Goal: Information Seeking & Learning: Learn about a topic

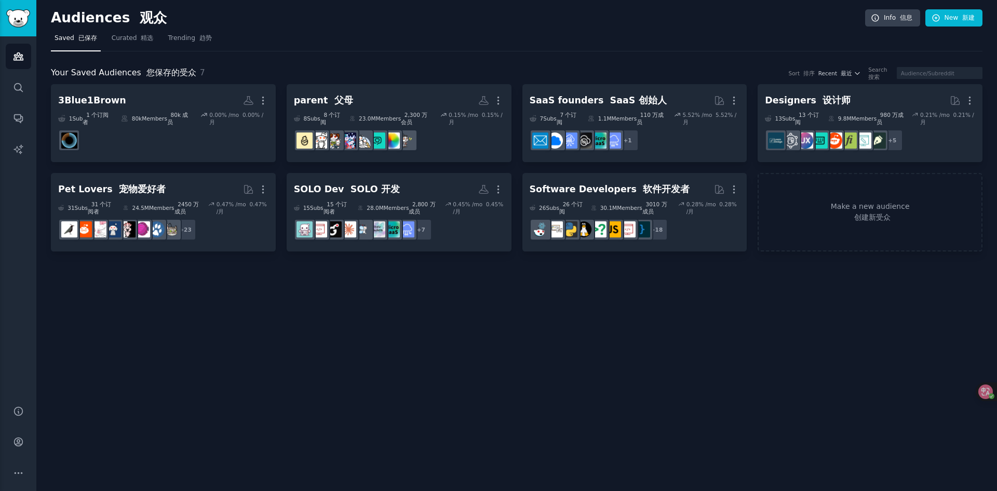
click at [397, 21] on h2 "Audiences 观众" at bounding box center [458, 18] width 815 height 17
click at [380, 27] on div "Audiences 观众 Info 信息 New 新建" at bounding box center [517, 19] width 932 height 21
click at [377, 28] on div "Audiences 观众 Info 信息 New 新建" at bounding box center [517, 19] width 932 height 21
click at [354, 17] on h2 "Audiences 观众" at bounding box center [458, 18] width 815 height 17
click at [355, 17] on h2 "Audiences 观众" at bounding box center [458, 18] width 815 height 17
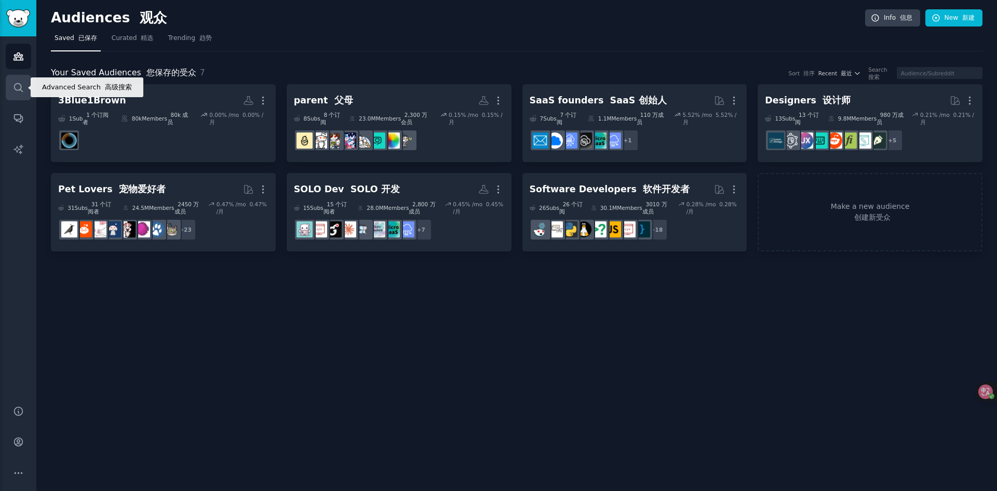
click at [17, 90] on icon "Sidebar" at bounding box center [18, 87] width 11 height 11
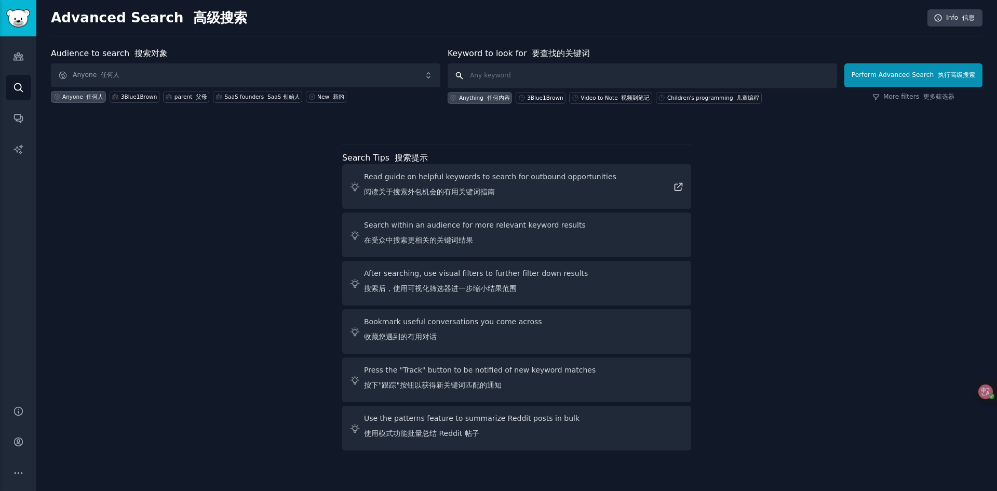
click at [516, 75] on input "text" at bounding box center [643, 75] width 390 height 25
type input "tool"
click button "Perform Advanced Search 执行高级搜索" at bounding box center [914, 75] width 138 height 24
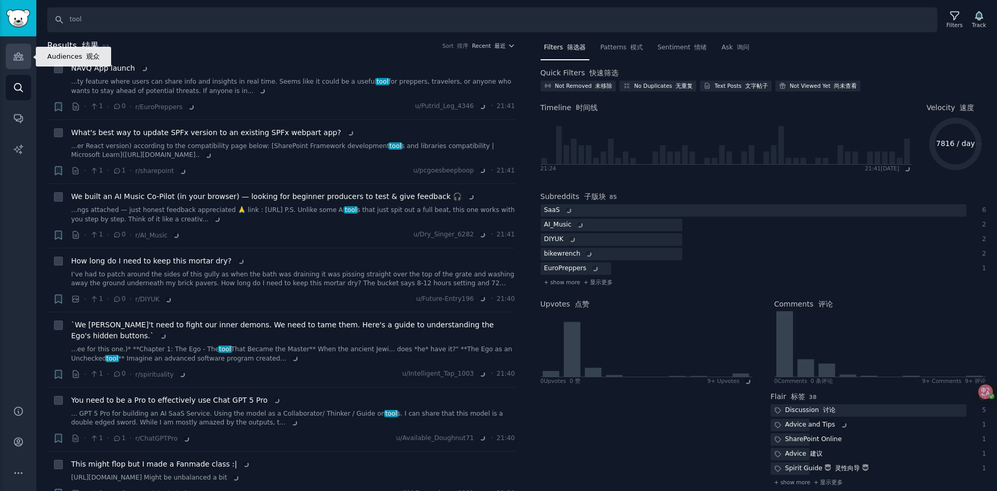
click at [17, 60] on icon "Sidebar" at bounding box center [18, 56] width 9 height 7
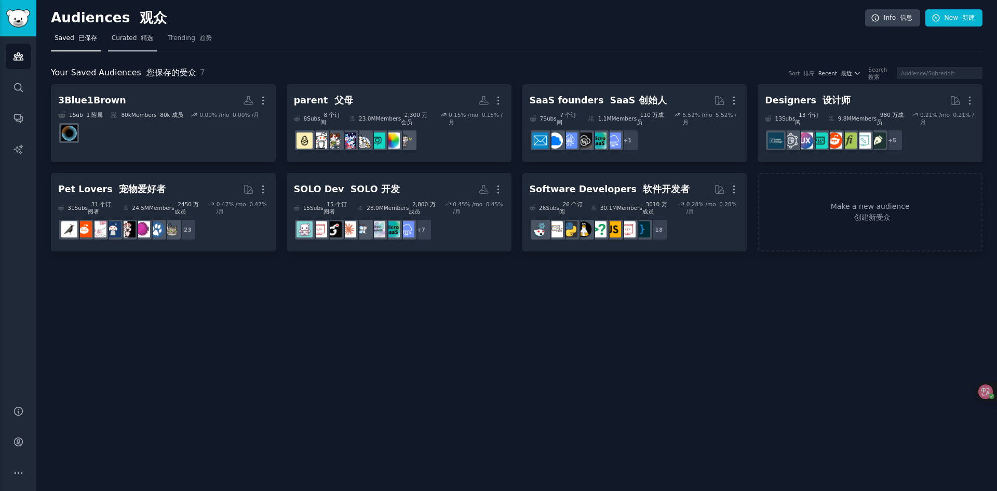
click at [139, 39] on font at bounding box center [139, 37] width 4 height 7
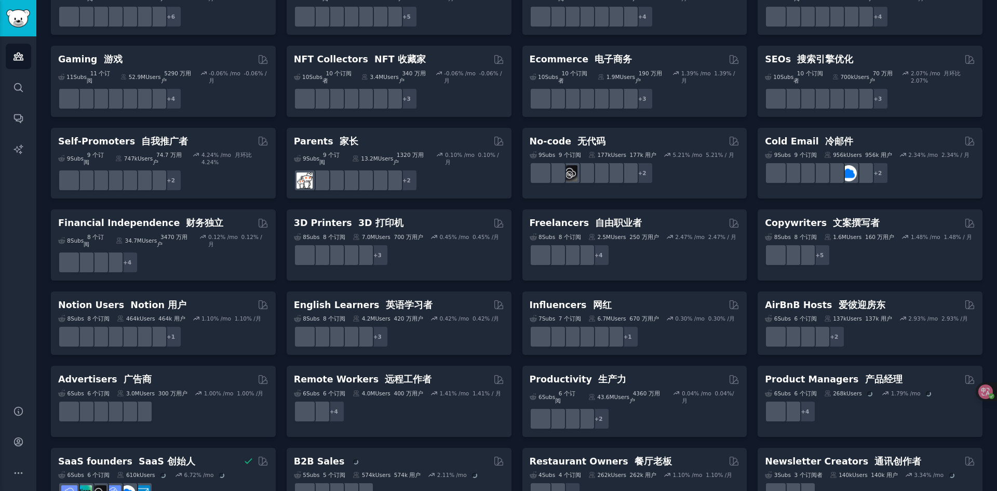
scroll to position [377, 0]
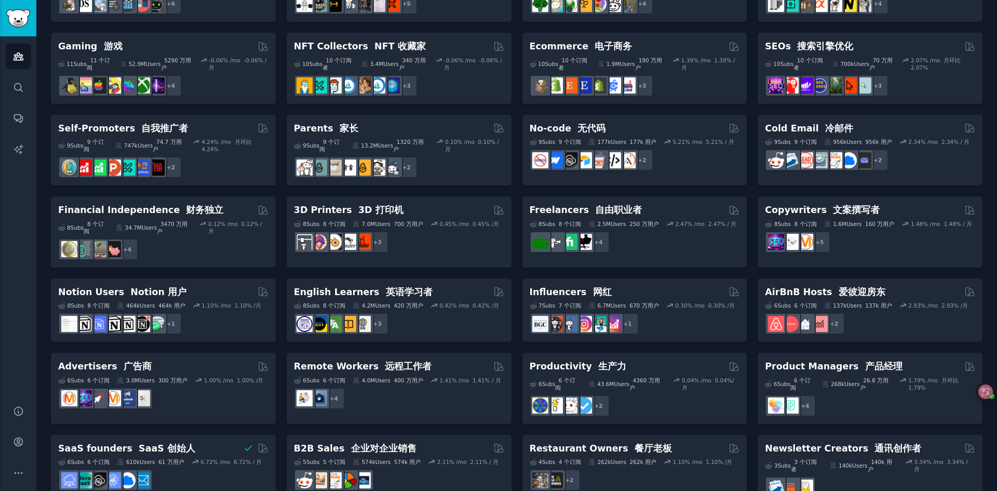
click at [515, 255] on div "Pet Lovers 宠物爱好者 31 Sub s 31 个订阅者 24.5M Users 2450 万用户 0.47 % /mo 0.47% /月 + 24…" at bounding box center [517, 105] width 932 height 800
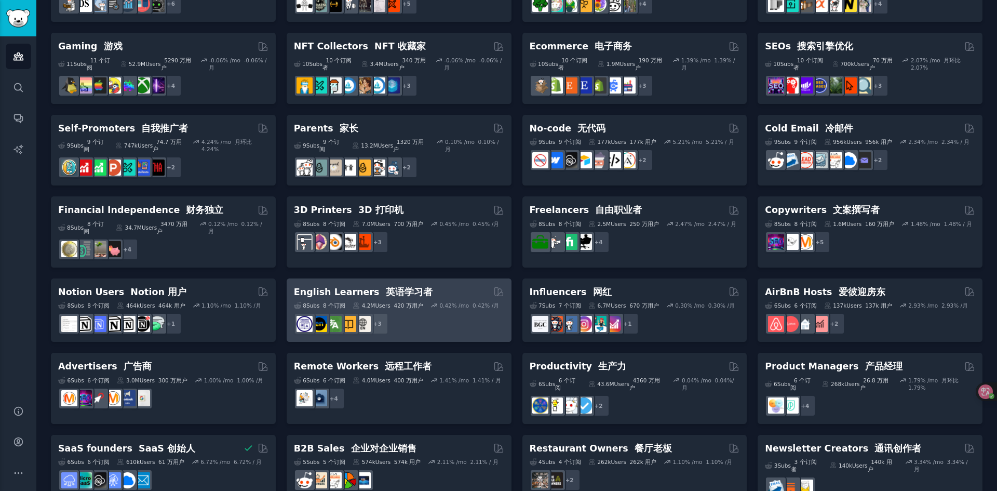
click at [425, 302] on div "8 Sub s 8 个订阅 4.2M Users 420 万用户 0.42 % /mo 0.42% /月" at bounding box center [399, 305] width 210 height 7
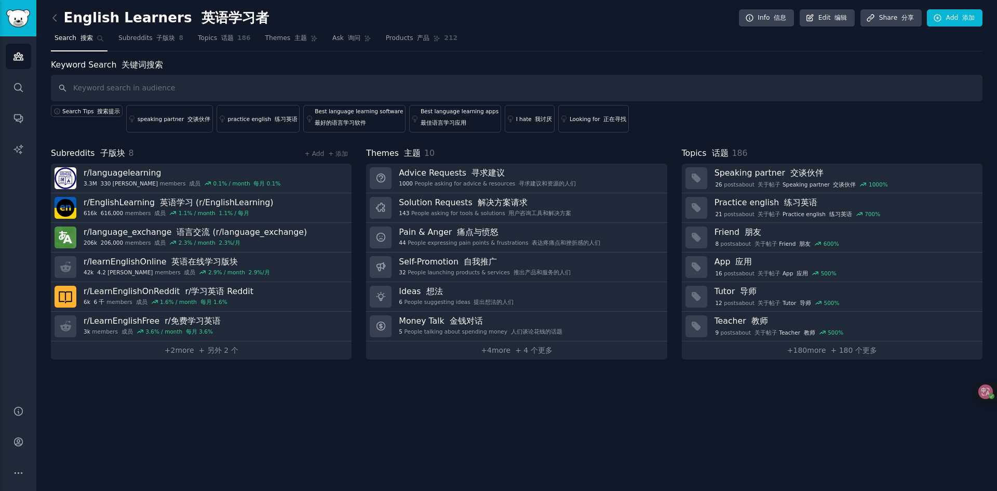
click at [523, 352] on font "+ 4 个更多" at bounding box center [533, 350] width 37 height 8
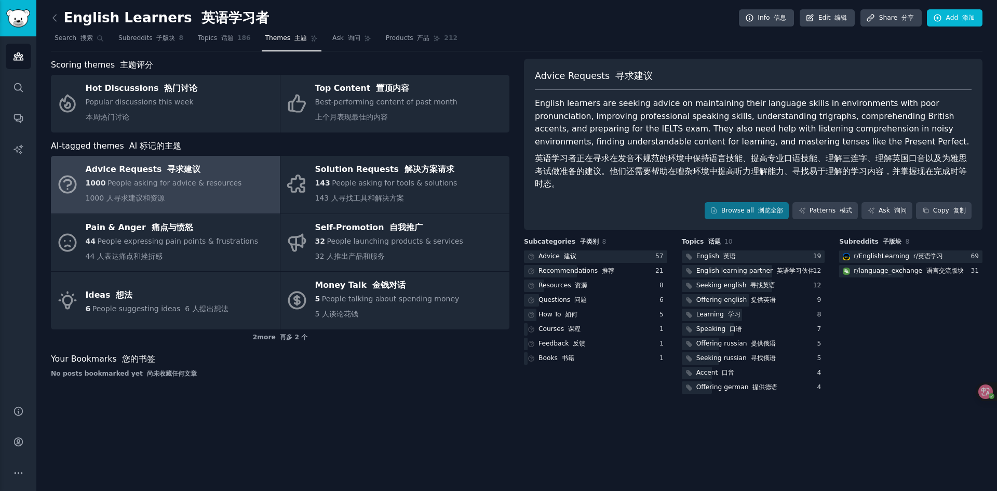
click at [216, 194] on div "1000 People asking for advice & resources 1000 人寻求建议和资源" at bounding box center [164, 193] width 156 height 30
drag, startPoint x: 639, startPoint y: 161, endPoint x: 686, endPoint y: 158, distance: 46.8
click at [686, 158] on font "英语学习者正在寻求在发音不规范的环境中保持语言技能、提高专业口语技能、理解三连字、理解英国口音以及为雅思考试做准备的建议。他们还需要帮助在嘈杂环境中提高听力理…" at bounding box center [751, 170] width 432 height 35
drag, startPoint x: 686, startPoint y: 158, endPoint x: 694, endPoint y: 157, distance: 7.9
click at [686, 158] on font "英语学习者正在寻求在发音不规范的环境中保持语言技能、提高专业口语技能、理解三连字、理解英国口音以及为雅思考试做准备的建议。他们还需要帮助在嘈杂环境中提高听力理…" at bounding box center [751, 170] width 432 height 35
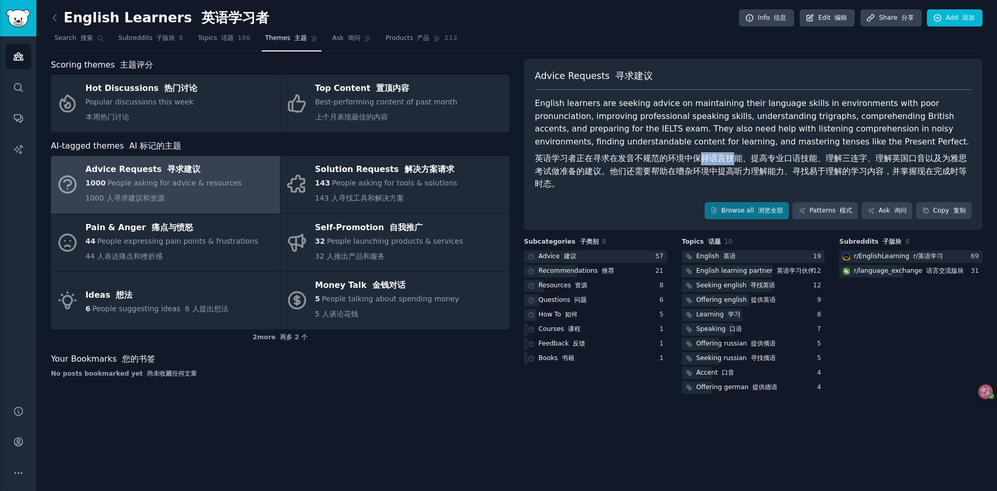
drag, startPoint x: 713, startPoint y: 156, endPoint x: 684, endPoint y: 159, distance: 29.8
click at [686, 159] on font "英语学习者正在寻求在发音不规范的环境中保持语言技能、提高专业口语技能、理解三连字、理解英国口音以及为雅思考试做准备的建议。他们还需要帮助在嘈杂环境中提高听力理…" at bounding box center [751, 170] width 432 height 35
click at [684, 159] on font "英语学习者正在寻求在发音不规范的环境中保持语言技能、提高专业口语技能、理解三连字、理解英国口音以及为雅思考试做准备的建议。他们还需要帮助在嘈杂环境中提高听力理…" at bounding box center [751, 170] width 432 height 35
drag, startPoint x: 674, startPoint y: 159, endPoint x: 796, endPoint y: 154, distance: 122.2
click at [796, 154] on font "英语学习者正在寻求在发音不规范的环境中保持语言技能、提高专业口语技能、理解三连字、理解英国口音以及为雅思考试做准备的建议。他们还需要帮助在嘈杂环境中提高听力理…" at bounding box center [751, 170] width 432 height 35
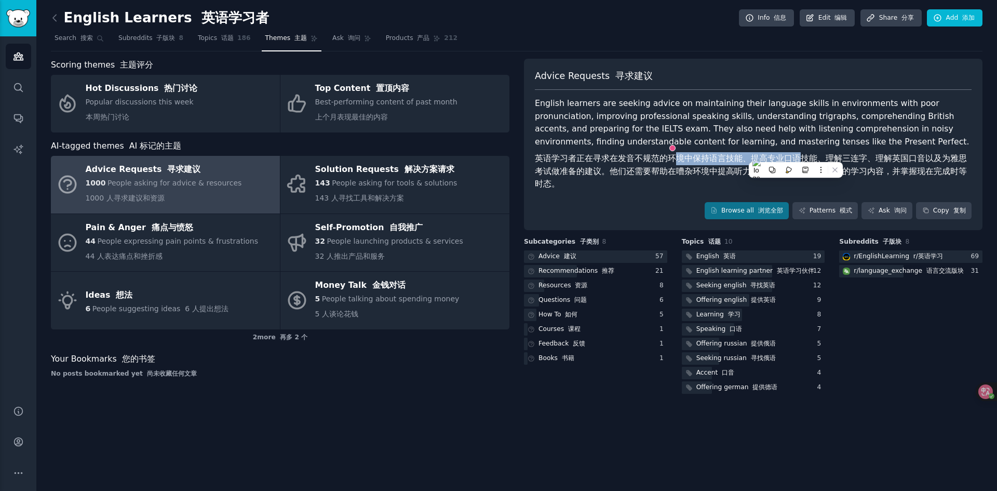
click at [796, 154] on font "英语学习者正在寻求在发音不规范的环境中保持语言技能、提高专业口语技能、理解三连字、理解英国口音以及为雅思考试做准备的建议。他们还需要帮助在嘈杂环境中提高听力理…" at bounding box center [751, 170] width 432 height 35
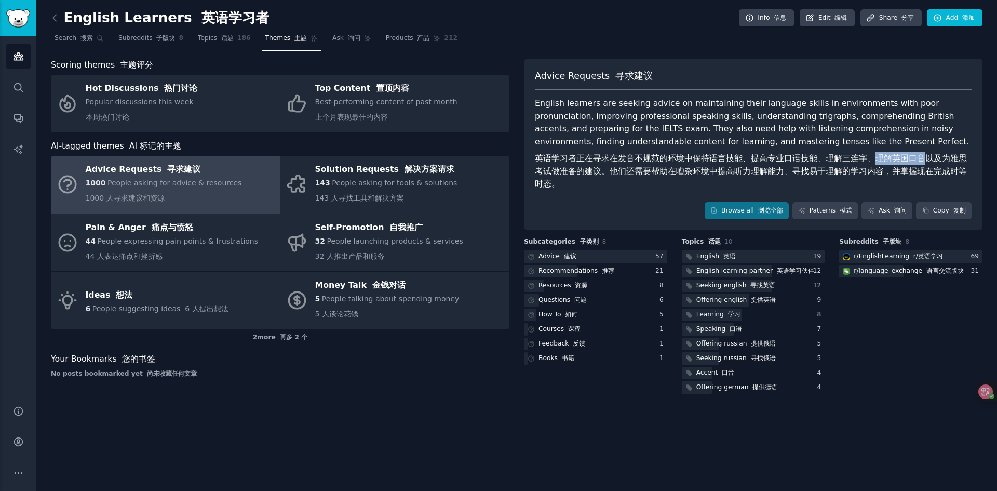
drag, startPoint x: 899, startPoint y: 156, endPoint x: 867, endPoint y: 160, distance: 32.9
click at [867, 160] on font "英语学习者正在寻求在发音不规范的环境中保持语言技能、提高专业口语技能、理解三连字、理解英国口音以及为雅思考试做准备的建议。他们还需要帮助在嘈杂环境中提高听力理…" at bounding box center [751, 170] width 432 height 35
drag, startPoint x: 864, startPoint y: 160, endPoint x: 732, endPoint y: 177, distance: 133.5
click at [864, 161] on font "英语学习者正在寻求在发音不规范的环境中保持语言技能、提高专业口语技能、理解三连字、理解英国口音以及为雅思考试做准备的建议。他们还需要帮助在嘈杂环境中提高听力理…" at bounding box center [751, 170] width 432 height 35
drag, startPoint x: 584, startPoint y: 170, endPoint x: 677, endPoint y: 176, distance: 93.7
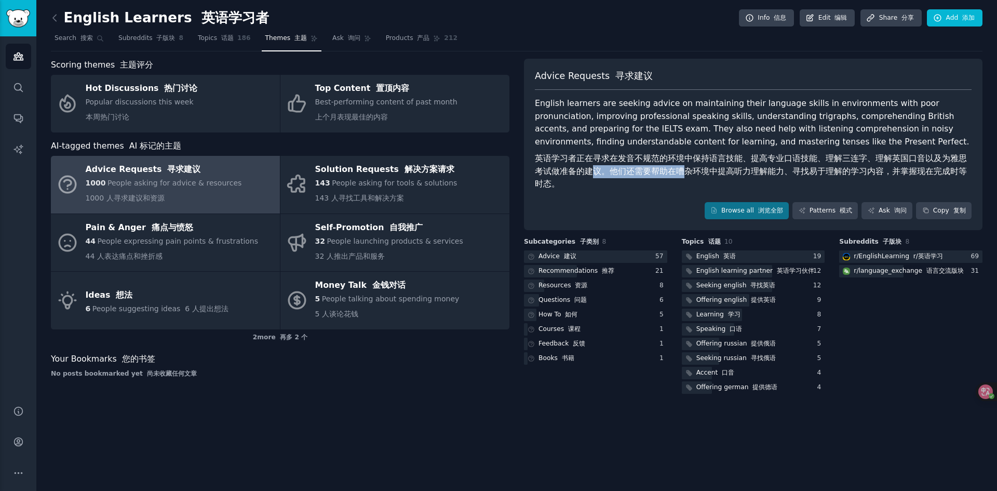
click at [677, 176] on font "英语学习者正在寻求在发音不规范的环境中保持语言技能、提高专业口语技能、理解三连字、理解英国口音以及为雅思考试做准备的建议。他们还需要帮助在嘈杂环境中提高听力理…" at bounding box center [751, 170] width 432 height 35
click at [677, 177] on font "英语学习者正在寻求在发音不规范的环境中保持语言技能、提高专业口语技能、理解三连字、理解英国口音以及为雅思考试做准备的建议。他们还需要帮助在嘈杂环境中提高听力理…" at bounding box center [753, 171] width 437 height 38
drag, startPoint x: 727, startPoint y: 174, endPoint x: 681, endPoint y: 167, distance: 46.7
click at [691, 175] on font "英语学习者正在寻求在发音不规范的环境中保持语言技能、提高专业口语技能、理解三连字、理解英国口音以及为雅思考试做准备的建议。他们还需要帮助在嘈杂环境中提高听力理…" at bounding box center [751, 170] width 432 height 35
click at [670, 154] on font "英语学习者正在寻求在发音不规范的环境中保持语言技能、提高专业口语技能、理解三连字、理解英国口音以及为雅思考试做准备的建议。他们还需要帮助在嘈杂环境中提高听力理…" at bounding box center [751, 170] width 432 height 35
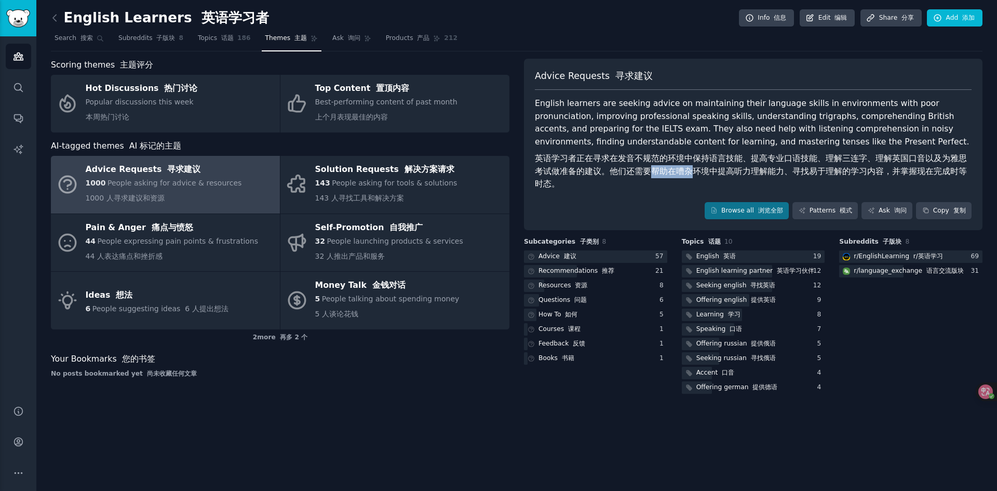
drag, startPoint x: 638, startPoint y: 174, endPoint x: 685, endPoint y: 167, distance: 47.2
click at [685, 167] on font "英语学习者正在寻求在发音不规范的环境中保持语言技能、提高专业口语技能、理解三连字、理解英国口音以及为雅思考试做准备的建议。他们还需要帮助在嘈杂环境中提高听力理…" at bounding box center [751, 170] width 432 height 35
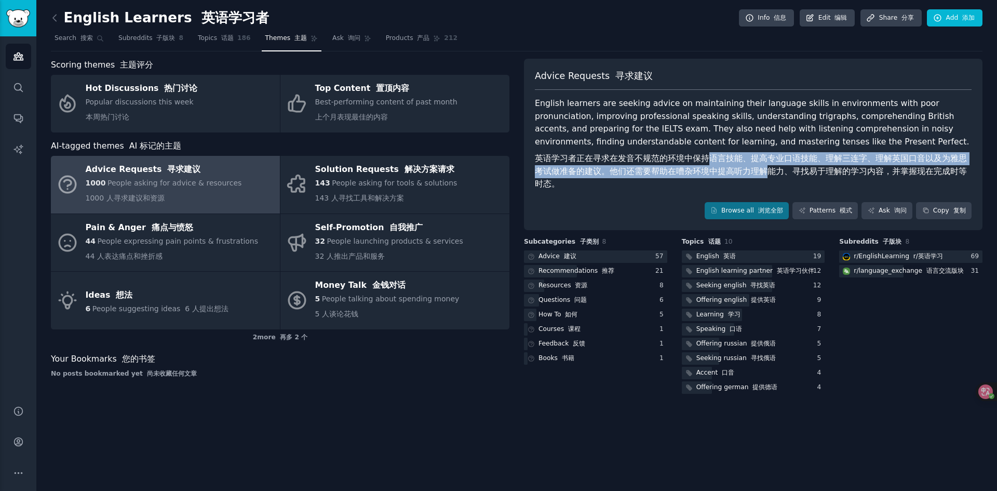
drag, startPoint x: 752, startPoint y: 171, endPoint x: 703, endPoint y: 163, distance: 50.0
click at [703, 163] on font "英语学习者正在寻求在发音不规范的环境中保持语言技能、提高专业口语技能、理解三连字、理解英国口音以及为雅思考试做准备的建议。他们还需要帮助在嘈杂环境中提高听力理…" at bounding box center [751, 170] width 432 height 35
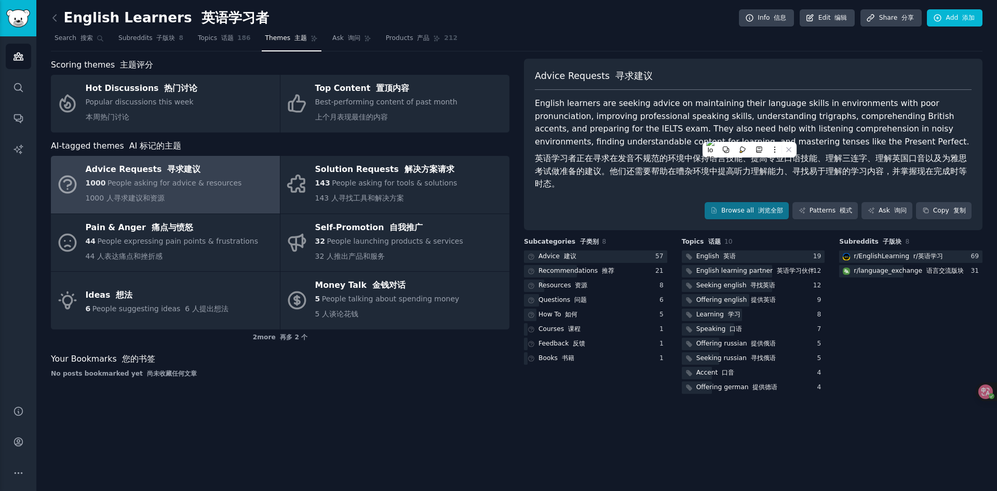
click at [696, 163] on font "英语学习者正在寻求在发音不规范的环境中保持语言技能、提高专业口语技能、理解三连字、理解英国口音以及为雅思考试做准备的建议。他们还需要帮助在嘈杂环境中提高听力理…" at bounding box center [751, 170] width 432 height 35
click at [626, 172] on font "英语学习者正在寻求在发音不规范的环境中保持语言技能、提高专业口语技能、理解三连字、理解英国口音以及为雅思考试做准备的建议。他们还需要帮助在嘈杂环境中提高听力理…" at bounding box center [751, 170] width 432 height 35
click at [728, 208] on link "Browse all 浏览全部" at bounding box center [747, 211] width 85 height 18
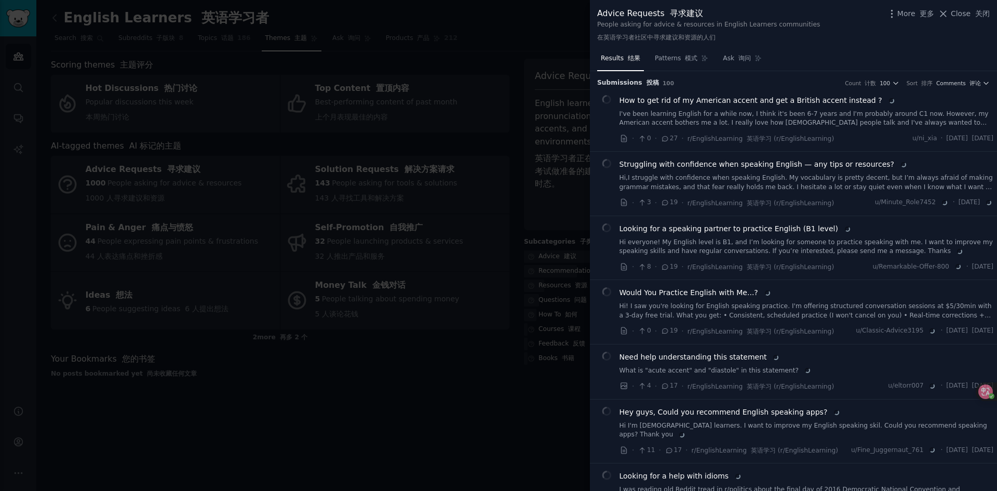
click at [564, 15] on div at bounding box center [498, 245] width 997 height 491
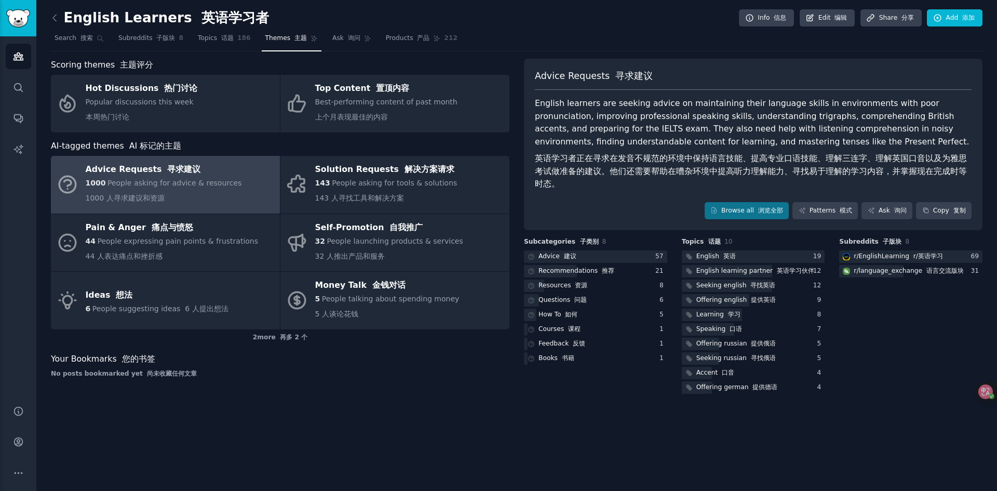
click at [442, 367] on div "Your Bookmarks 您的书签 No posts bookmarked yet 尚未收藏任何文章" at bounding box center [280, 365] width 459 height 25
click at [749, 210] on link "Browse all 浏览全部" at bounding box center [747, 211] width 85 height 18
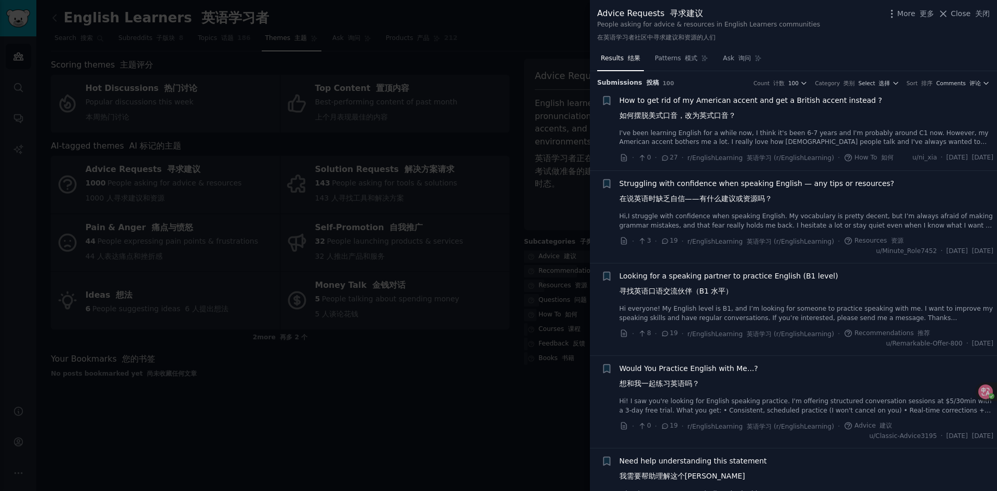
click at [604, 149] on div "+" at bounding box center [607, 129] width 11 height 69
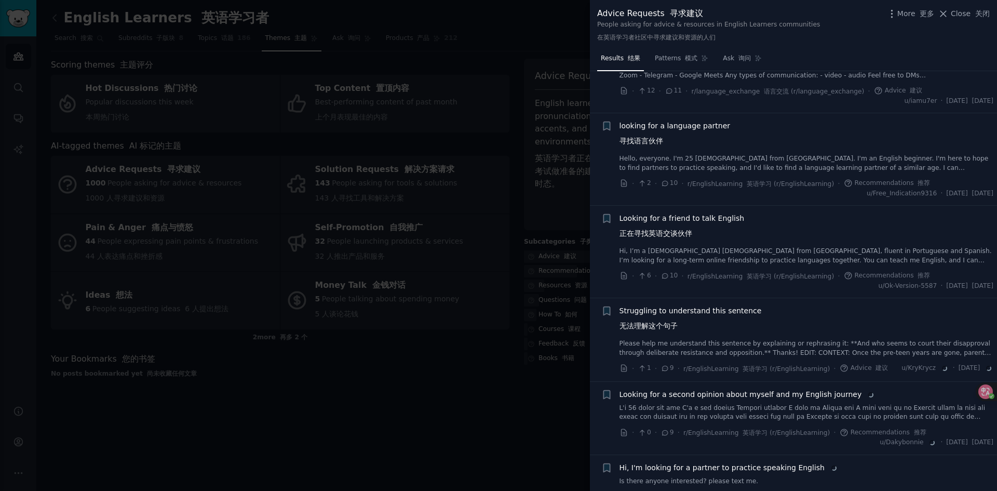
scroll to position [1870, 0]
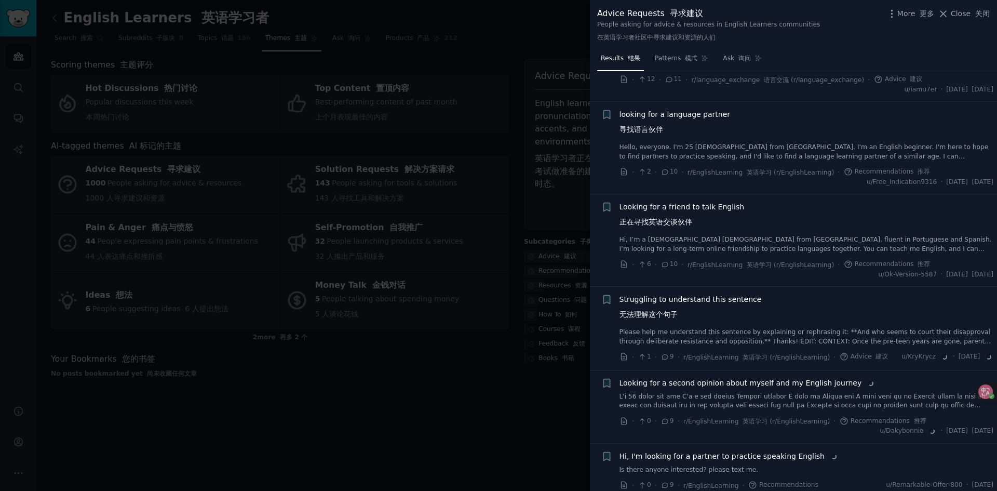
click at [724, 232] on span "Looking for a friend to talk English 正在寻找英语交谈伙伴" at bounding box center [682, 217] width 125 height 30
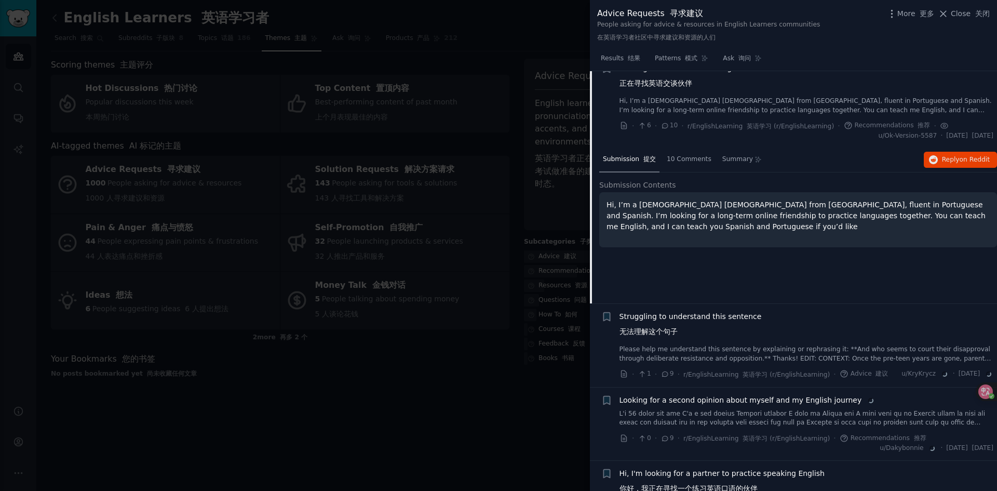
scroll to position [2011, 0]
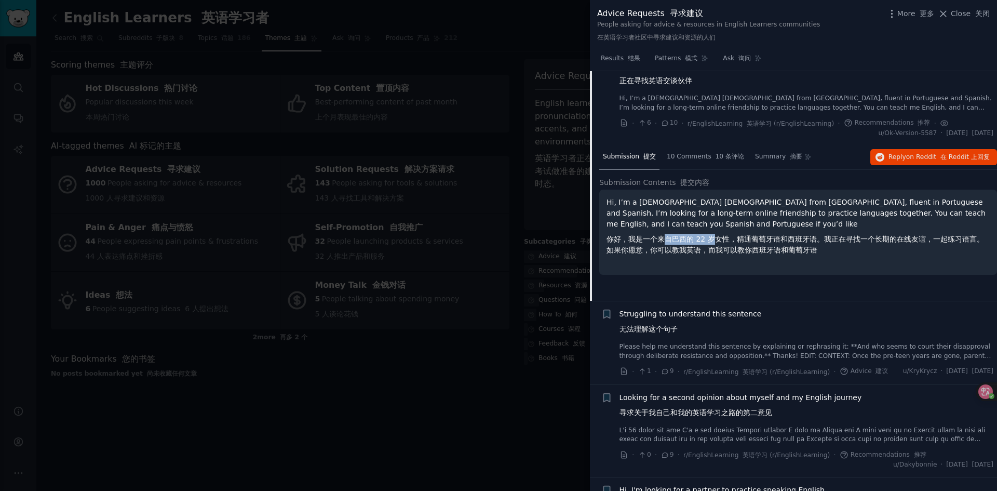
drag, startPoint x: 668, startPoint y: 258, endPoint x: 714, endPoint y: 253, distance: 46.5
click at [714, 253] on font "你好，我是一个来自巴西的 22 岁女性，精通葡萄牙语和西班牙语。我正在寻找一个长期的在线友谊，一起练习语言。如果你愿意，你可以教我英语，而我可以教你西班牙语和…" at bounding box center [796, 244] width 378 height 19
click at [756, 254] on font "你好，我是一个来自巴西的 22 岁女性，精通葡萄牙语和西班牙语。我正在寻找一个长期的在线友谊，一起练习语言。如果你愿意，你可以教我英语，而我可以教你西班牙语和…" at bounding box center [796, 244] width 378 height 19
drag, startPoint x: 756, startPoint y: 258, endPoint x: 797, endPoint y: 261, distance: 41.2
click at [796, 254] on font "你好，我是一个来自巴西的 22 岁女性，精通葡萄牙语和西班牙语。我正在寻找一个长期的在线友谊，一起练习语言。如果你愿意，你可以教我英语，而我可以教你西班牙语和…" at bounding box center [796, 244] width 378 height 19
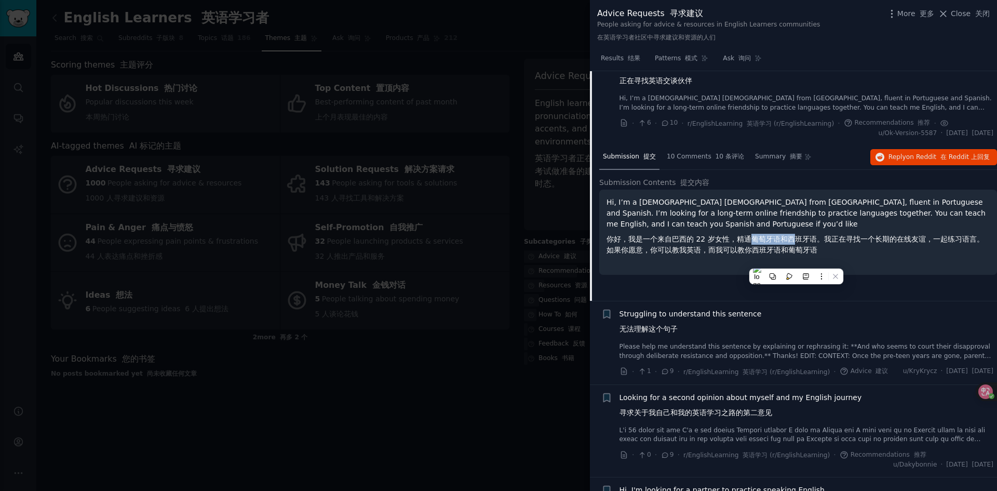
click at [797, 254] on font "你好，我是一个来自巴西的 22 岁女性，精通葡萄牙语和西班牙语。我正在寻找一个长期的在线友谊，一起练习语言。如果你愿意，你可以教我英语，而我可以教你西班牙语和…" at bounding box center [796, 244] width 378 height 19
drag, startPoint x: 898, startPoint y: 256, endPoint x: 857, endPoint y: 258, distance: 41.6
click at [857, 254] on font "你好，我是一个来自巴西的 22 岁女性，精通葡萄牙语和西班牙语。我正在寻找一个长期的在线友谊，一起练习语言。如果你愿意，你可以教我英语，而我可以教你西班牙语和…" at bounding box center [796, 244] width 378 height 19
drag, startPoint x: 852, startPoint y: 256, endPoint x: 883, endPoint y: 256, distance: 31.2
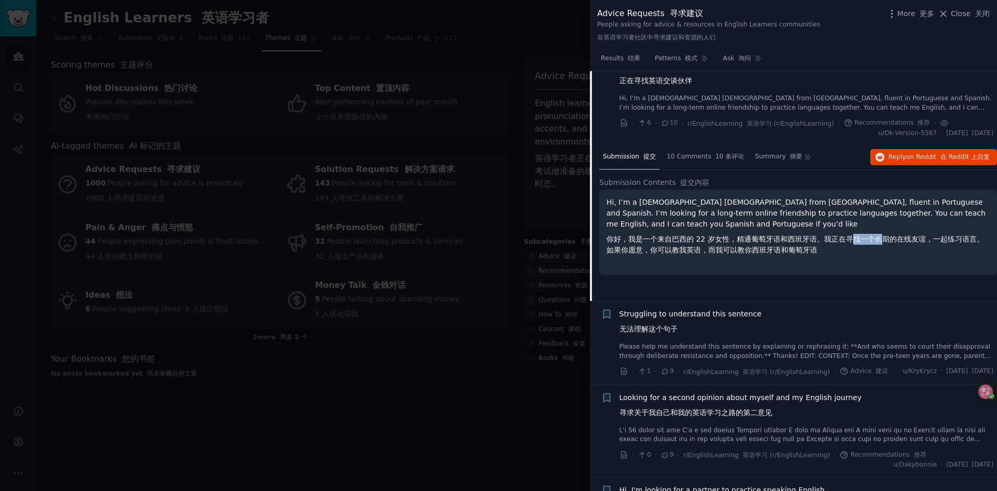
click at [882, 254] on font "你好，我是一个来自巴西的 22 岁女性，精通葡萄牙语和西班牙语。我正在寻找一个长期的在线友谊，一起练习语言。如果你愿意，你可以教我英语，而我可以教你西班牙语和…" at bounding box center [796, 244] width 378 height 19
click at [883, 254] on font "你好，我是一个来自巴西的 22 岁女性，精通葡萄牙语和西班牙语。我正在寻找一个长期的在线友谊，一起练习语言。如果你愿意，你可以教我英语，而我可以教你西班牙语和…" at bounding box center [796, 244] width 378 height 19
drag, startPoint x: 633, startPoint y: 266, endPoint x: 695, endPoint y: 271, distance: 62.0
click at [695, 254] on font "你好，我是一个来自巴西的 22 岁女性，精通葡萄牙语和西班牙语。我正在寻找一个长期的在线友谊，一起练习语言。如果你愿意，你可以教我英语，而我可以教你西班牙语和…" at bounding box center [796, 244] width 378 height 19
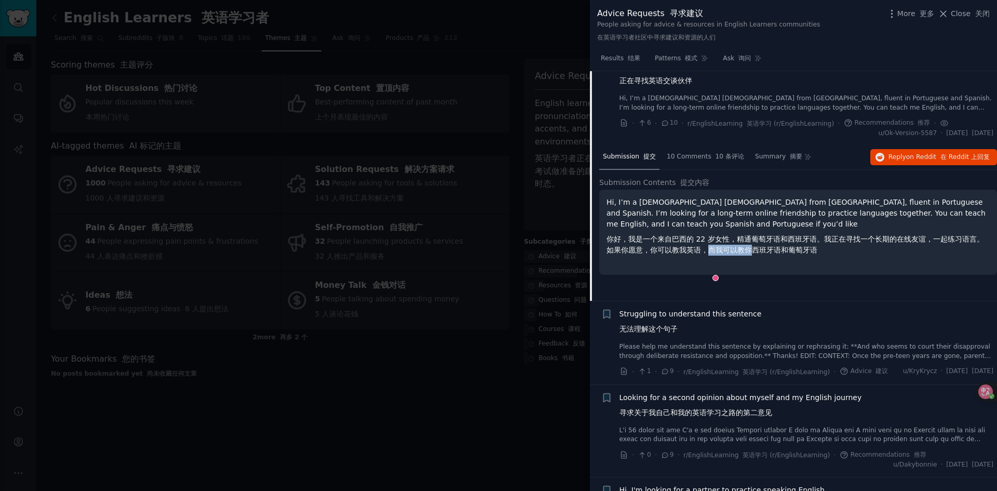
drag, startPoint x: 717, startPoint y: 269, endPoint x: 754, endPoint y: 270, distance: 37.4
click at [754, 254] on font "你好，我是一个来自巴西的 22 岁女性，精通葡萄牙语和西班牙语。我正在寻找一个长期的在线友谊，一起练习语言。如果你愿意，你可以教我英语，而我可以教你西班牙语和…" at bounding box center [796, 244] width 378 height 19
click at [785, 254] on font "你好，我是一个来自巴西的 22 岁女性，精通葡萄牙语和西班牙语。我正在寻找一个长期的在线友谊，一起练习语言。如果你愿意，你可以教我英语，而我可以教你西班牙语和…" at bounding box center [796, 244] width 378 height 19
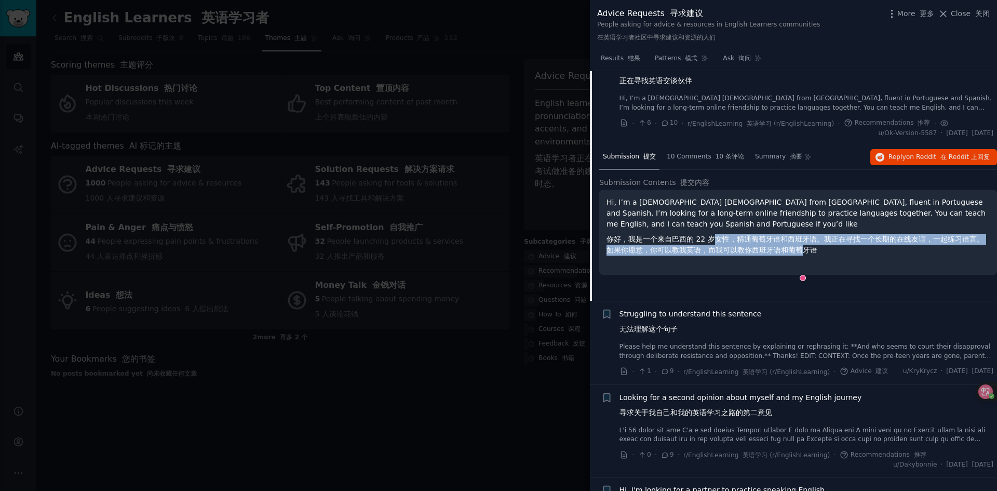
drag, startPoint x: 805, startPoint y: 267, endPoint x: 716, endPoint y: 253, distance: 89.3
click at [716, 253] on font "你好，我是一个来自巴西的 22 岁女性，精通葡萄牙语和西班牙语。我正在寻找一个长期的在线友谊，一起练习语言。如果你愿意，你可以教我英语，而我可以教你西班牙语和…" at bounding box center [796, 244] width 378 height 19
drag, startPoint x: 713, startPoint y: 254, endPoint x: 719, endPoint y: 250, distance: 7.1
click at [713, 254] on font "你好，我是一个来自巴西的 22 岁女性，精通葡萄牙语和西班牙语。我正在寻找一个长期的在线友谊，一起练习语言。如果你愿意，你可以教我英语，而我可以教你西班牙语和…" at bounding box center [796, 244] width 378 height 19
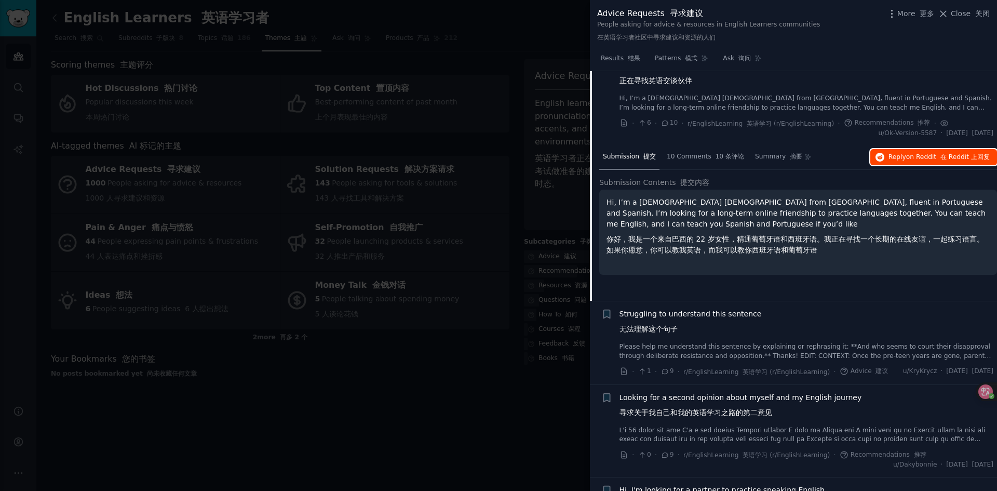
click at [884, 166] on button "Reply on Reddit 在 Reddit 上回复" at bounding box center [934, 157] width 127 height 17
click at [257, 102] on div at bounding box center [498, 245] width 997 height 491
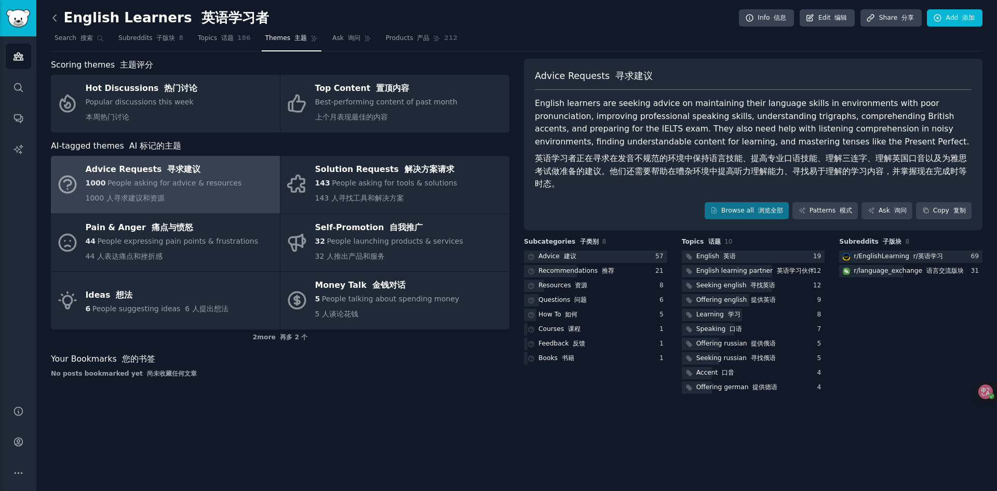
click at [57, 18] on icon at bounding box center [54, 17] width 11 height 11
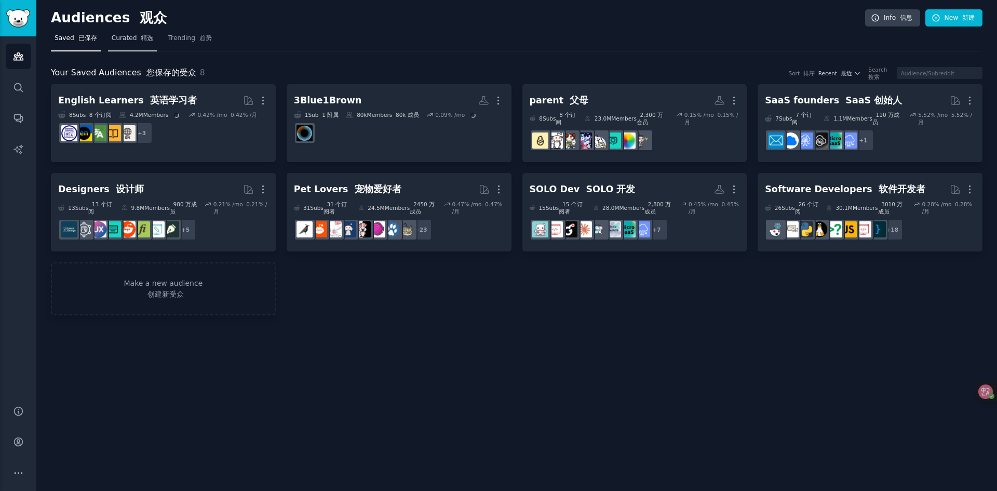
click at [131, 41] on span "Curated 精选" at bounding box center [133, 38] width 42 height 9
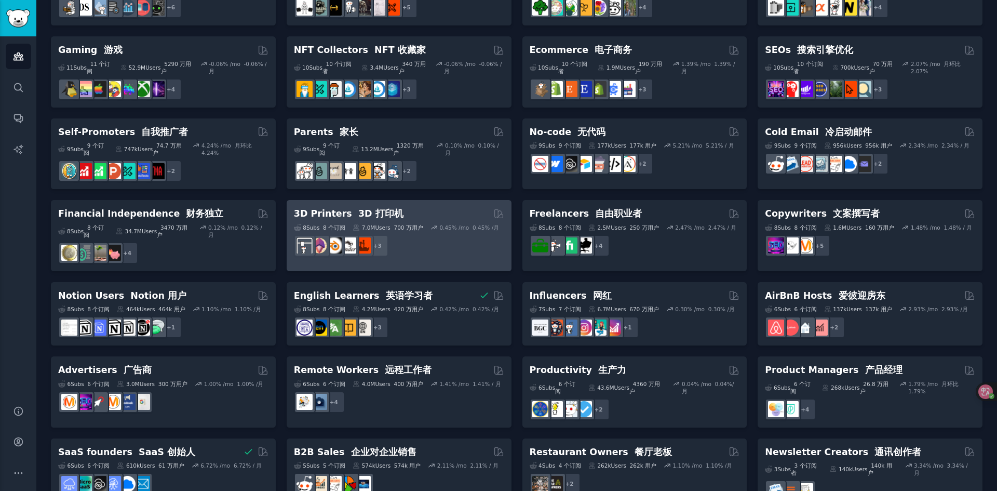
scroll to position [377, 0]
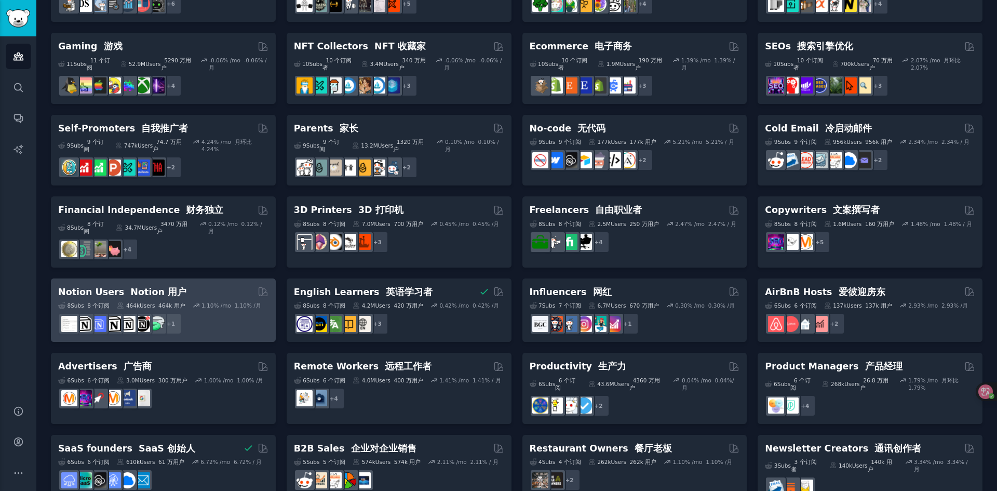
click at [227, 286] on div "Notion Users Notion 用户" at bounding box center [163, 292] width 210 height 13
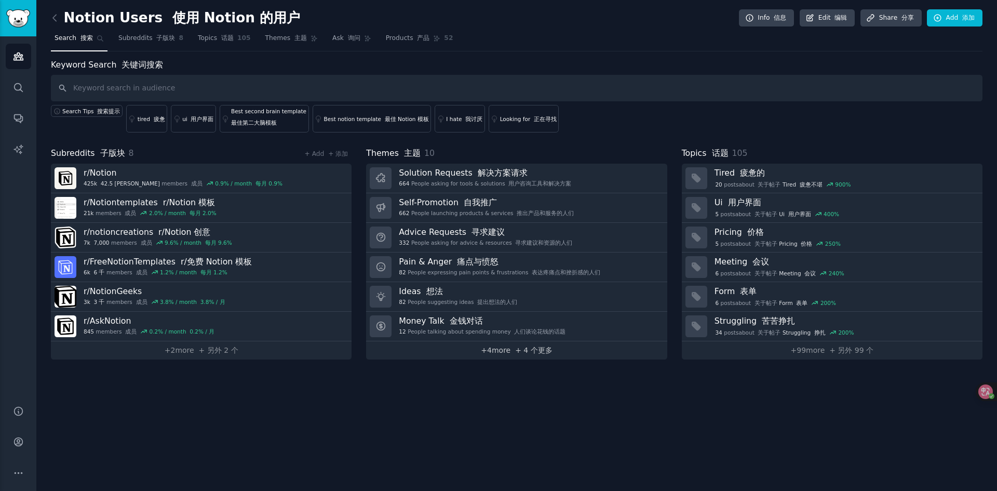
click at [496, 352] on link "+ 4 more + 4 个更多" at bounding box center [516, 350] width 301 height 18
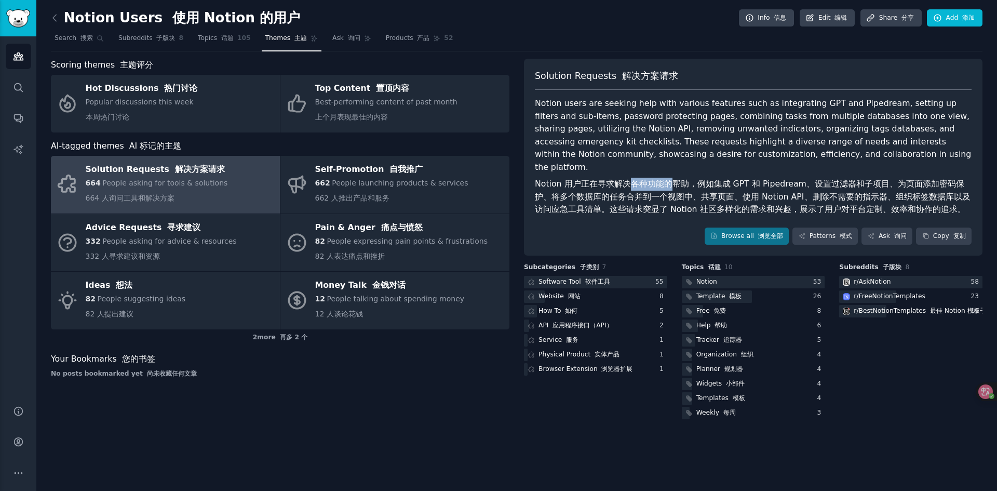
drag, startPoint x: 628, startPoint y: 171, endPoint x: 672, endPoint y: 175, distance: 44.3
click at [672, 179] on font "Notion 用户正在寻求解决各种功能的帮助，例如集成 GPT 和 Pipedream、设置过滤器和子项目、为页面添加密码保护、将多个数据库的任务合并到一个视…" at bounding box center [753, 196] width 436 height 35
drag, startPoint x: 734, startPoint y: 172, endPoint x: 789, endPoint y: 173, distance: 55.6
click at [789, 179] on font "Notion 用户正在寻求解决各种功能的帮助，例如集成 GPT 和 Pipedream、设置过滤器和子项目、为页面添加密码保护、将多个数据库的任务合并到一个视…" at bounding box center [753, 196] width 436 height 35
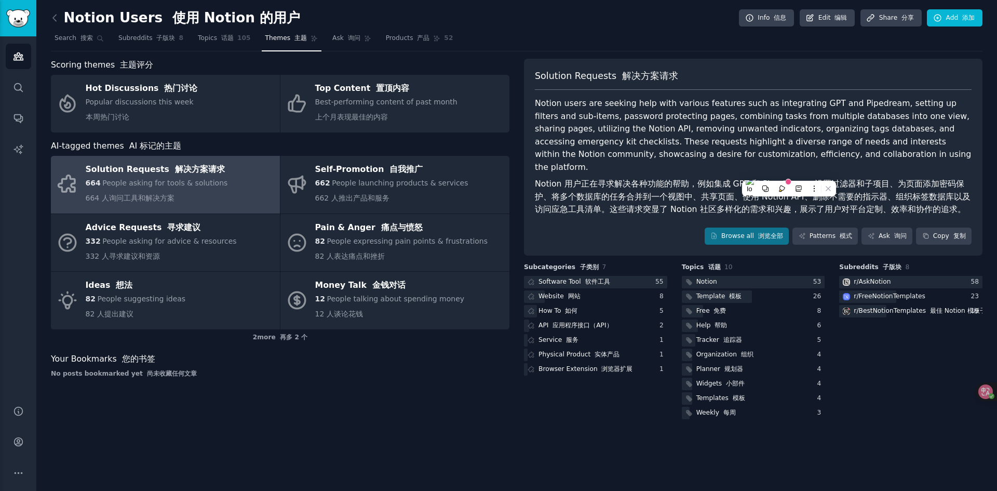
click at [859, 179] on font "Notion 用户正在寻求解决各种功能的帮助，例如集成 GPT 和 Pipedream、设置过滤器和子项目、为页面添加密码保护、将多个数据库的任务合并到一个视…" at bounding box center [753, 196] width 436 height 35
drag, startPoint x: 940, startPoint y: 173, endPoint x: 864, endPoint y: 170, distance: 75.4
click at [864, 179] on font "Notion 用户正在寻求解决各种功能的帮助，例如集成 GPT 和 Pipedream、设置过滤器和子项目、为页面添加密码保护、将多个数据库的任务合并到一个视…" at bounding box center [753, 196] width 436 height 35
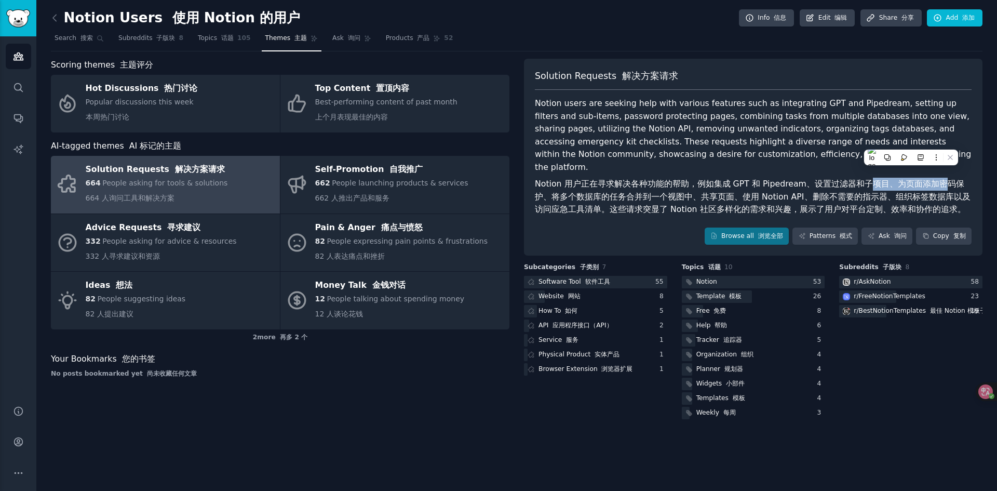
click at [866, 179] on font "Notion 用户正在寻求解决各种功能的帮助，例如集成 GPT 和 Pipedream、设置过滤器和子项目、为页面添加密码保护、将多个数据库的任务合并到一个视…" at bounding box center [753, 196] width 436 height 35
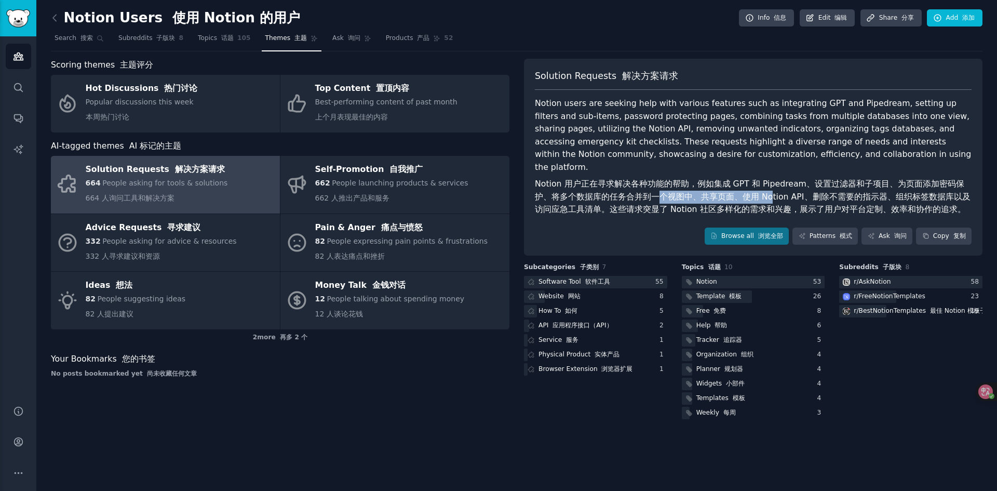
drag, startPoint x: 654, startPoint y: 183, endPoint x: 770, endPoint y: 186, distance: 116.4
click at [770, 186] on font "Notion 用户正在寻求解决各种功能的帮助，例如集成 GPT 和 Pipedream、设置过滤器和子项目、为页面添加密码保护、将多个数据库的任务合并到一个视…" at bounding box center [753, 196] width 436 height 35
drag, startPoint x: 800, startPoint y: 185, endPoint x: 755, endPoint y: 184, distance: 44.7
click at [757, 184] on font "Notion 用户正在寻求解决各种功能的帮助，例如集成 GPT 和 Pipedream、设置过滤器和子项目、为页面添加密码保护、将多个数据库的任务合并到一个视…" at bounding box center [753, 196] width 436 height 35
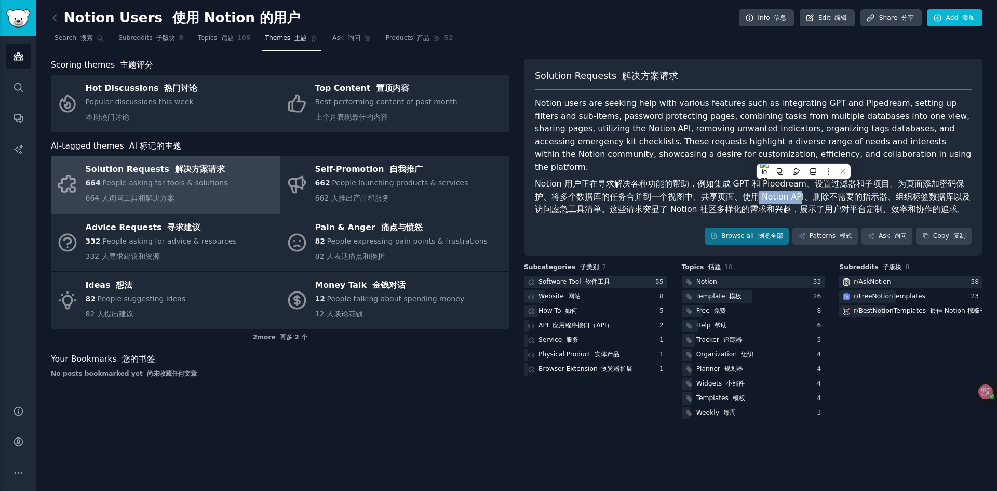
drag, startPoint x: 755, startPoint y: 184, endPoint x: 736, endPoint y: 182, distance: 19.3
click at [755, 184] on font "Notion 用户正在寻求解决各种功能的帮助，例如集成 GPT 和 Pipedream、设置过滤器和子项目、为页面添加密码保护、将多个数据库的任务合并到一个视…" at bounding box center [753, 196] width 436 height 35
drag, startPoint x: 736, startPoint y: 182, endPoint x: 819, endPoint y: 182, distance: 82.6
click at [818, 182] on font "Notion 用户正在寻求解决各种功能的帮助，例如集成 GPT 和 Pipedream、设置过滤器和子项目、为页面添加密码保护、将多个数据库的任务合并到一个视…" at bounding box center [753, 196] width 436 height 35
click at [819, 182] on font "Notion 用户正在寻求解决各种功能的帮助，例如集成 GPT 和 Pipedream、设置过滤器和子项目、为页面添加密码保护、将多个数据库的任务合并到一个视…" at bounding box center [753, 196] width 436 height 35
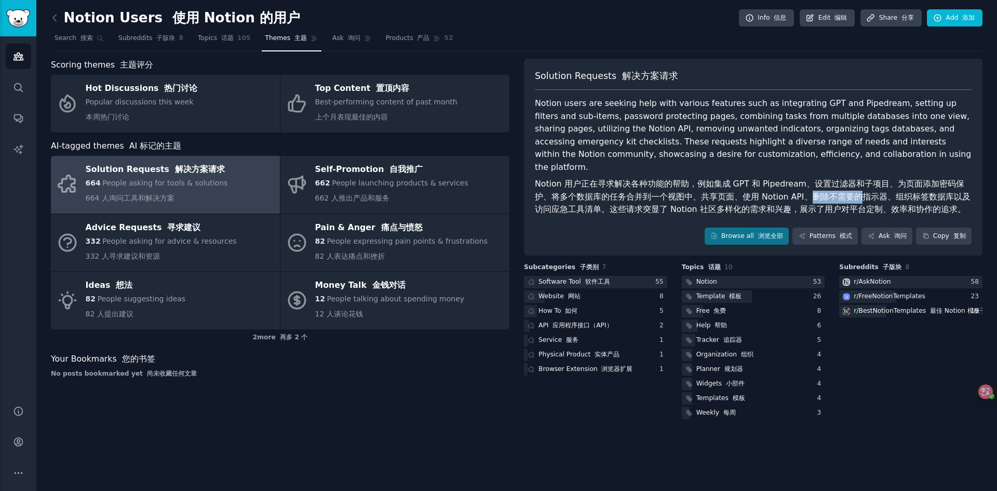
drag, startPoint x: 860, startPoint y: 182, endPoint x: 806, endPoint y: 182, distance: 54.0
click at [806, 182] on font "Notion 用户正在寻求解决各种功能的帮助，例如集成 GPT 和 Pipedream、设置过滤器和子项目、为页面添加密码保护、将多个数据库的任务合并到一个视…" at bounding box center [753, 196] width 436 height 35
drag, startPoint x: 794, startPoint y: 182, endPoint x: 833, endPoint y: 182, distance: 39.0
click at [833, 182] on font "Notion 用户正在寻求解决各种功能的帮助，例如集成 GPT 和 Pipedream、设置过滤器和子项目、为页面添加密码保护、将多个数据库的任务合并到一个视…" at bounding box center [753, 196] width 436 height 35
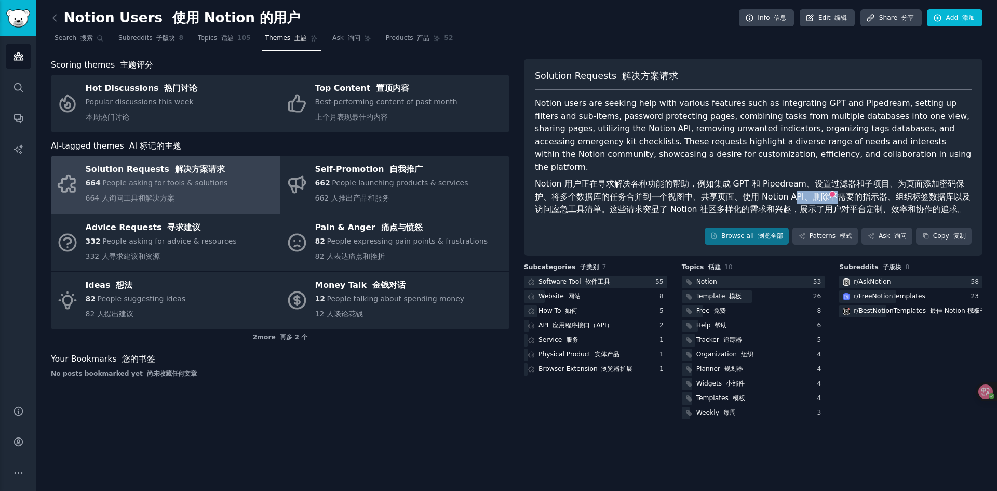
click at [833, 182] on font "Notion 用户正在寻求解决各种功能的帮助，例如集成 GPT 和 Pipedream、设置过滤器和子项目、为页面添加密码保护、将多个数据库的任务合并到一个视…" at bounding box center [753, 196] width 436 height 35
drag, startPoint x: 679, startPoint y: 195, endPoint x: 738, endPoint y: 196, distance: 58.7
click at [738, 196] on font "Notion 用户正在寻求解决各种功能的帮助，例如集成 GPT 和 Pipedream、设置过滤器和子项目、为页面添加密码保护、将多个数据库的任务合并到一个视…" at bounding box center [753, 196] width 436 height 35
click at [739, 195] on font "Notion 用户正在寻求解决各种功能的帮助，例如集成 GPT 和 Pipedream、设置过滤器和子项目、为页面添加密码保护、将多个数据库的任务合并到一个视…" at bounding box center [753, 196] width 436 height 35
drag, startPoint x: 776, startPoint y: 195, endPoint x: 662, endPoint y: 195, distance: 113.8
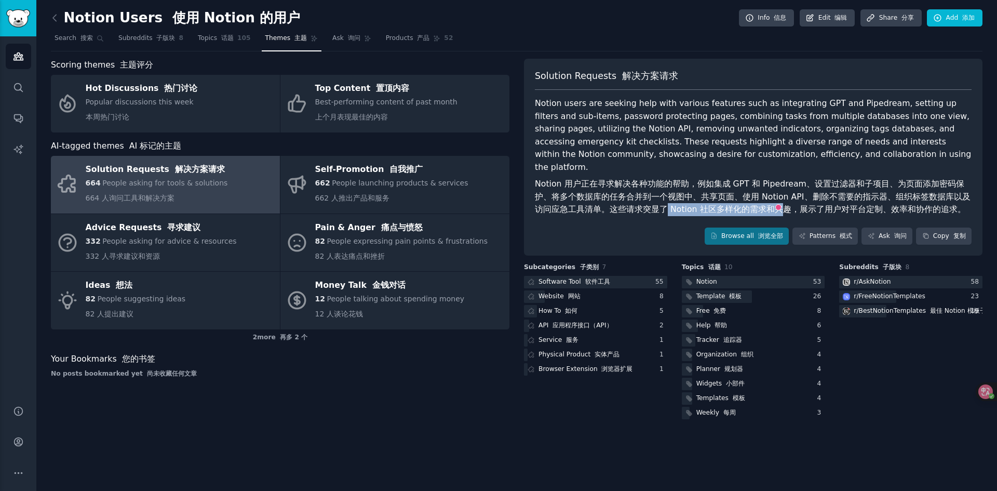
click at [662, 195] on font "Notion 用户正在寻求解决各种功能的帮助，例如集成 GPT 和 Pipedream、设置过滤器和子项目、为页面添加密码保护、将多个数据库的任务合并到一个视…" at bounding box center [753, 196] width 436 height 35
drag, startPoint x: 653, startPoint y: 195, endPoint x: 791, endPoint y: 196, distance: 138.2
click at [790, 196] on font "Notion 用户正在寻求解决各种功能的帮助，例如集成 GPT 和 Pipedream、设置过滤器和子项目、为页面添加密码保护、将多个数据库的任务合并到一个视…" at bounding box center [753, 196] width 436 height 35
click at [793, 195] on font "Notion 用户正在寻求解决各种功能的帮助，例如集成 GPT 和 Pipedream、设置过滤器和子项目、为页面添加密码保护、将多个数据库的任务合并到一个视…" at bounding box center [753, 196] width 436 height 35
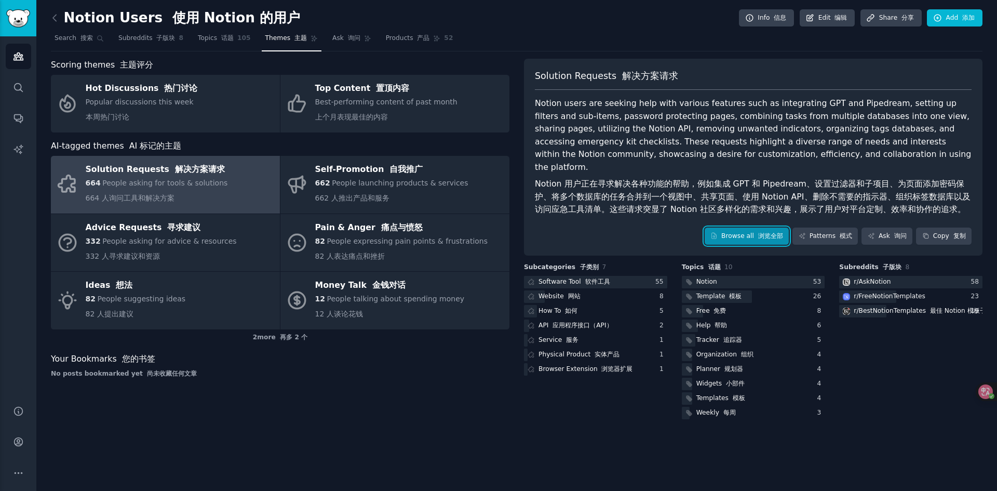
click at [769, 232] on font "浏览全部" at bounding box center [770, 235] width 25 height 7
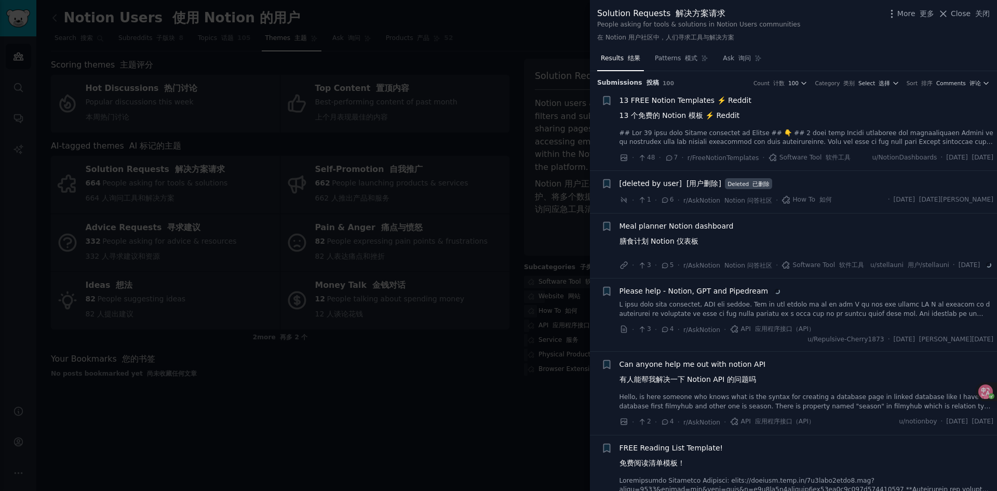
click at [810, 58] on div "Results 结果 Patterns 模式 Ask 询问" at bounding box center [793, 60] width 407 height 21
click at [951, 83] on span "Comments 评论" at bounding box center [959, 82] width 45 height 7
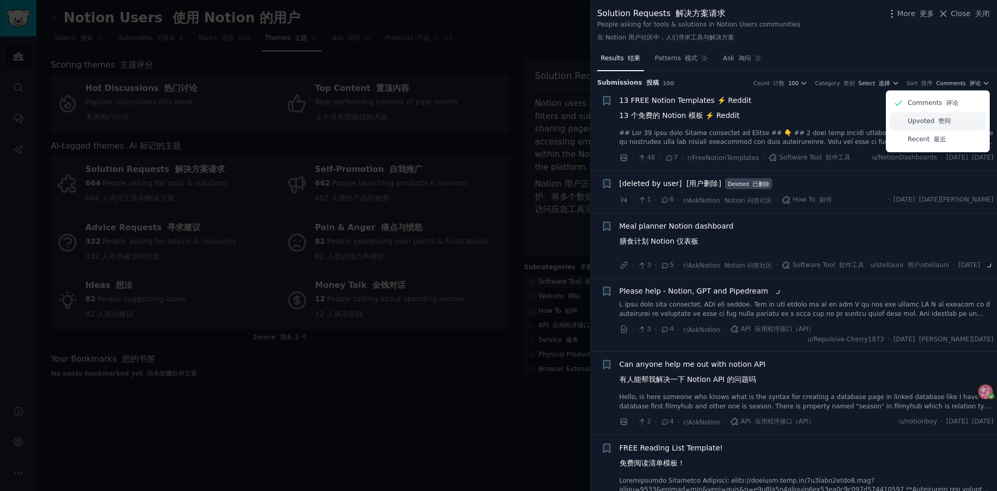
drag, startPoint x: 923, startPoint y: 138, endPoint x: 918, endPoint y: 129, distance: 10.0
click at [923, 139] on p "Recent 最近" at bounding box center [927, 139] width 38 height 9
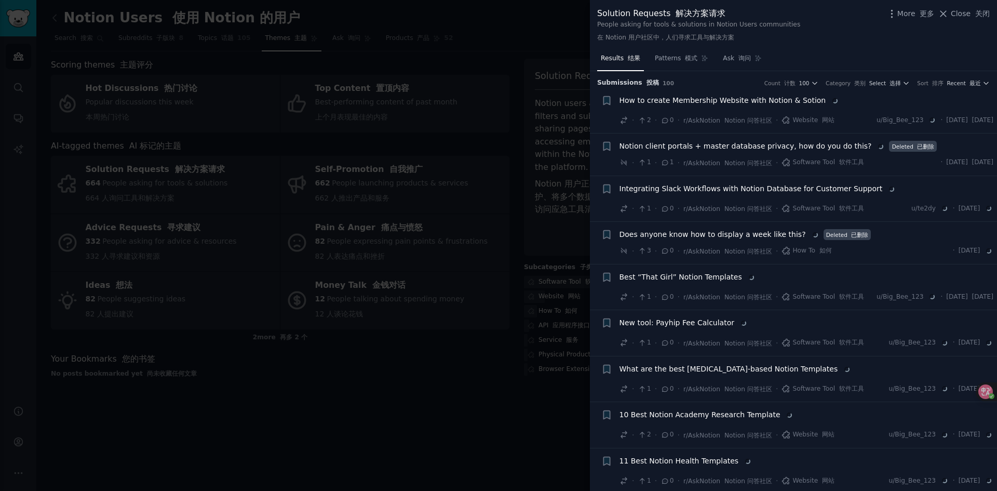
click at [809, 58] on div "Results 结果 Patterns 模式 Ask 询问" at bounding box center [793, 60] width 407 height 21
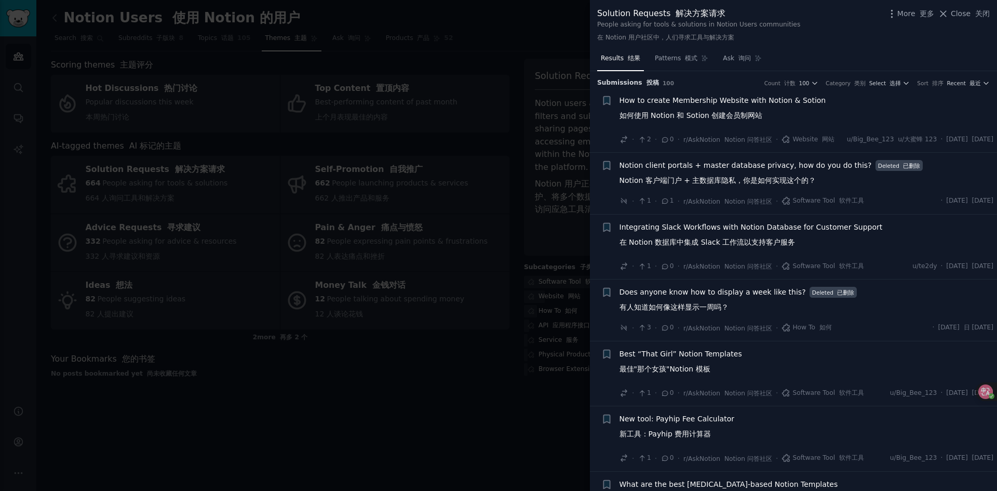
click at [789, 111] on span "How to create Membership Website with Notion & Sotion 如何使用 Notion 和 Sotion 创建会员…" at bounding box center [723, 110] width 207 height 30
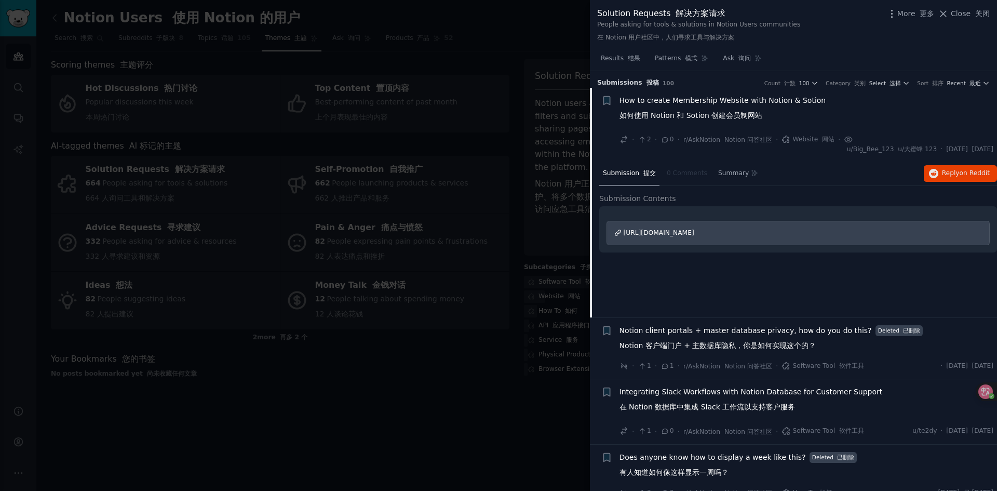
scroll to position [17, 0]
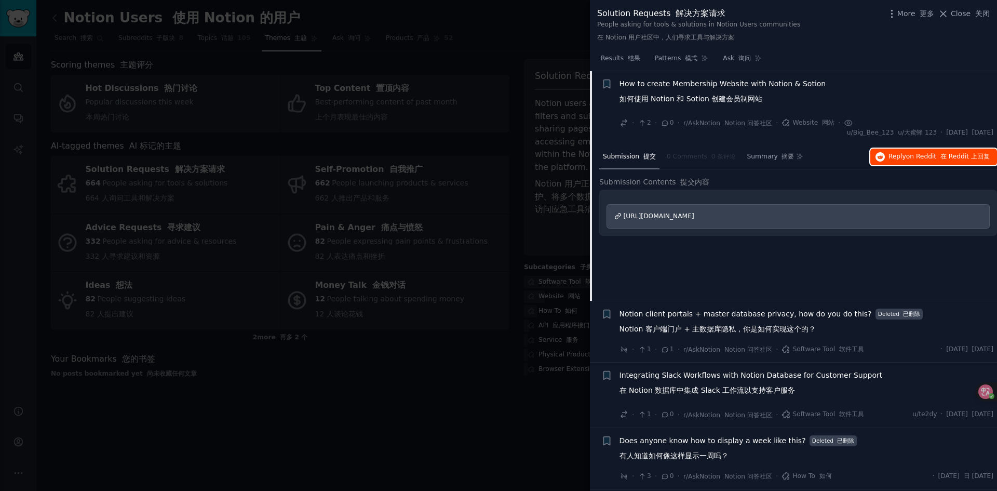
click at [882, 153] on icon "button" at bounding box center [880, 156] width 9 height 9
click at [777, 90] on span "How to create Membership Website with Notion & Sotion 如何使用 Notion 和 Sotion 创建会员…" at bounding box center [723, 93] width 207 height 30
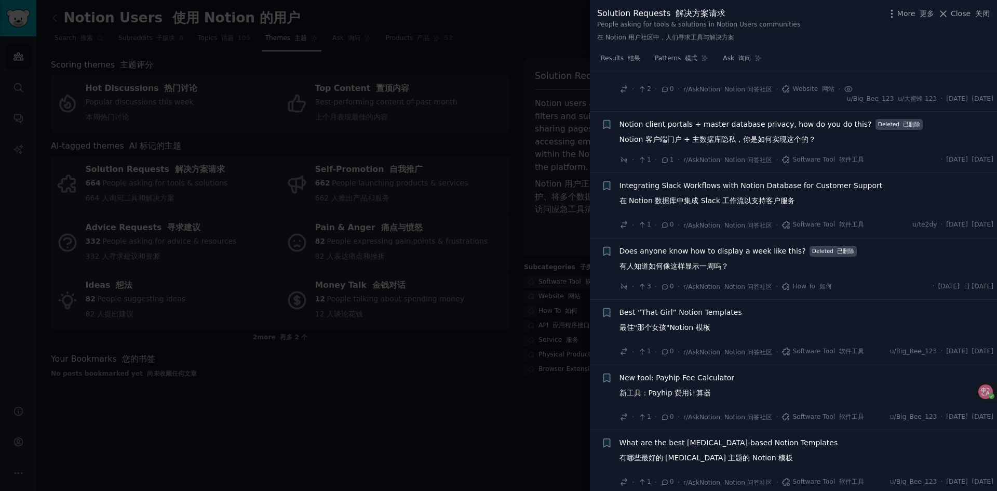
scroll to position [69, 0]
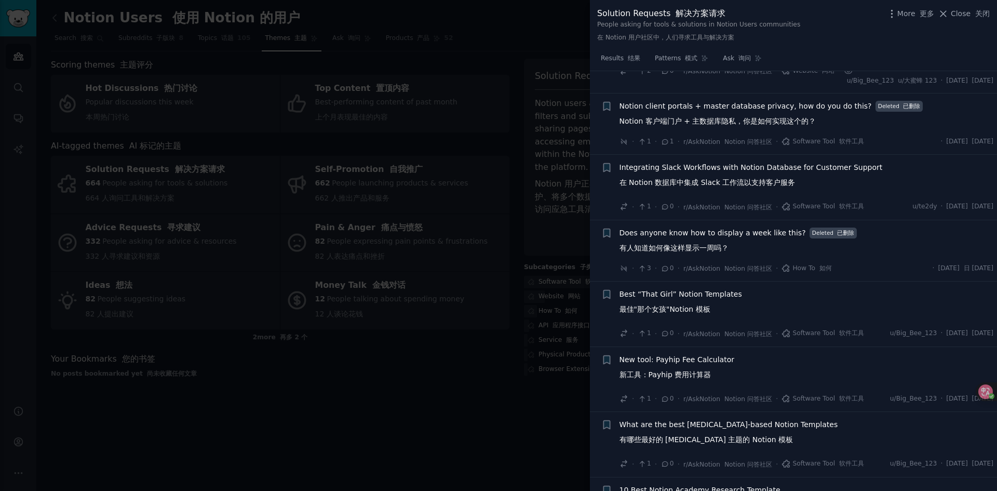
click at [815, 188] on span "Integrating Slack Workflows with Notion Database for Customer Support 在 Notion …" at bounding box center [751, 177] width 263 height 30
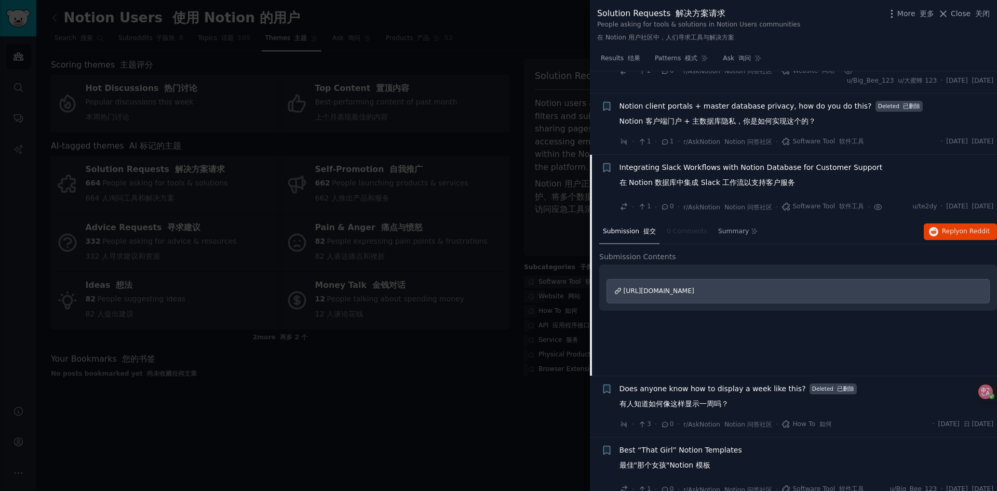
scroll to position [152, 0]
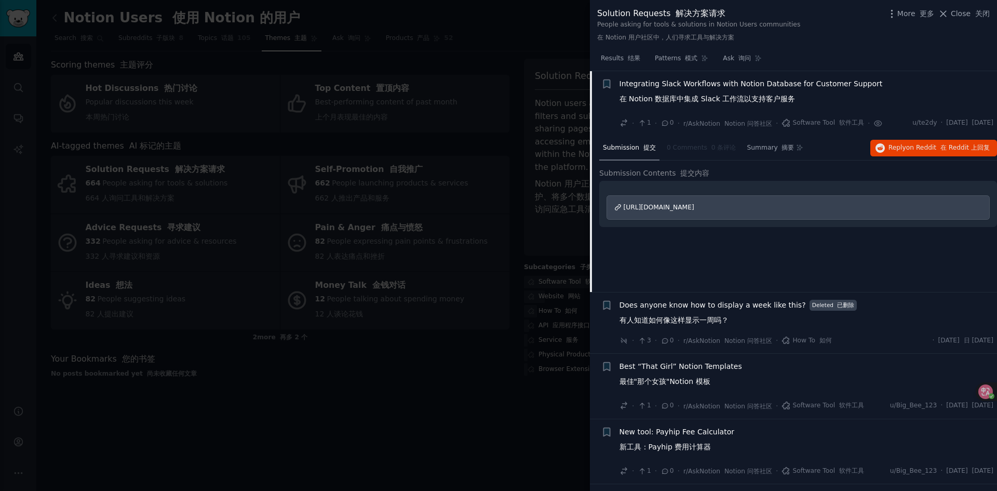
click at [823, 105] on span "Integrating Slack Workflows with Notion Database for Customer Support 在 Notion …" at bounding box center [751, 93] width 263 height 30
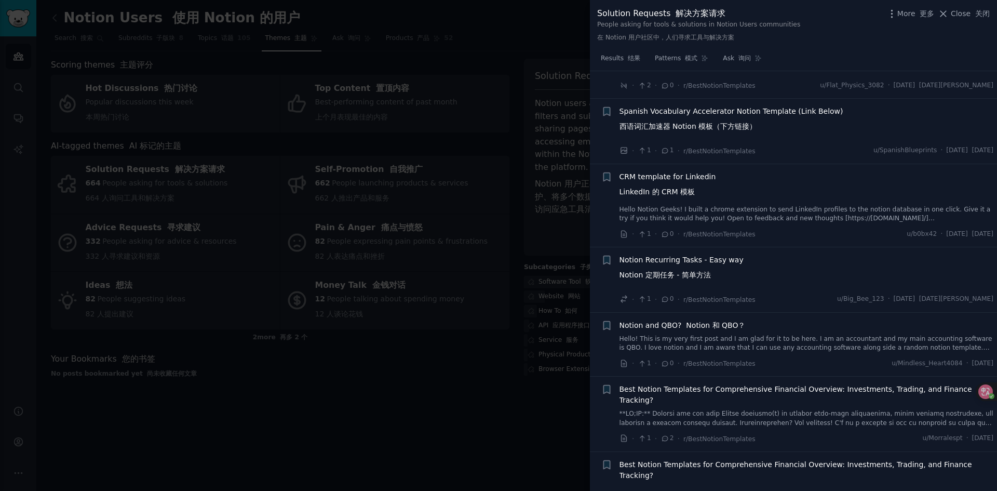
scroll to position [2047, 0]
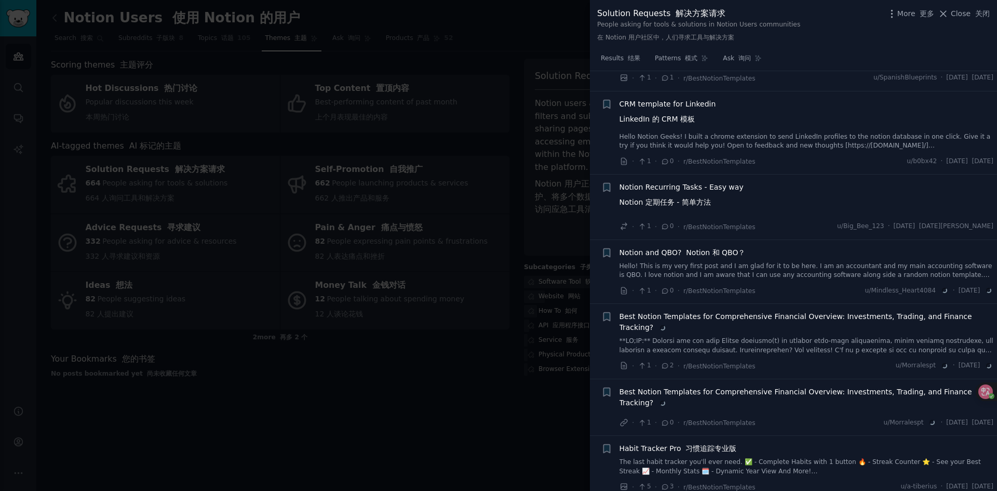
click at [465, 379] on div at bounding box center [498, 245] width 997 height 491
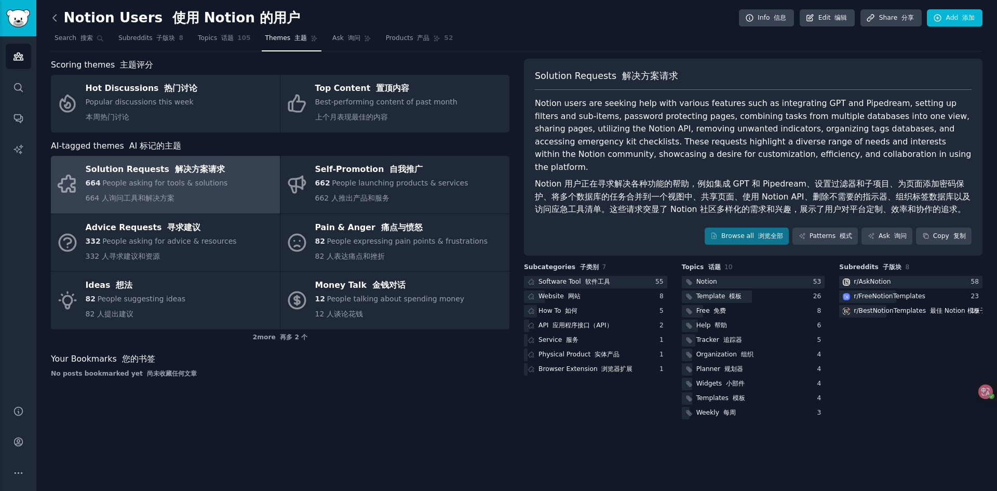
click at [54, 16] on icon at bounding box center [54, 18] width 3 height 6
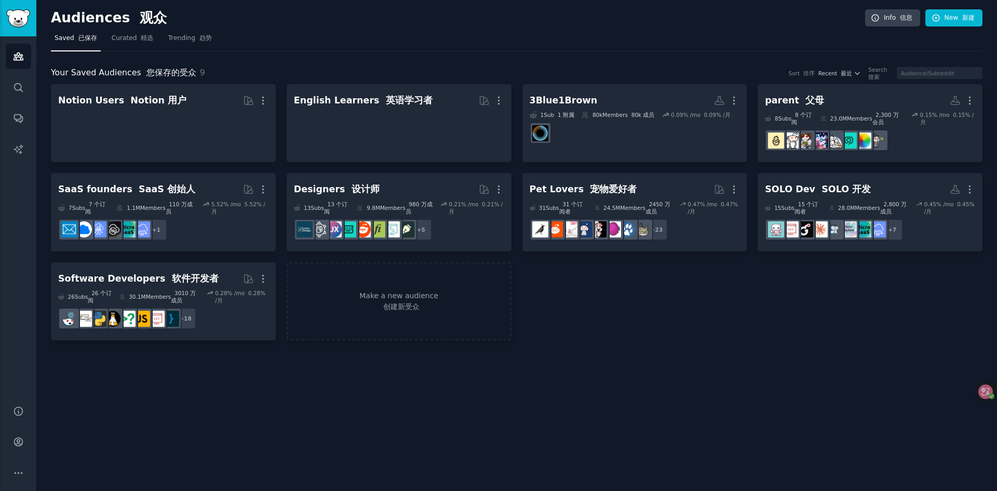
click at [443, 27] on div "Audiences 观众 Info 信息 New 新建" at bounding box center [517, 19] width 932 height 21
click at [449, 27] on div "Audiences 观众 Info 信息 New 新建" at bounding box center [517, 19] width 932 height 21
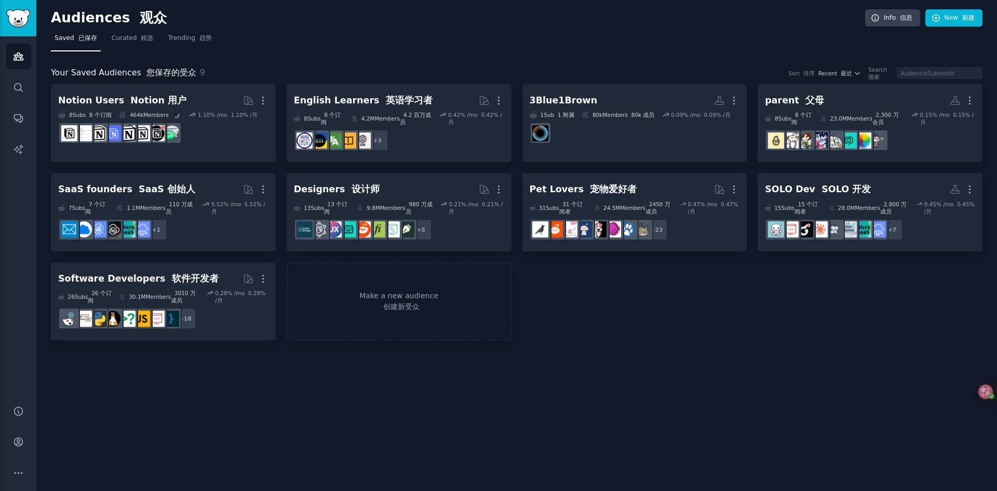
click at [349, 32] on nav "Saved 已保存 Curated 精选 Trending 趋势" at bounding box center [517, 40] width 932 height 21
click at [314, 22] on h2 "Audiences 观众" at bounding box center [458, 18] width 815 height 17
click at [302, 23] on h2 "Audiences 观众" at bounding box center [458, 18] width 815 height 17
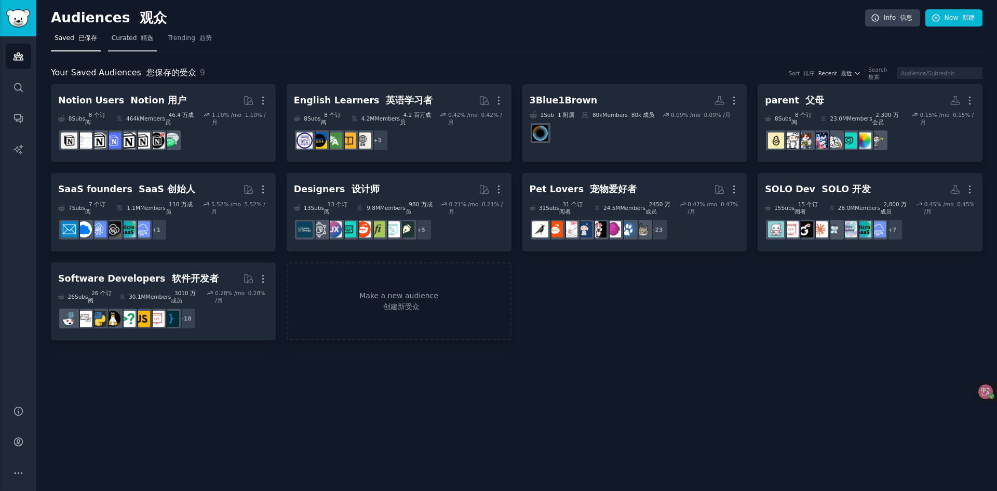
click at [136, 38] on span "Curated 精选" at bounding box center [133, 38] width 42 height 9
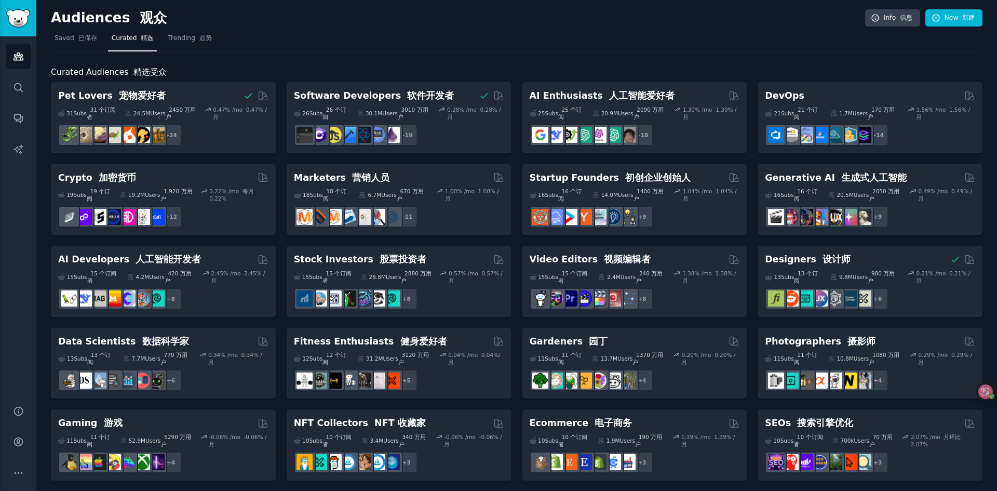
click at [450, 25] on h2 "Audiences 观众" at bounding box center [458, 18] width 815 height 17
click at [18, 87] on icon "Sidebar" at bounding box center [18, 87] width 11 height 11
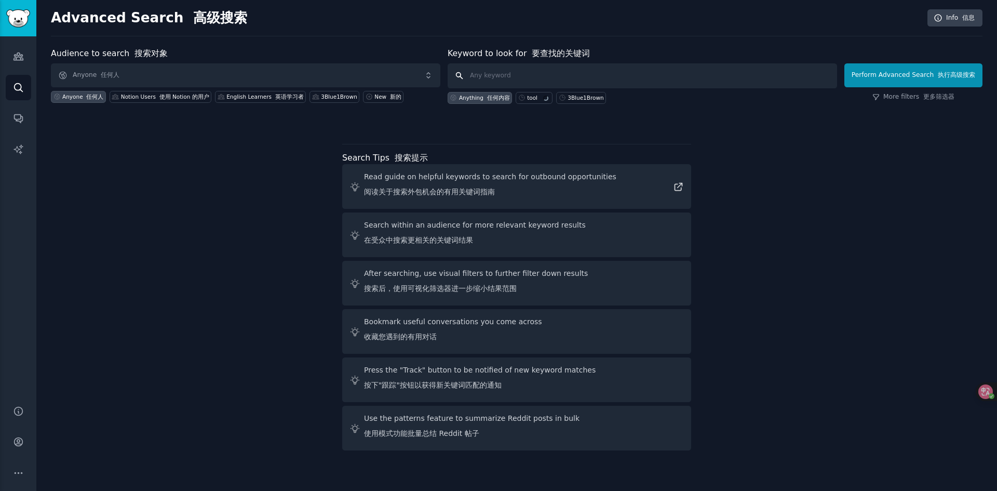
click at [522, 73] on input "text" at bounding box center [643, 75] width 390 height 25
click at [510, 74] on input "text" at bounding box center [643, 75] width 390 height 25
click at [539, 100] on font at bounding box center [540, 98] width 4 height 6
type input "tool"
click at [894, 77] on button "Perform Advanced Search 执行高级搜索" at bounding box center [914, 75] width 138 height 24
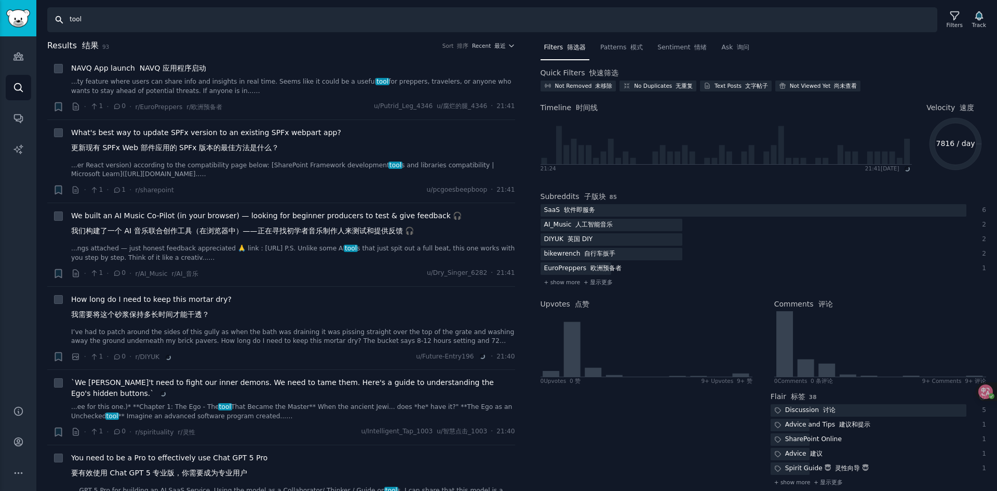
click at [142, 23] on input "tool" at bounding box center [492, 19] width 890 height 25
type input "t"
type input "i"
type input "there is a tool"
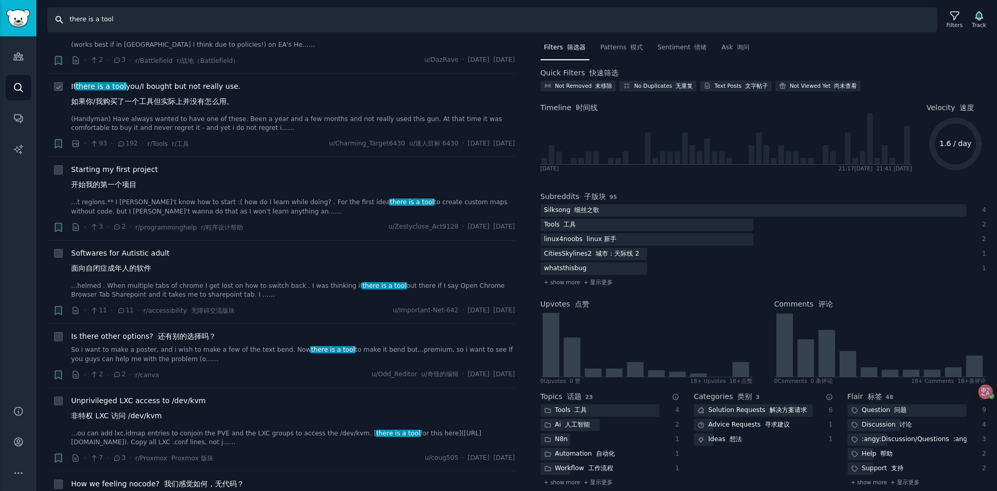
scroll to position [571, 0]
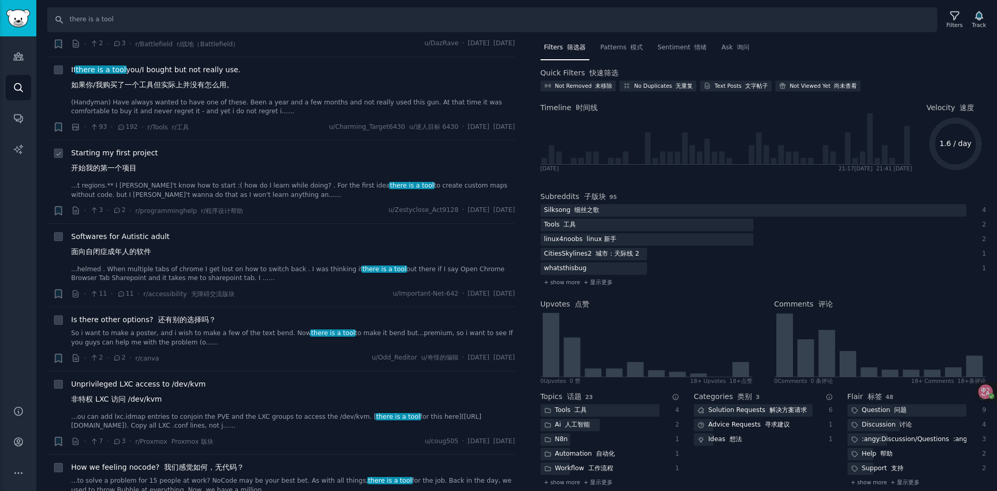
click at [145, 153] on span "Starting my first project 开始我的第一个项目" at bounding box center [114, 163] width 87 height 30
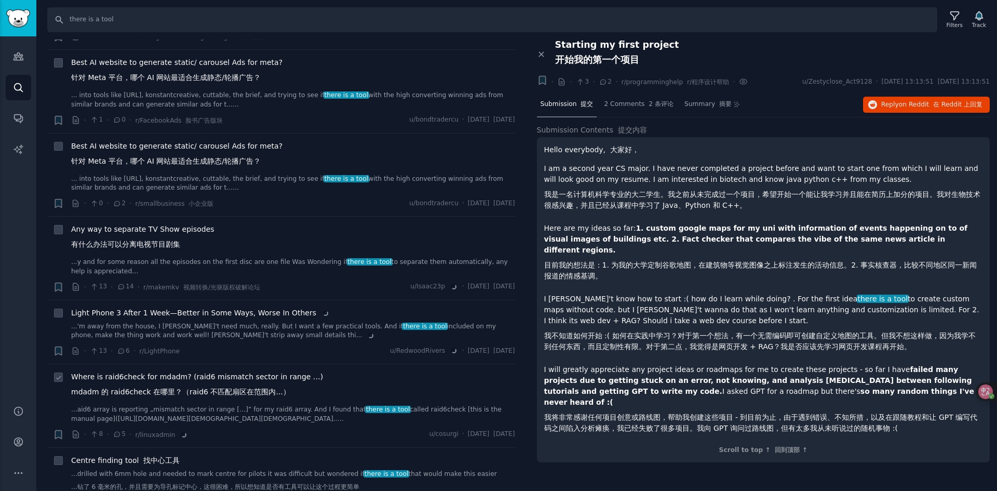
scroll to position [1247, 0]
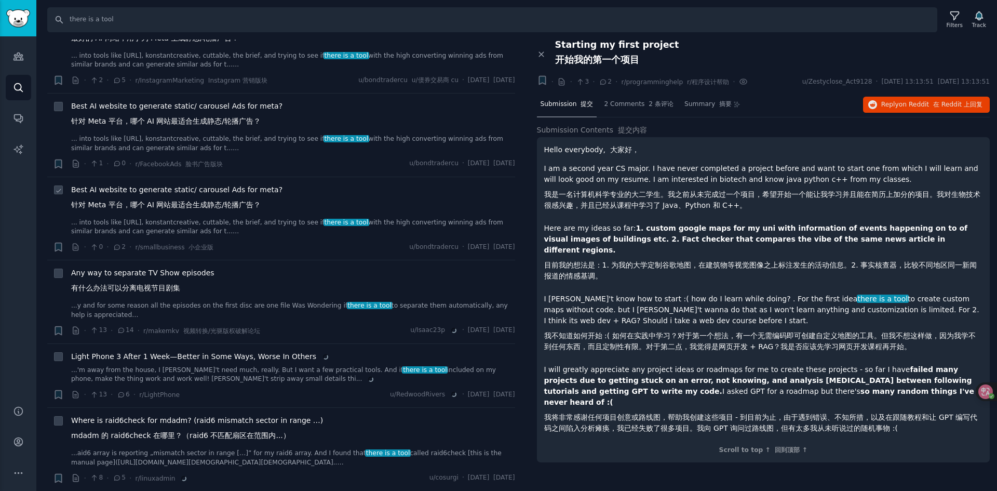
click at [259, 190] on span "Best AI website to generate static/ carousel Ads for meta? 针对 Meta 平台，哪个 AI 网站最…" at bounding box center [176, 199] width 211 height 30
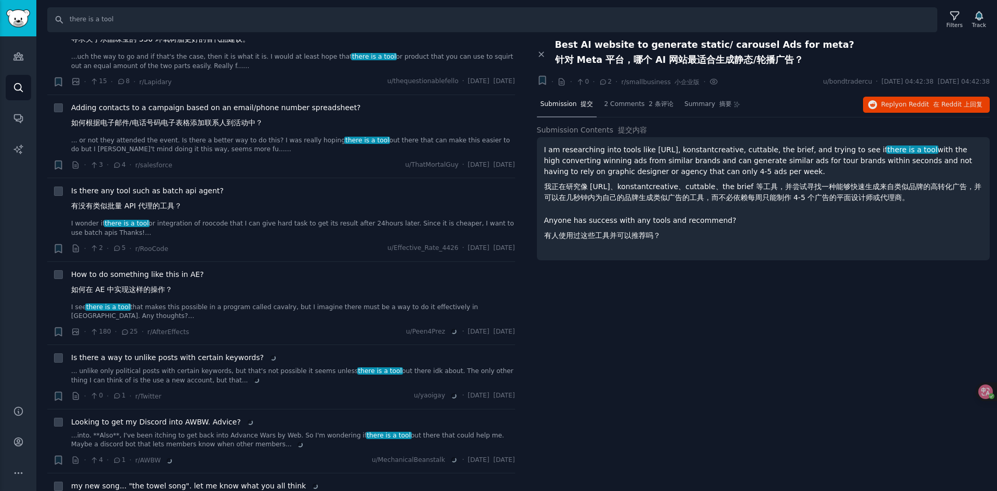
scroll to position [2130, 0]
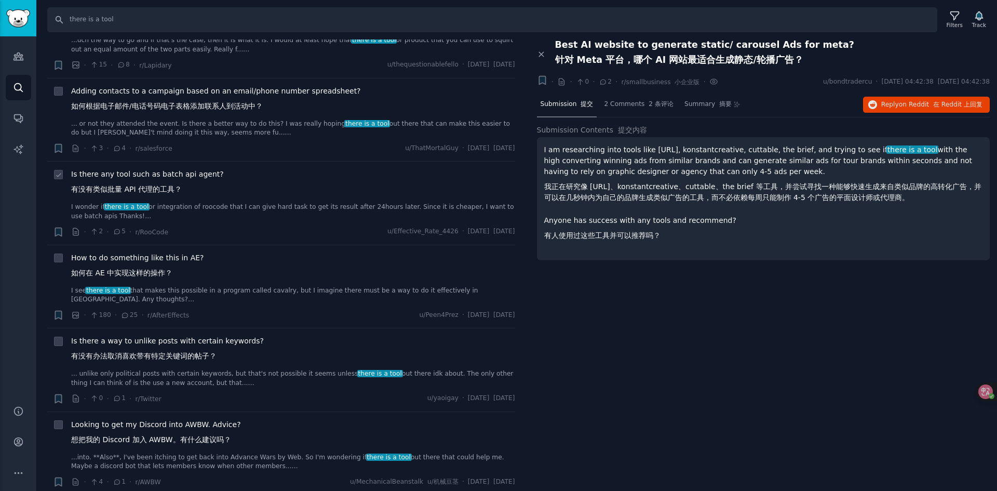
click at [209, 175] on span "Is there any tool such as batch api agent? 有没有类似批量 API 代理的工具？" at bounding box center [147, 184] width 153 height 30
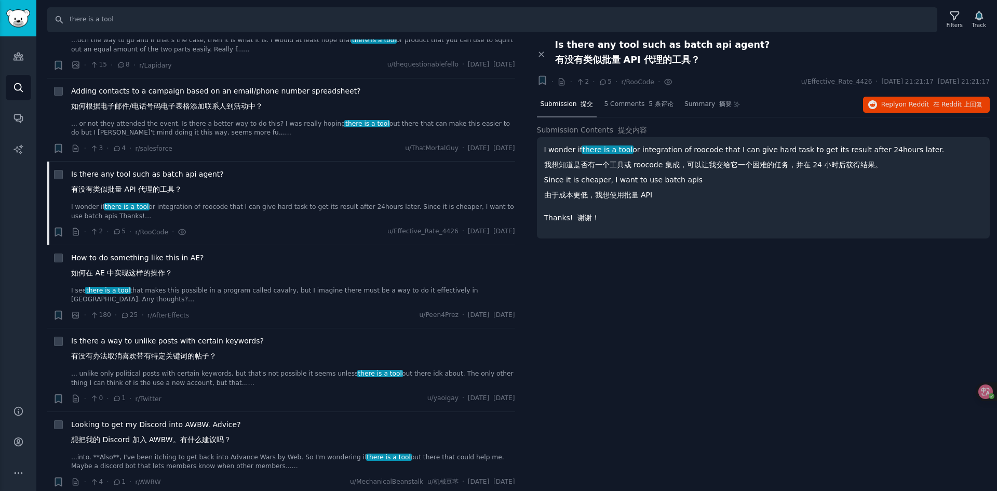
click at [634, 264] on div "Close panel Is there any tool such as batch api agent? 有没有类似批量 API 代理的工具？ + · ·…" at bounding box center [764, 265] width 468 height 452
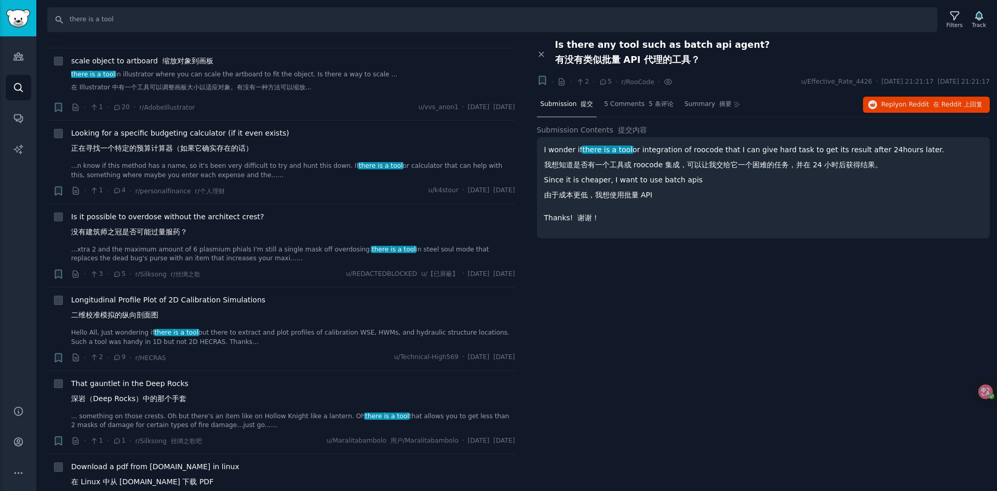
scroll to position [3636, 0]
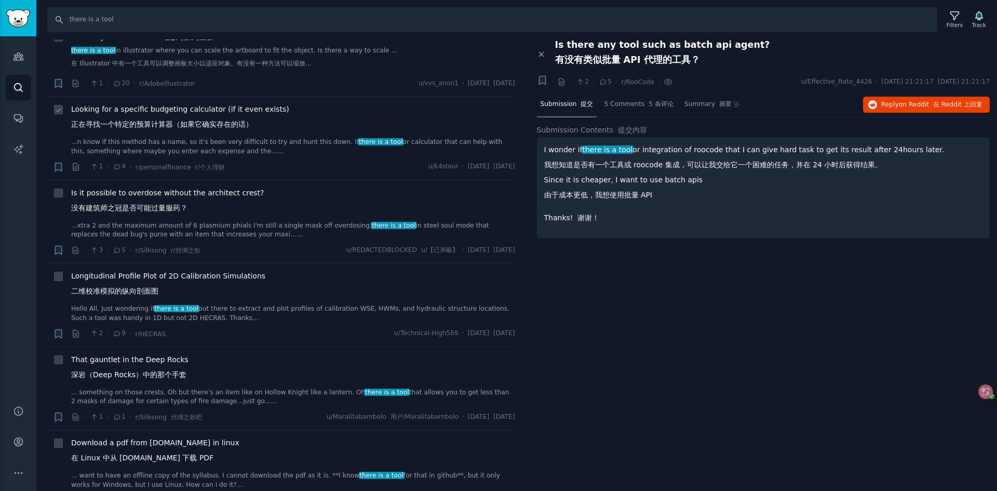
click at [271, 134] on span "Looking for a specific budgeting calculator (if it even exists) 正在寻找一个特定的预算计算器（…" at bounding box center [180, 119] width 218 height 30
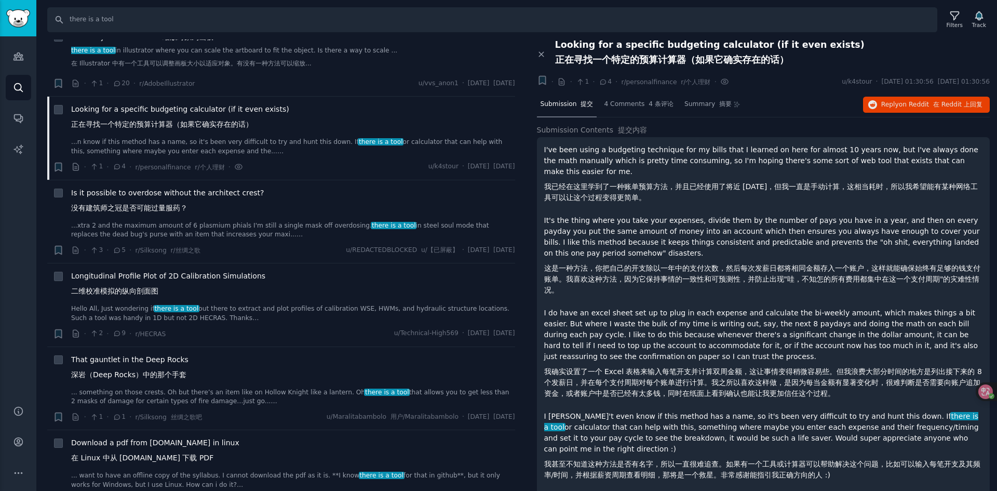
scroll to position [29, 0]
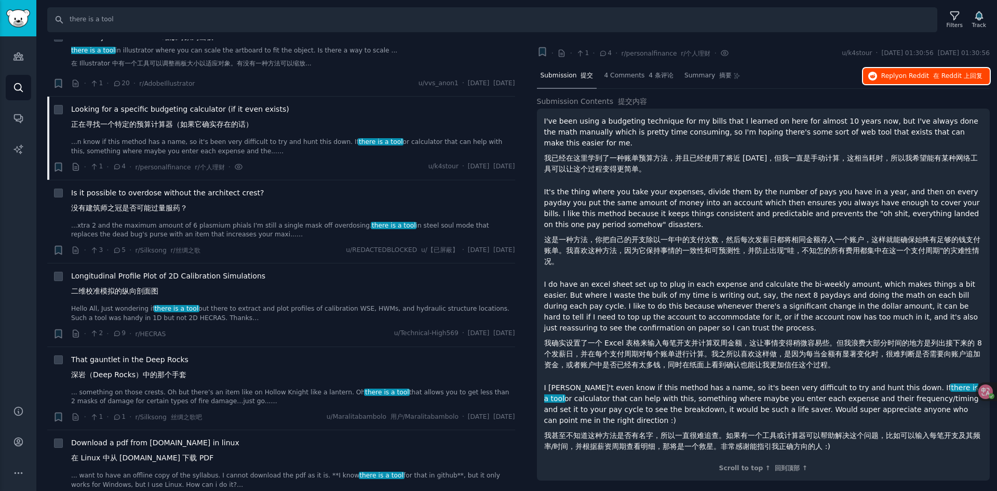
click at [909, 74] on span "on Reddit" at bounding box center [914, 75] width 30 height 7
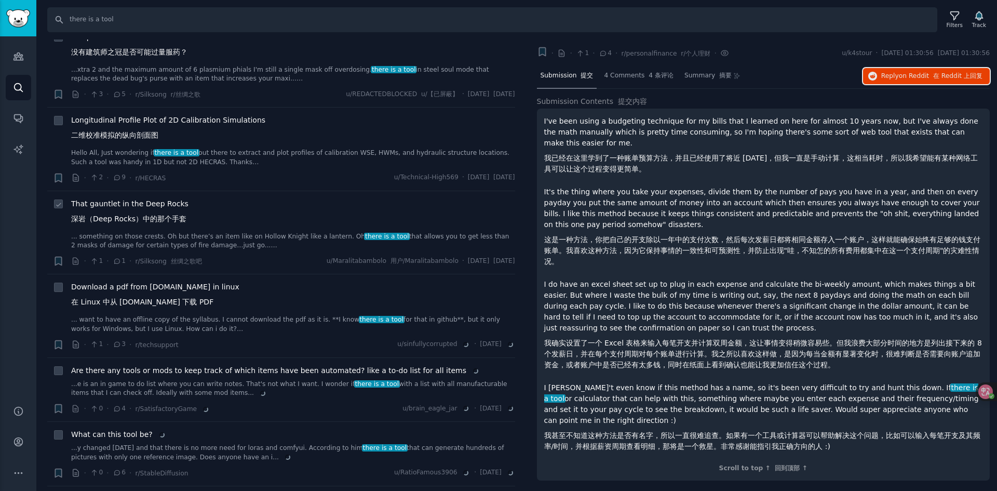
scroll to position [3844, 0]
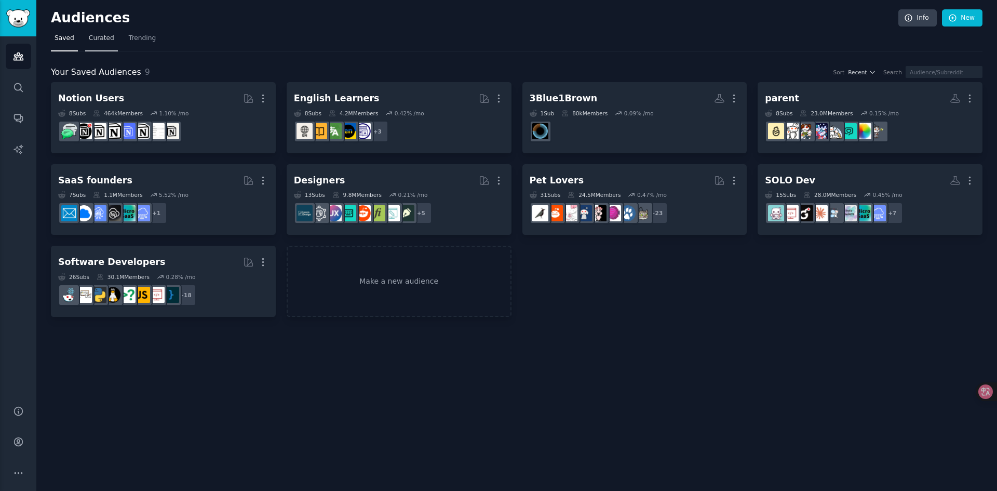
click at [98, 37] on span "Curated" at bounding box center [101, 38] width 25 height 9
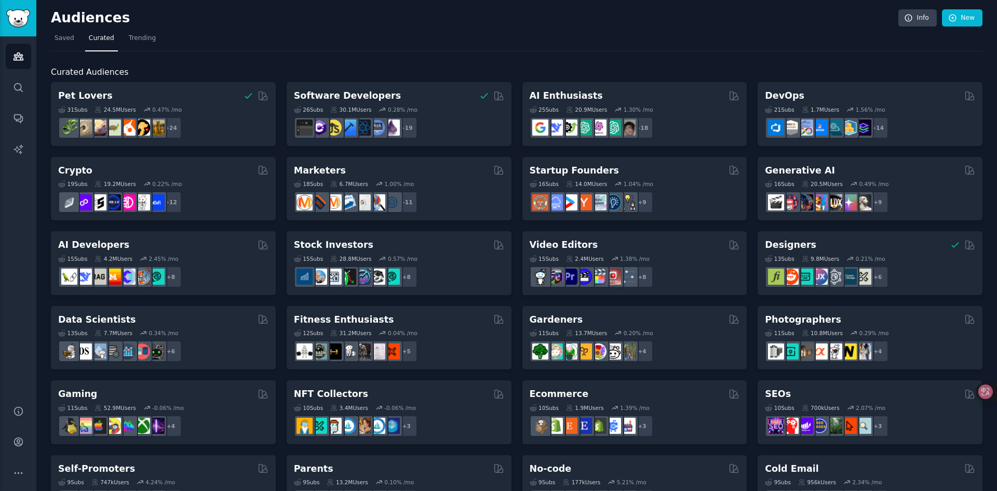
click at [507, 35] on nav "Saved Curated Trending" at bounding box center [517, 40] width 932 height 21
click at [649, 35] on nav "Saved Curated Trending" at bounding box center [517, 40] width 932 height 21
click at [669, 257] on div "15 Sub s 2.4M Users 1.38 % /mo" at bounding box center [635, 258] width 210 height 7
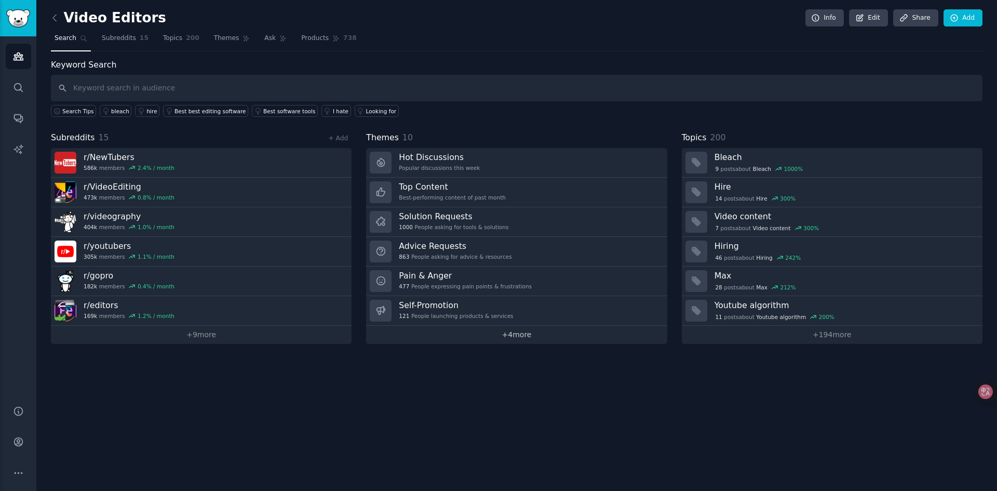
click at [509, 334] on link "+ 4 more" at bounding box center [516, 335] width 301 height 18
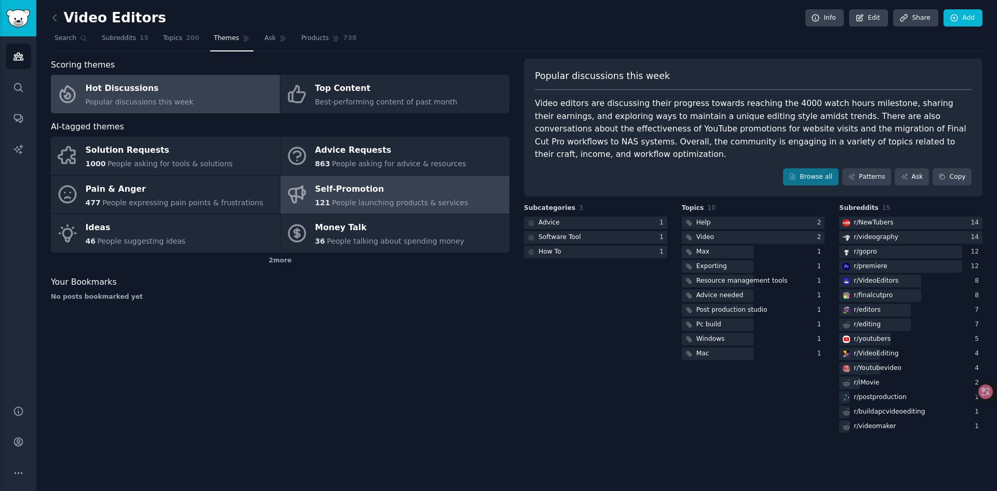
click at [366, 191] on div "Self-Promotion" at bounding box center [391, 189] width 153 height 17
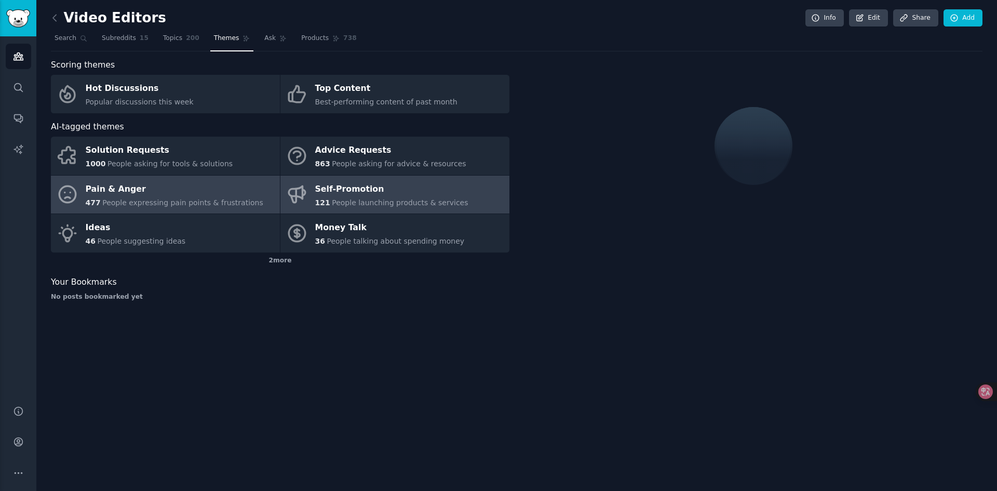
click at [250, 195] on div "Pain & Anger" at bounding box center [175, 189] width 178 height 17
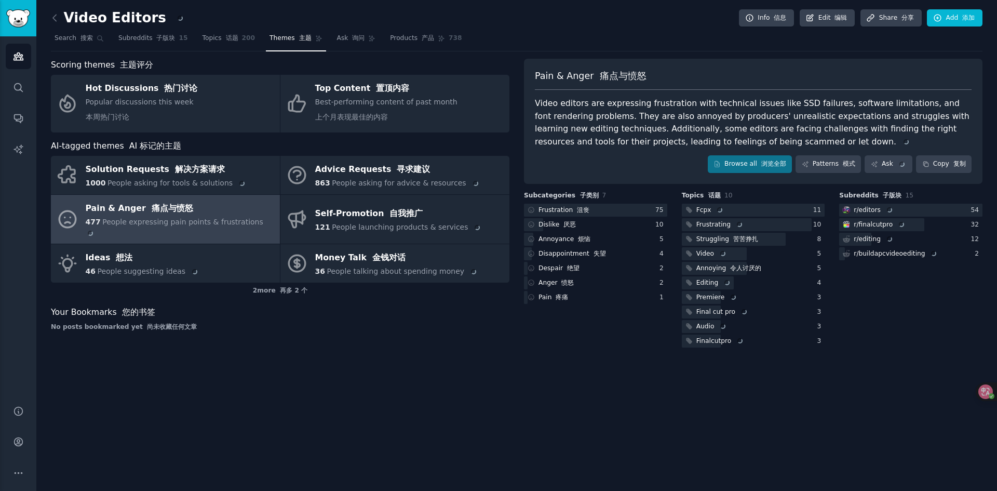
click at [470, 324] on div "Scoring themes 主题评分 Hot Discussions 热门讨论 Popular discussions this week 本周热门讨论 T…" at bounding box center [280, 204] width 459 height 291
click at [652, 21] on div "Video Editors Info 信息 Edit 编辑 Share 分享 [PERSON_NAME]" at bounding box center [517, 19] width 932 height 21
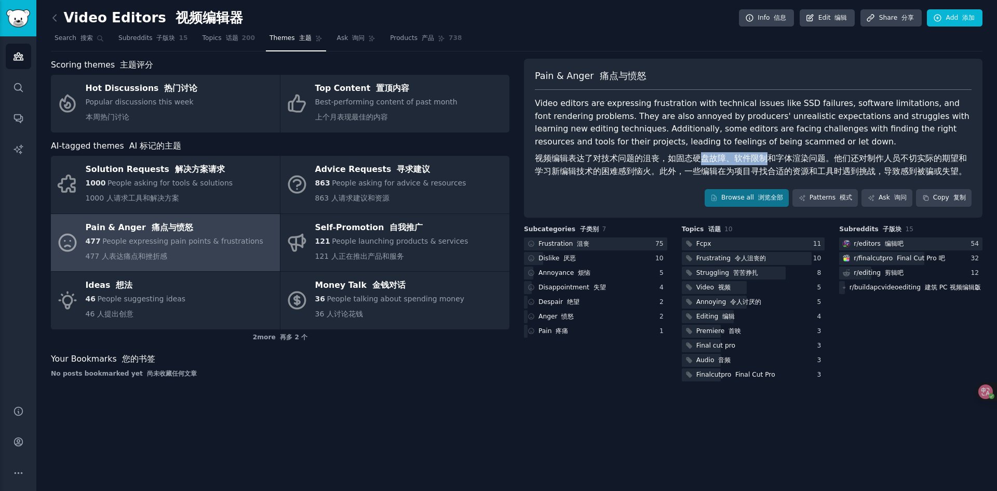
drag, startPoint x: 701, startPoint y: 157, endPoint x: 770, endPoint y: 158, distance: 69.1
click at [768, 158] on font "视频编辑表达了对技术问题的沮丧，如固态硬盘故障、软件限制和字体渲染问题。他们还对制作人员不切实际的期望和学习新编辑技术的困难感到恼火。此外，一些编辑在为项目寻…" at bounding box center [751, 164] width 432 height 23
click at [770, 158] on font "视频编辑表达了对技术问题的沮丧，如固态硬盘故障、软件限制和字体渲染问题。他们还对制作人员不切实际的期望和学习新编辑技术的困难感到恼火。此外，一些编辑在为项目寻…" at bounding box center [751, 164] width 432 height 23
drag, startPoint x: 881, startPoint y: 159, endPoint x: 822, endPoint y: 159, distance: 58.2
click at [822, 159] on font "视频编辑表达了对技术问题的沮丧，如固态硬盘故障、软件限制和字体渲染问题。他们还对制作人员不切实际的期望和学习新编辑技术的困难感到恼火。此外，一些编辑在为项目寻…" at bounding box center [751, 164] width 432 height 23
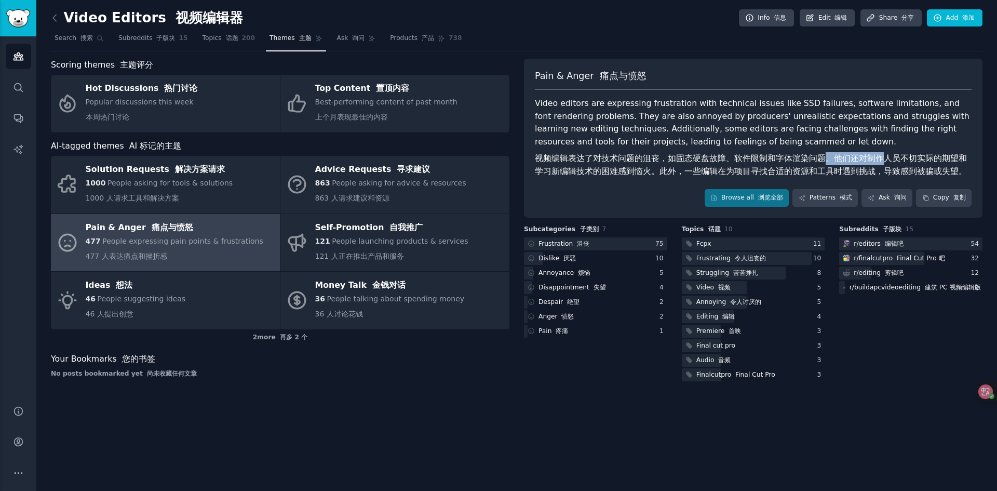
click at [822, 158] on font "视频编辑表达了对技术问题的沮丧，如固态硬盘故障、软件限制和字体渲染问题。他们还对制作人员不切实际的期望和学习新编辑技术的困难感到恼火。此外，一些编辑在为项目寻…" at bounding box center [751, 164] width 432 height 23
drag, startPoint x: 674, startPoint y: 179, endPoint x: 712, endPoint y: 176, distance: 37.6
click at [712, 176] on font "视频编辑表达了对技术问题的沮丧，如固态硬盘故障、软件限制和字体渲染问题。他们还对制作人员不切实际的期望和学习新编辑技术的困难感到恼火。此外，一些编辑在为项目寻…" at bounding box center [751, 164] width 432 height 23
click at [721, 170] on font "视频编辑表达了对技术问题的沮丧，如固态硬盘故障、软件限制和字体渲染问题。他们还对制作人员不切实际的期望和学习新编辑技术的困难感到恼火。此外，一些编辑在为项目寻…" at bounding box center [751, 164] width 432 height 23
drag, startPoint x: 735, startPoint y: 169, endPoint x: 707, endPoint y: 168, distance: 28.1
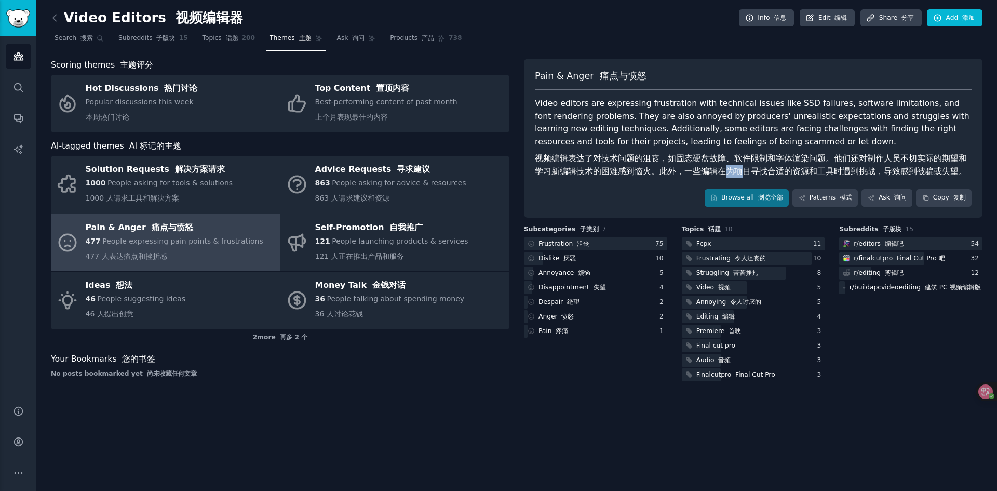
click at [709, 170] on font "视频编辑表达了对技术问题的沮丧，如固态硬盘故障、软件限制和字体渲染问题。他们还对制作人员不切实际的期望和学习新编辑技术的困难感到恼火。此外，一些编辑在为项目寻…" at bounding box center [751, 164] width 432 height 23
click at [707, 168] on font "视频编辑表达了对技术问题的沮丧，如固态硬盘故障、软件限制和字体渲染问题。他们还对制作人员不切实际的期望和学习新编辑技术的困难感到恼火。此外，一些编辑在为项目寻…" at bounding box center [751, 164] width 432 height 23
drag, startPoint x: 707, startPoint y: 167, endPoint x: 718, endPoint y: 167, distance: 11.4
click at [716, 167] on font "视频编辑表达了对技术问题的沮丧，如固态硬盘故障、软件限制和字体渲染问题。他们还对制作人员不切实际的期望和学习新编辑技术的困难感到恼火。此外，一些编辑在为项目寻…" at bounding box center [751, 164] width 432 height 23
click at [723, 166] on font "视频编辑表达了对技术问题的沮丧，如固态硬盘故障、软件限制和字体渲染问题。他们还对制作人员不切实际的期望和学习新编辑技术的困难感到恼火。此外，一些编辑在为项目寻…" at bounding box center [751, 164] width 432 height 23
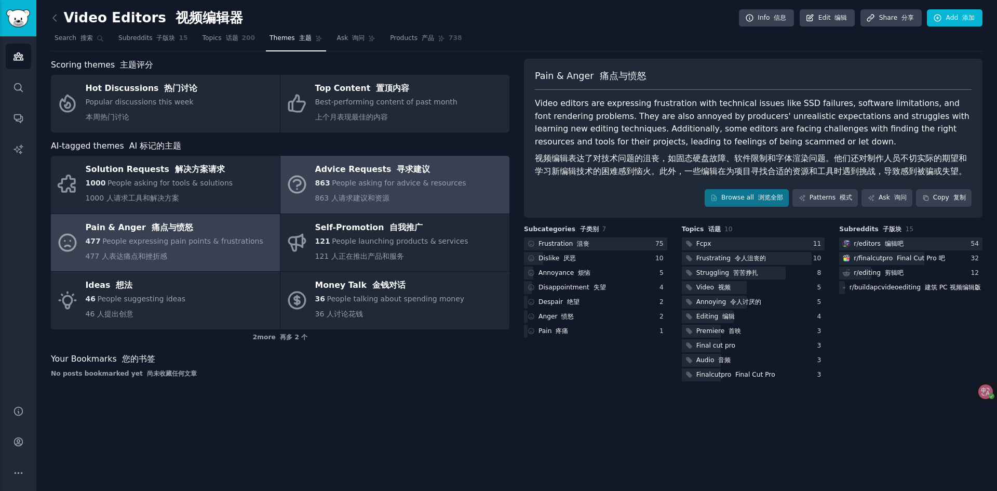
click at [482, 180] on link "Advice Requests 寻求建议 863 People asking for advice & resources 863 人请求建议和资源" at bounding box center [395, 185] width 229 height 58
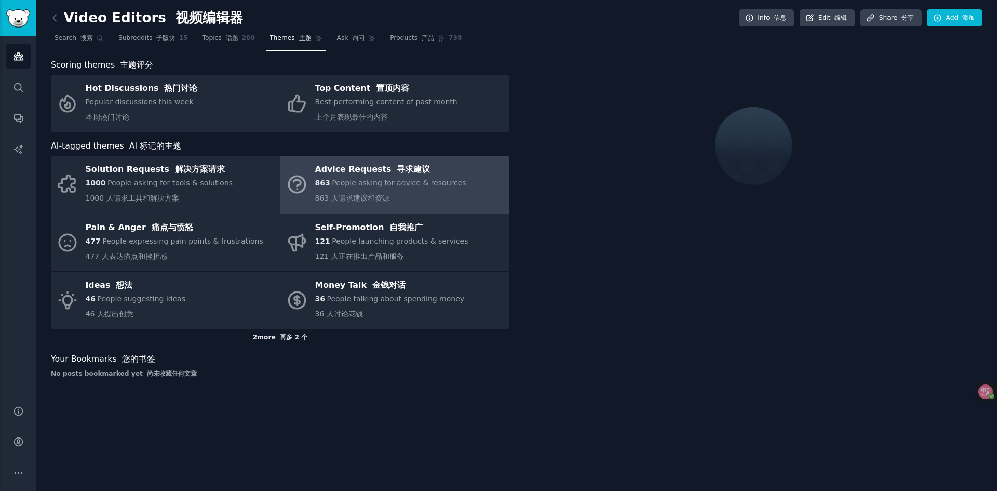
click at [299, 337] on font "再多 2 个" at bounding box center [294, 337] width 28 height 7
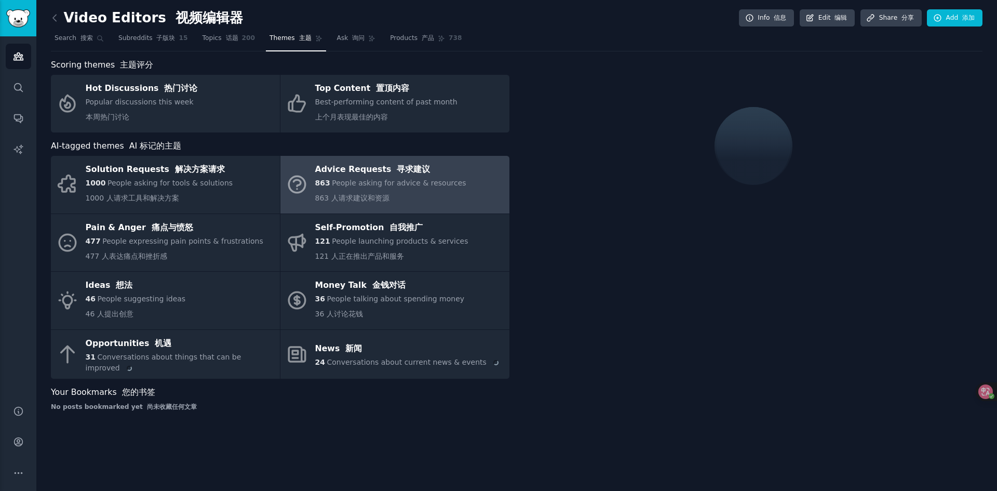
click at [467, 403] on div "No posts bookmarked yet 尚未收藏任何文章" at bounding box center [280, 407] width 459 height 9
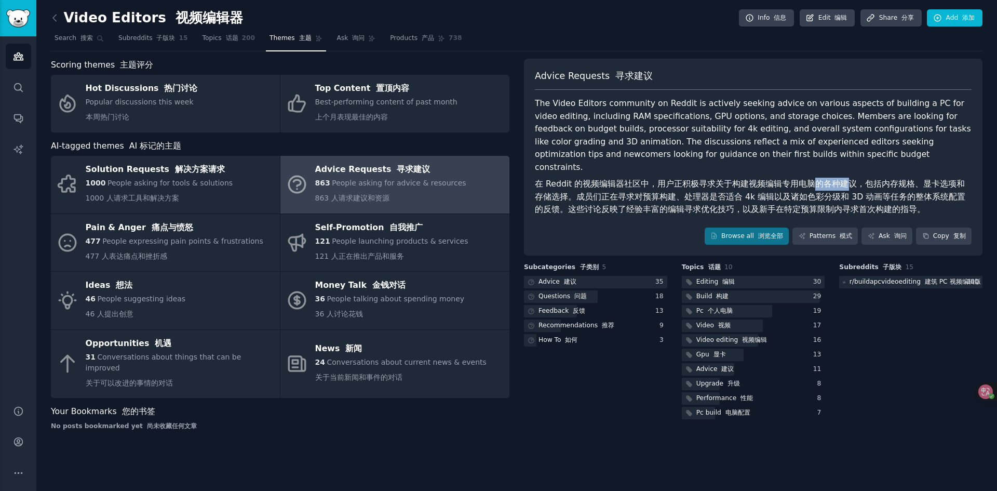
drag, startPoint x: 844, startPoint y: 168, endPoint x: 807, endPoint y: 170, distance: 37.5
click at [808, 179] on font "在 Reddit 的视频编辑器社区中，用户正积极寻求关于构建视频编辑专用电脑的各种建议，包括内存规格、显卡选项和存储选择。成员们正在寻求对预算构建、处理器是否…" at bounding box center [750, 196] width 431 height 35
click at [807, 179] on font "在 Reddit 的视频编辑器社区中，用户正积极寻求关于构建视频编辑专用电脑的各种建议，包括内存规格、显卡选项和存储选择。成员们正在寻求对预算构建、处理器是否…" at bounding box center [750, 196] width 431 height 35
drag, startPoint x: 643, startPoint y: 182, endPoint x: 814, endPoint y: 180, distance: 170.9
click at [814, 180] on font "在 Reddit 的视频编辑器社区中，用户正积极寻求关于构建视频编辑专用电脑的各种建议，包括内存规格、显卡选项和存储选择。成员们正在寻求对预算构建、处理器是否…" at bounding box center [750, 196] width 431 height 35
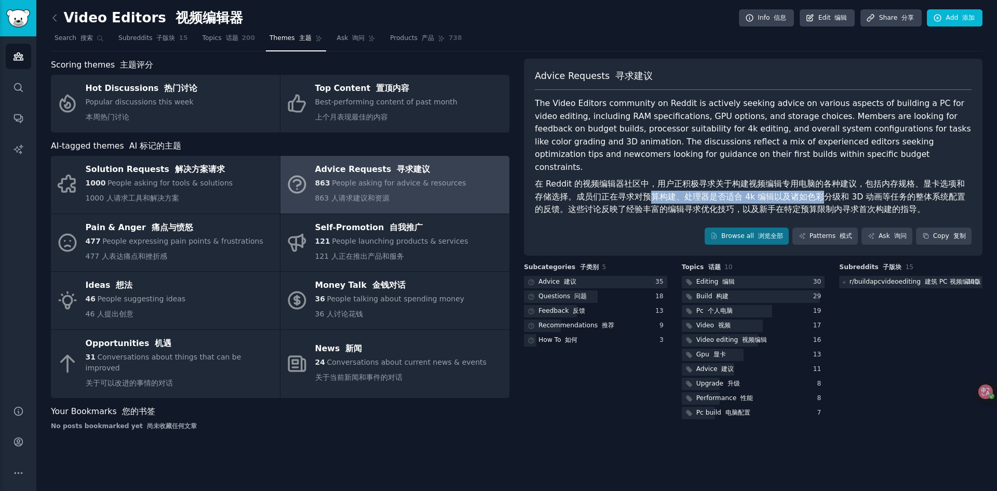
click at [814, 180] on font "在 Reddit 的视频编辑器社区中，用户正积极寻求关于构建视频编辑专用电脑的各种建议，包括内存规格、显卡选项和存储选择。成员们正在寻求对预算构建、处理器是否…" at bounding box center [750, 196] width 431 height 35
drag, startPoint x: 622, startPoint y: 194, endPoint x: 773, endPoint y: 197, distance: 151.2
click at [772, 197] on font "在 Reddit 的视频编辑器社区中，用户正积极寻求关于构建视频编辑专用电脑的各种建议，包括内存规格、显卡选项和存储选择。成员们正在寻求对预算构建、处理器是否…" at bounding box center [750, 196] width 431 height 35
click at [773, 197] on font "在 Reddit 的视频编辑器社区中，用户正积极寻求关于构建视频编辑专用电脑的各种建议，包括内存规格、显卡选项和存储选择。成员们正在寻求对预算构建、处理器是否…" at bounding box center [750, 196] width 431 height 35
click at [760, 232] on font "浏览全部" at bounding box center [770, 235] width 25 height 7
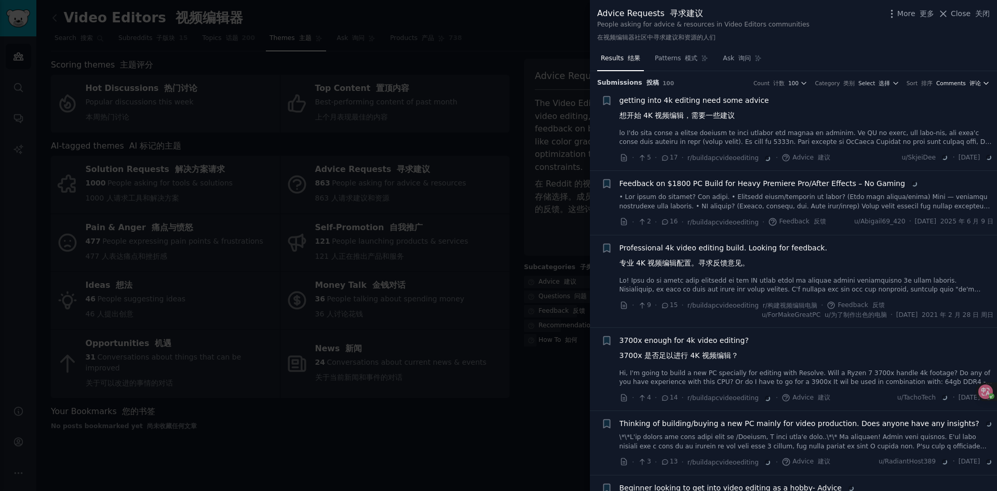
click at [962, 85] on span "Comments 评论" at bounding box center [959, 82] width 45 height 7
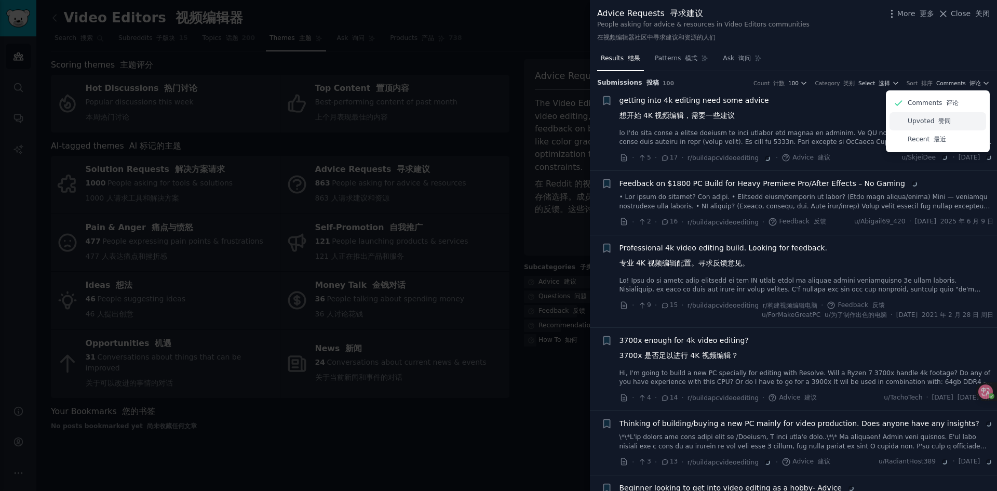
drag, startPoint x: 932, startPoint y: 139, endPoint x: 917, endPoint y: 115, distance: 27.8
click at [934, 138] on font "最近" at bounding box center [940, 139] width 12 height 7
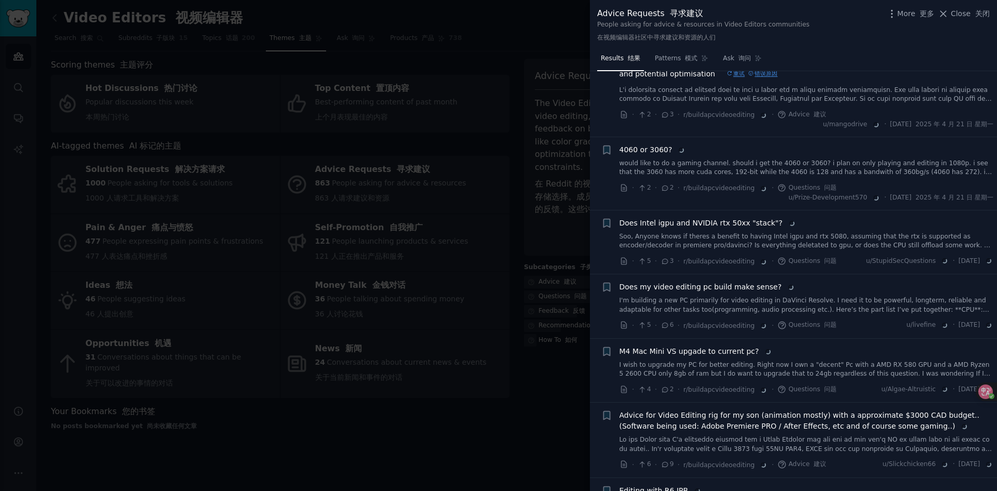
scroll to position [591, 0]
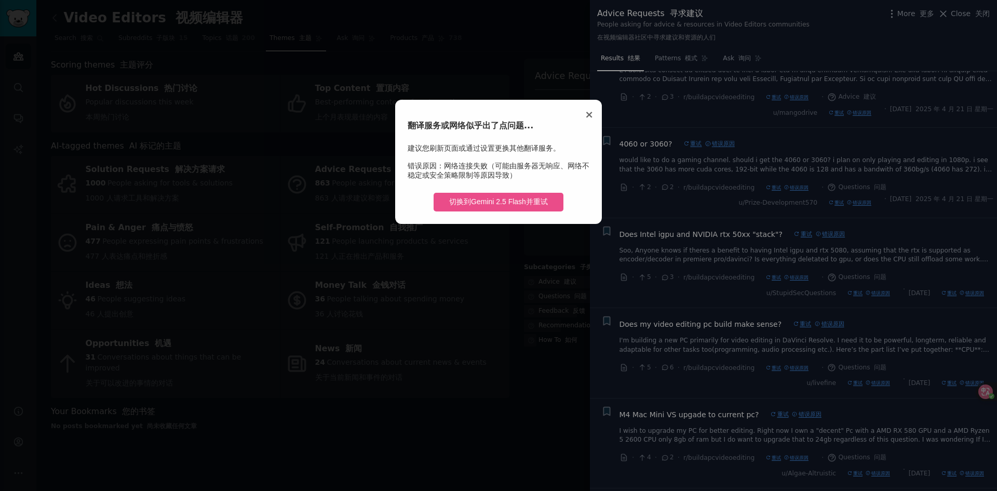
click at [591, 112] on span "×" at bounding box center [589, 114] width 9 height 12
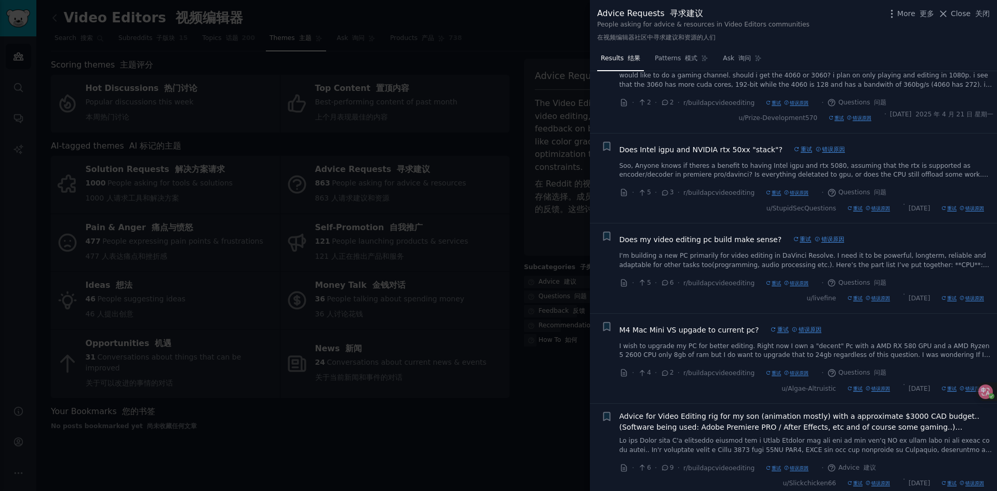
scroll to position [539, 0]
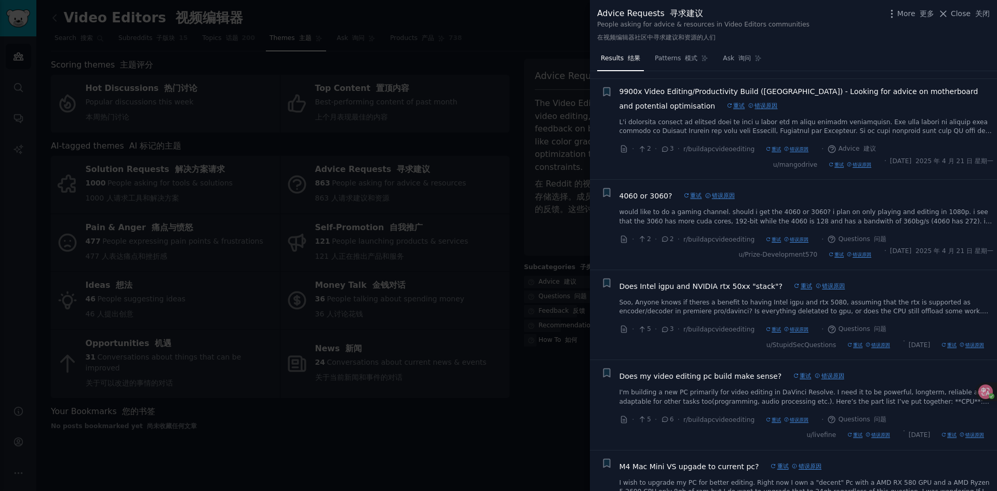
click at [727, 111] on font "重试" at bounding box center [736, 105] width 18 height 11
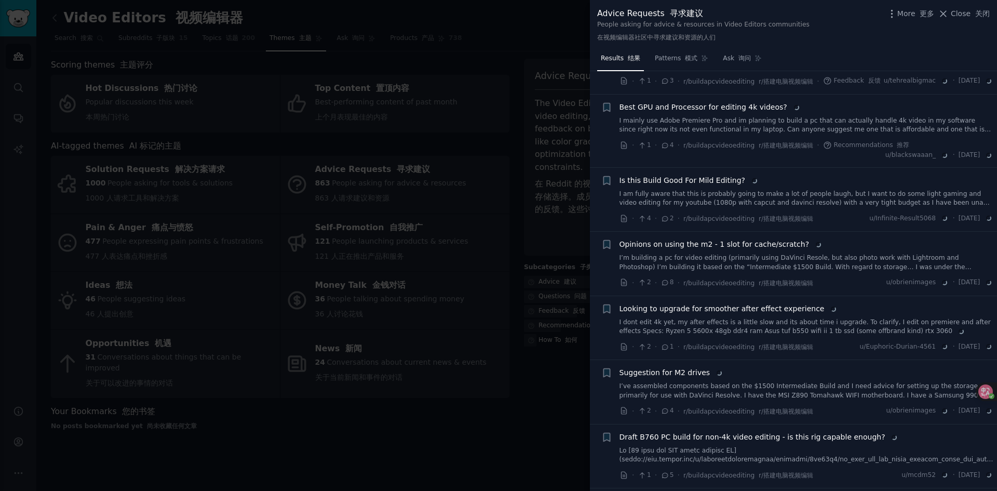
scroll to position [1235, 0]
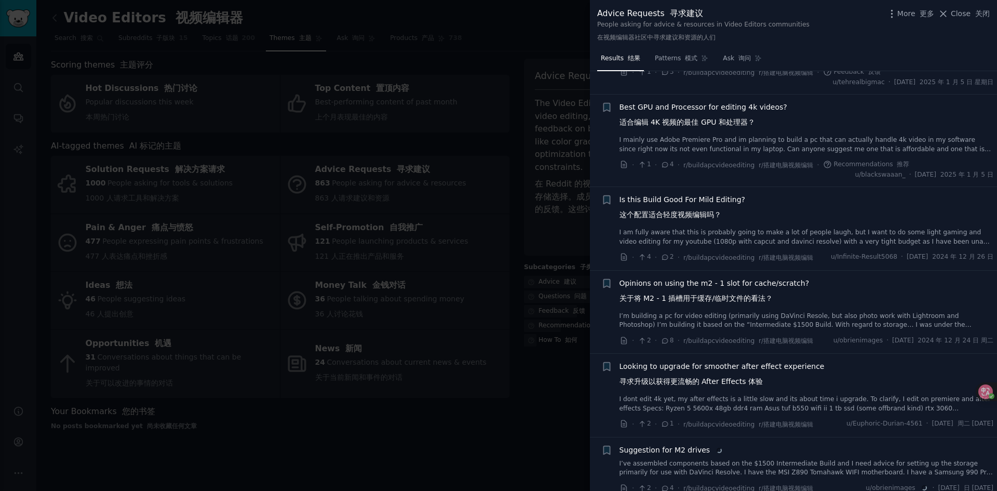
click at [508, 15] on div at bounding box center [498, 245] width 997 height 491
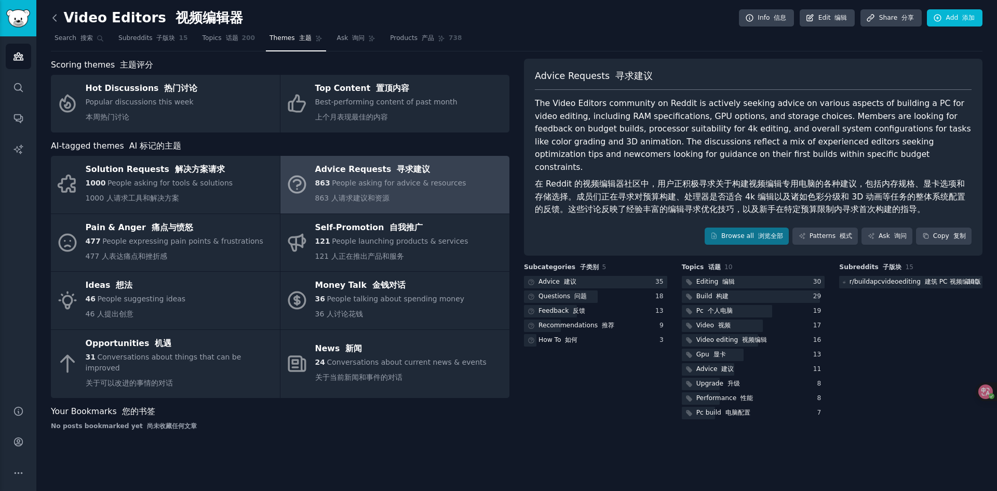
click at [54, 16] on icon at bounding box center [54, 18] width 3 height 6
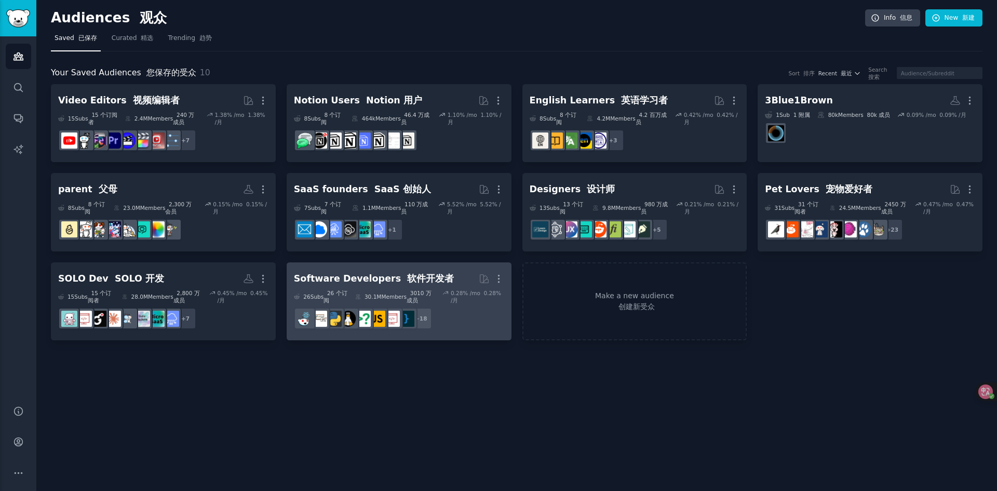
click at [421, 279] on font "软件开发者" at bounding box center [430, 278] width 47 height 10
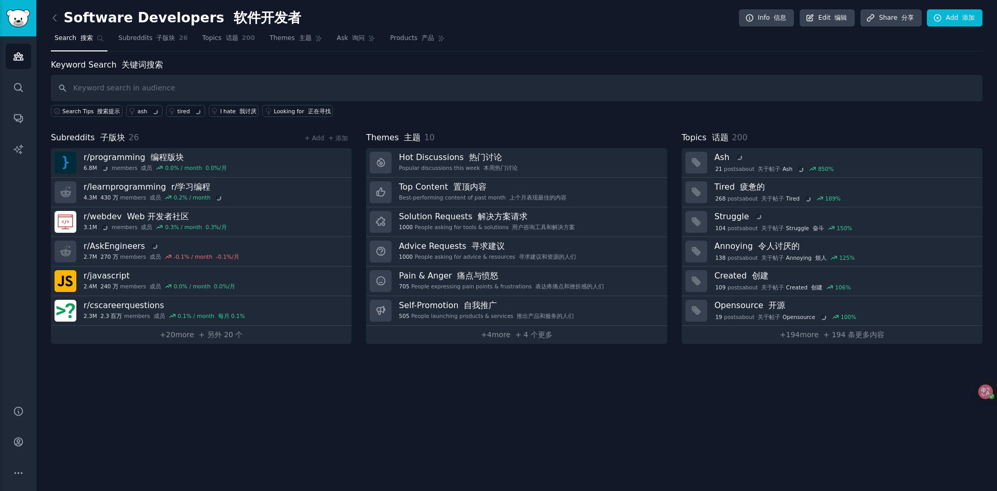
click at [291, 391] on div "Software Developers 软件开发者 Info 信息 Edit 编辑 Share 分享 Add 添加 Search 搜索 Subreddits …" at bounding box center [516, 245] width 961 height 491
click at [244, 335] on link "+ 20 more + 另外 20 个" at bounding box center [201, 335] width 301 height 18
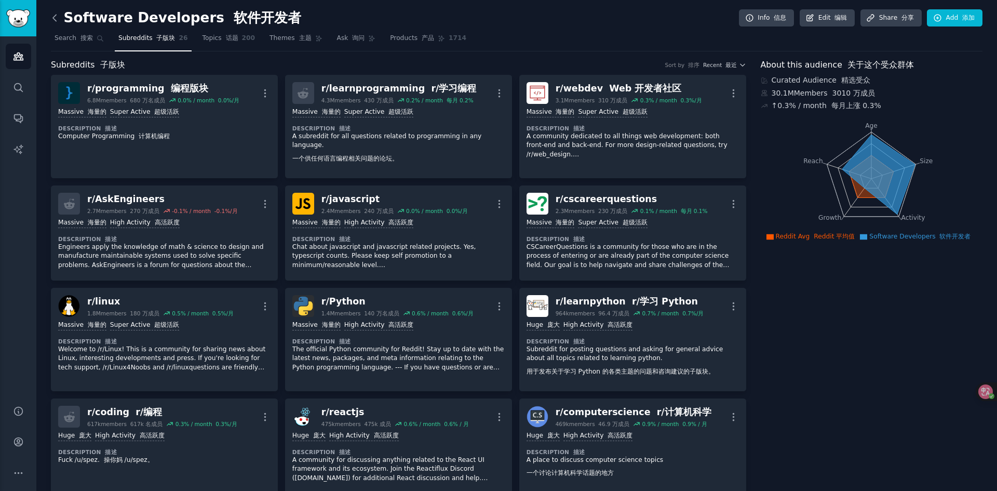
click at [54, 20] on icon at bounding box center [54, 17] width 11 height 11
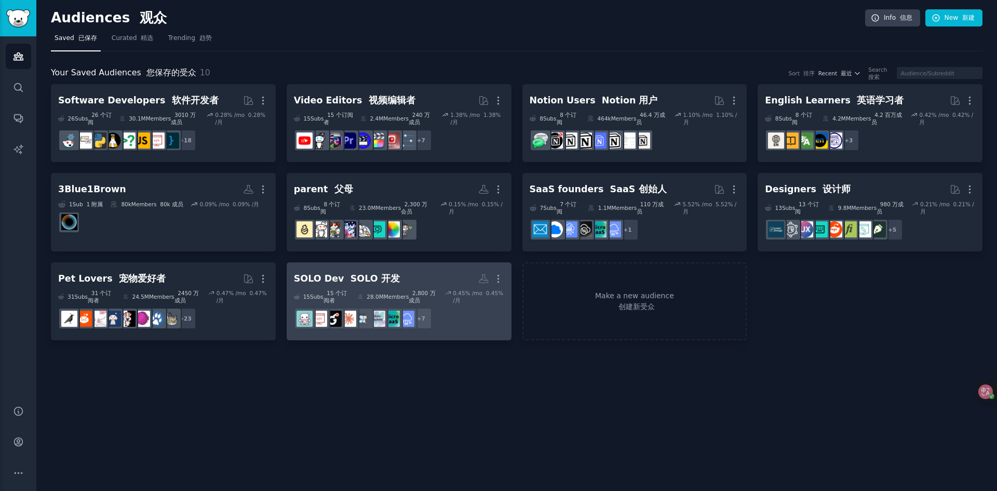
click at [442, 272] on h2 "SOLO Dev SOLO 开发 More" at bounding box center [399, 279] width 210 height 18
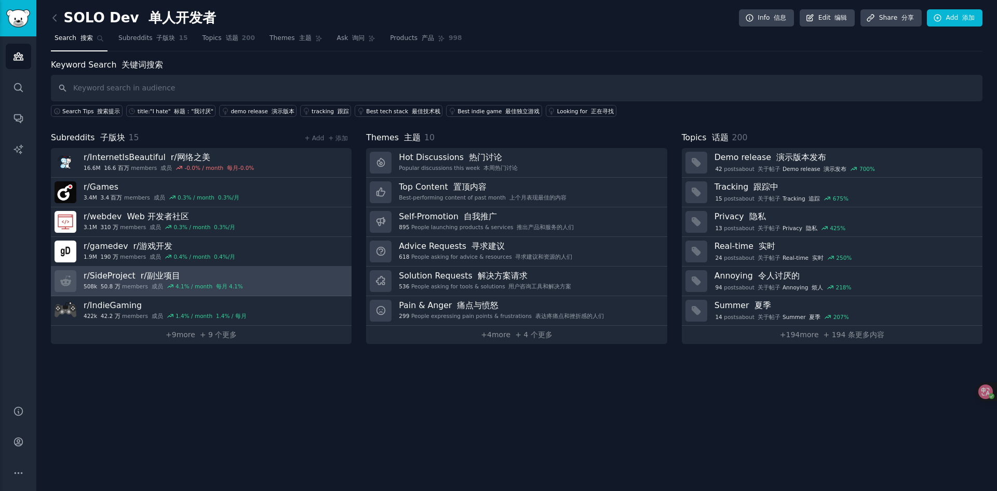
click at [264, 283] on link "r/ SideProject r/副业项目 508k 50.8 万 members 成员 4.1 % / month 每月 4.1%" at bounding box center [201, 282] width 301 height 30
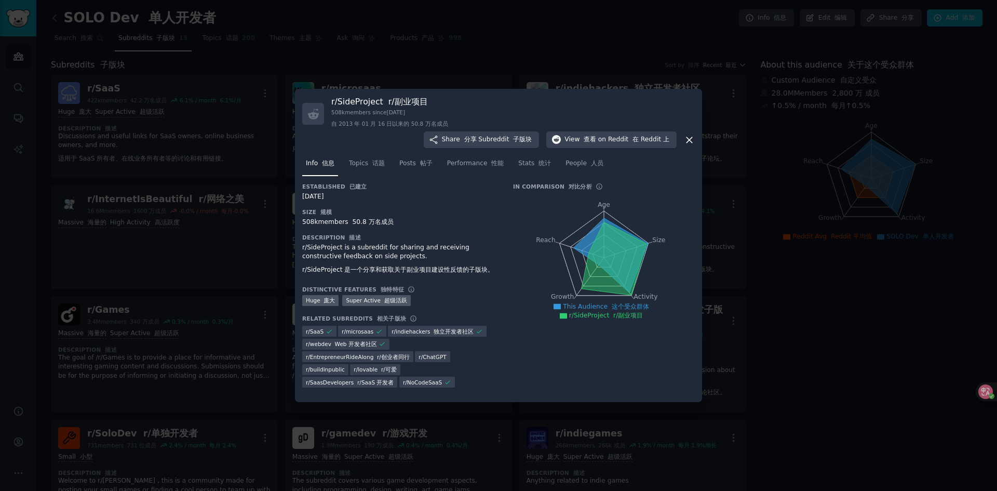
click at [547, 42] on div at bounding box center [498, 245] width 997 height 491
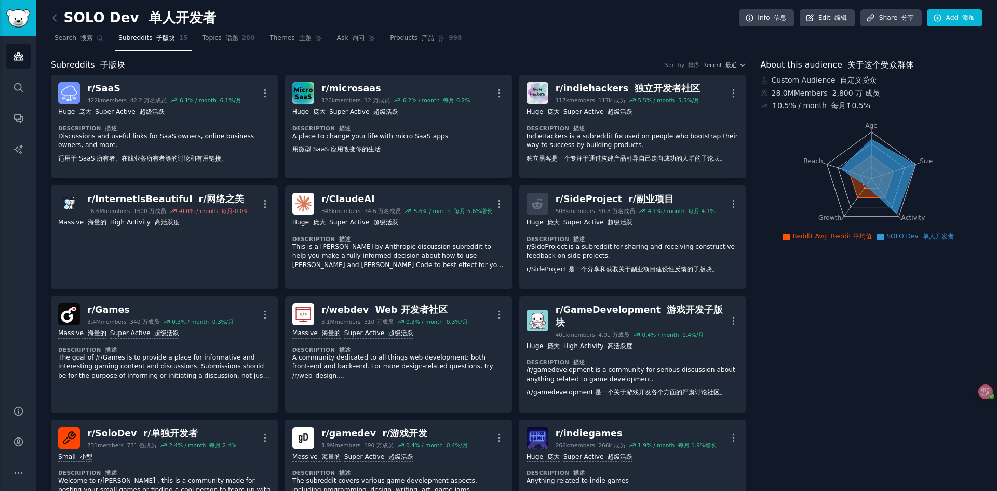
drag, startPoint x: 513, startPoint y: 24, endPoint x: 523, endPoint y: 26, distance: 10.0
click at [513, 25] on div "SOLO Dev 单人开发者 Info 信息 Edit 编辑 Share 分享 Add 添加" at bounding box center [517, 19] width 932 height 21
click at [538, 27] on div "SOLO Dev 单人开发者 Info 信息 Edit 编辑 Share 分享 Add 添加" at bounding box center [517, 19] width 932 height 21
click at [79, 42] on span "Search 搜索" at bounding box center [74, 38] width 38 height 9
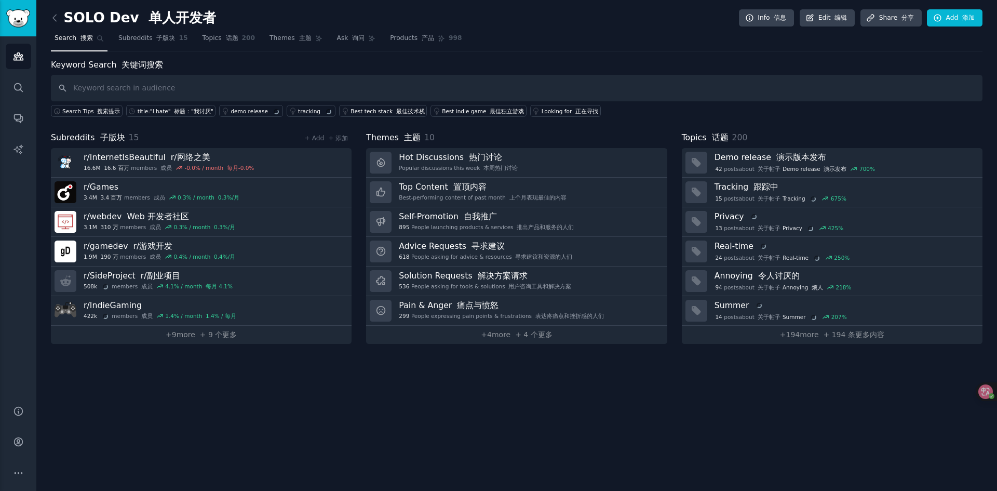
click at [192, 383] on div "SOLO Dev 单人开发者 Info 信息 Edit 编辑 Share 分享 Add 添加 Search 搜索 Subreddits 子版块 15 Topi…" at bounding box center [516, 245] width 961 height 491
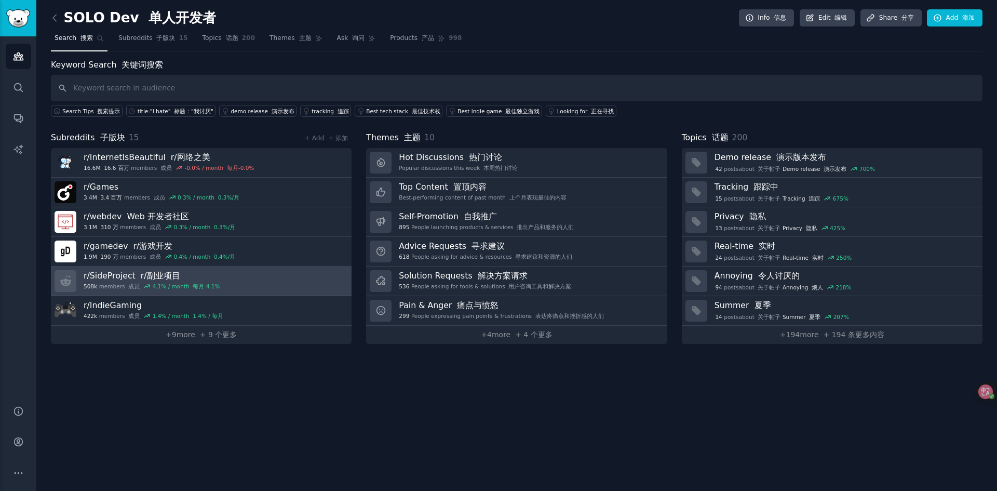
click at [238, 281] on link "r/ SideProject r/副业项目 508k members 成员 4.1 % / month 每月 4.1%" at bounding box center [201, 282] width 301 height 30
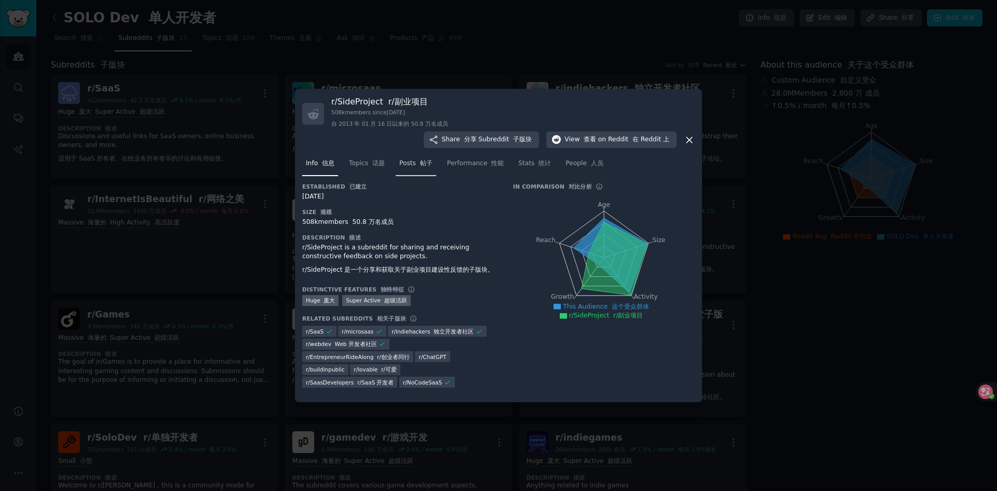
click at [406, 166] on link "Posts 帖子" at bounding box center [416, 165] width 41 height 21
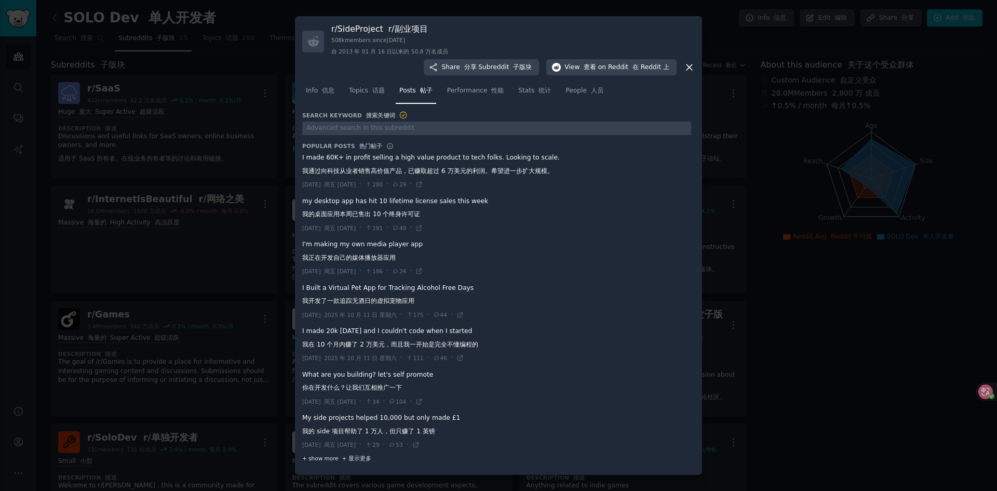
click at [362, 455] on font "+ 显示更多" at bounding box center [356, 458] width 29 height 6
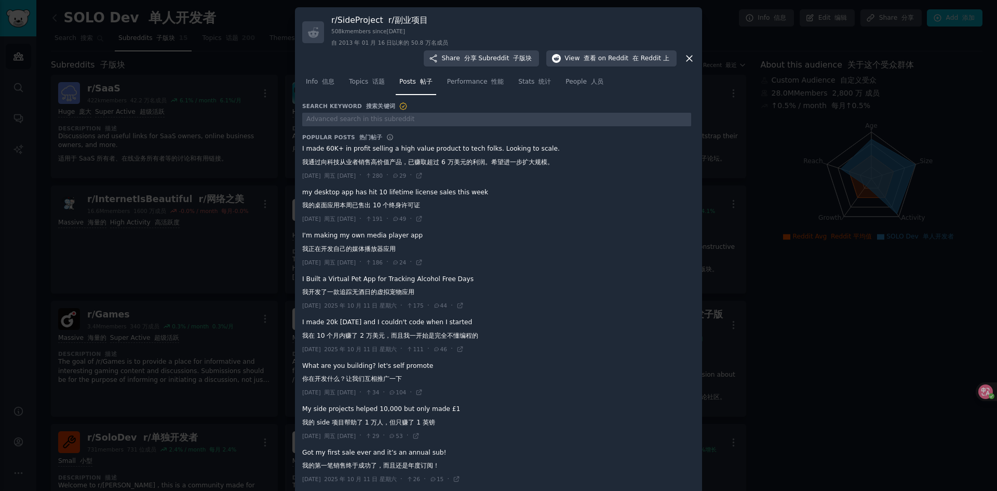
click at [568, 94] on div "Info 信息 Topics 话题 Posts 帖子 Performance 性能 Stats 统计 People 人员" at bounding box center [498, 83] width 393 height 35
click at [433, 113] on input "text" at bounding box center [496, 120] width 389 height 14
click at [417, 154] on span at bounding box center [496, 162] width 389 height 43
click at [417, 144] on span at bounding box center [496, 162] width 389 height 43
click at [385, 145] on span at bounding box center [496, 162] width 389 height 43
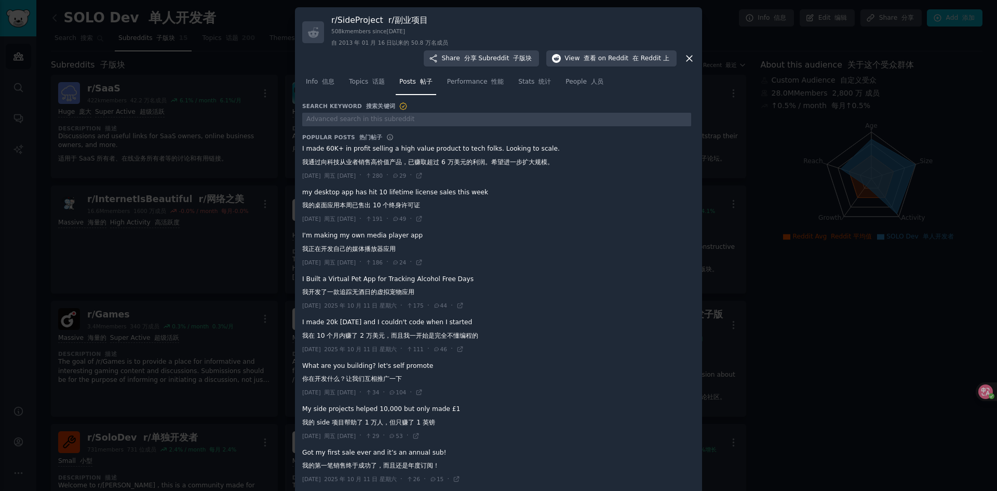
drag, startPoint x: 384, startPoint y: 144, endPoint x: 345, endPoint y: 141, distance: 39.0
click at [345, 141] on span at bounding box center [496, 162] width 389 height 43
click at [336, 149] on span at bounding box center [496, 162] width 389 height 43
click at [336, 154] on span at bounding box center [496, 162] width 389 height 43
click at [341, 155] on span at bounding box center [496, 162] width 389 height 43
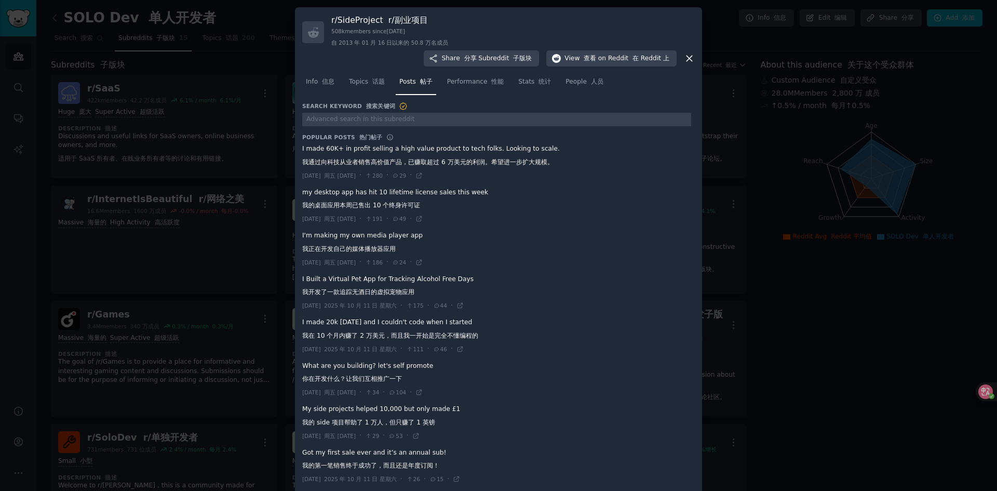
click at [463, 152] on span at bounding box center [496, 162] width 389 height 43
click at [472, 146] on span at bounding box center [496, 162] width 389 height 43
click at [482, 151] on span at bounding box center [496, 162] width 389 height 43
click at [482, 143] on span at bounding box center [496, 162] width 389 height 43
click at [468, 154] on span at bounding box center [496, 162] width 389 height 43
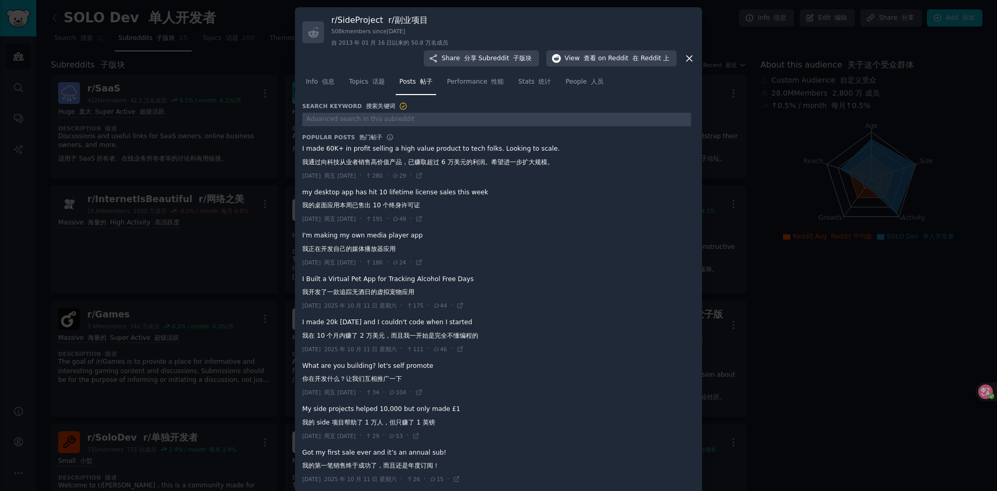
click at [363, 134] on font "热门帖子" at bounding box center [370, 137] width 23 height 6
click at [365, 156] on span at bounding box center [496, 162] width 389 height 43
click at [378, 158] on span at bounding box center [496, 162] width 389 height 43
drag, startPoint x: 387, startPoint y: 157, endPoint x: 427, endPoint y: 152, distance: 40.4
click at [389, 157] on span at bounding box center [496, 162] width 389 height 43
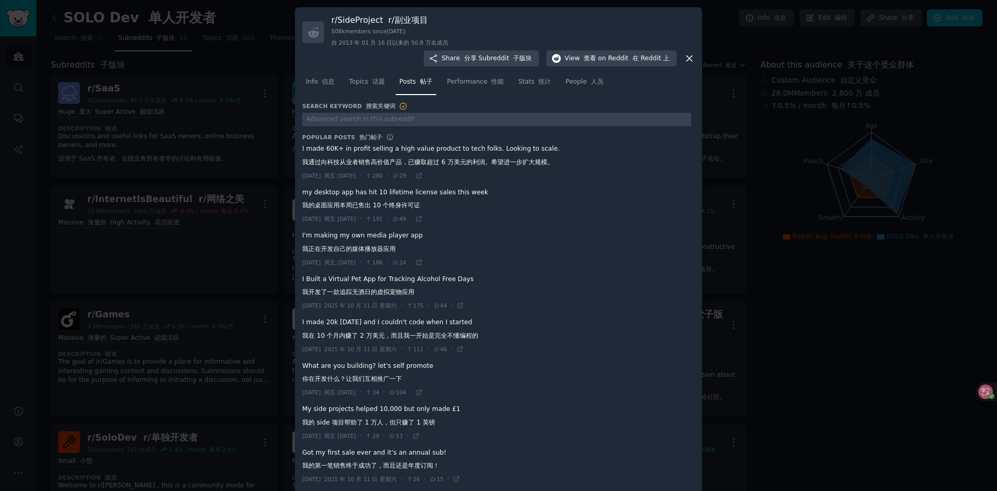
click at [429, 152] on span at bounding box center [496, 162] width 389 height 43
click at [403, 189] on span at bounding box center [496, 205] width 389 height 43
click at [393, 191] on span at bounding box center [496, 205] width 389 height 43
click at [389, 201] on span at bounding box center [496, 205] width 389 height 43
click at [363, 237] on span at bounding box center [496, 249] width 389 height 43
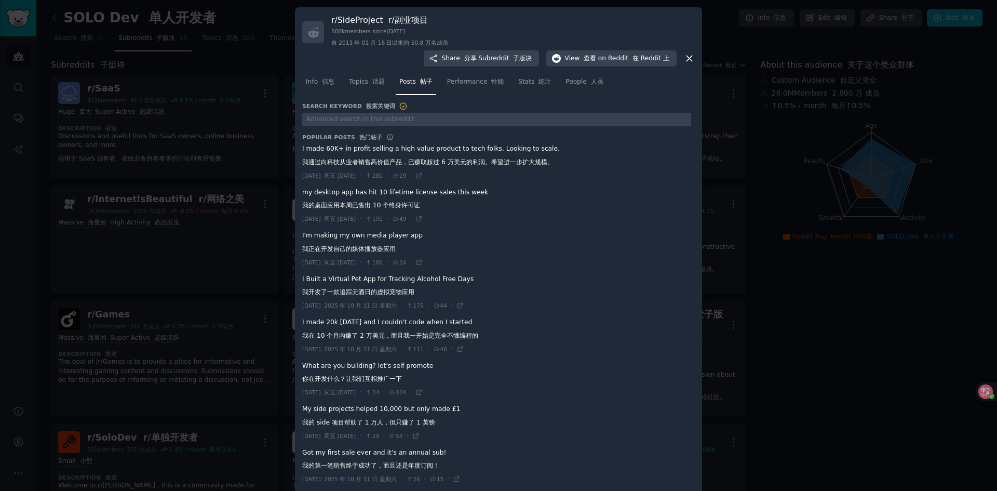
click at [416, 157] on span at bounding box center [496, 162] width 389 height 43
click at [428, 156] on span at bounding box center [496, 162] width 389 height 43
click at [432, 154] on span at bounding box center [496, 162] width 389 height 43
click at [372, 82] on link "Topics 话题" at bounding box center [366, 84] width 43 height 21
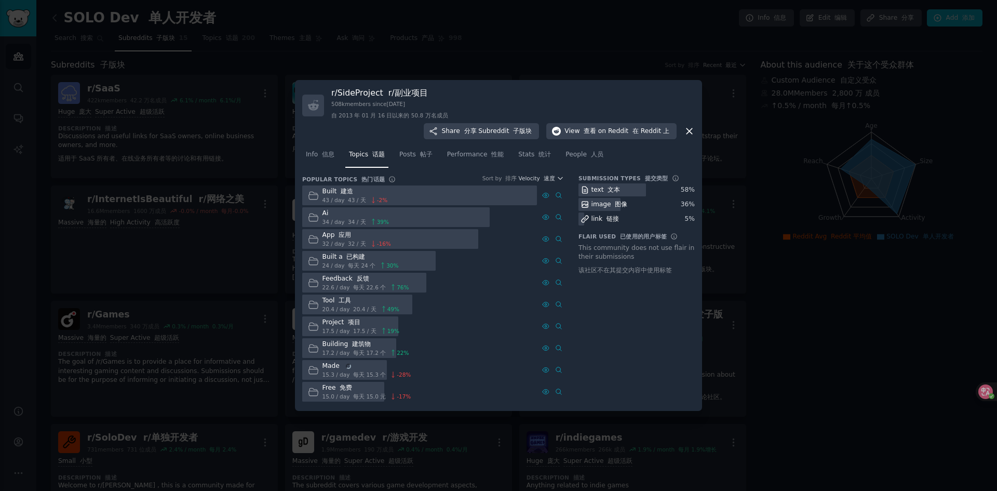
click at [608, 201] on div "image 图像" at bounding box center [610, 204] width 36 height 9
click at [595, 127] on span "View 查看 on Reddit 在 Reddit 上" at bounding box center [617, 131] width 105 height 9
click at [607, 36] on div at bounding box center [498, 245] width 997 height 491
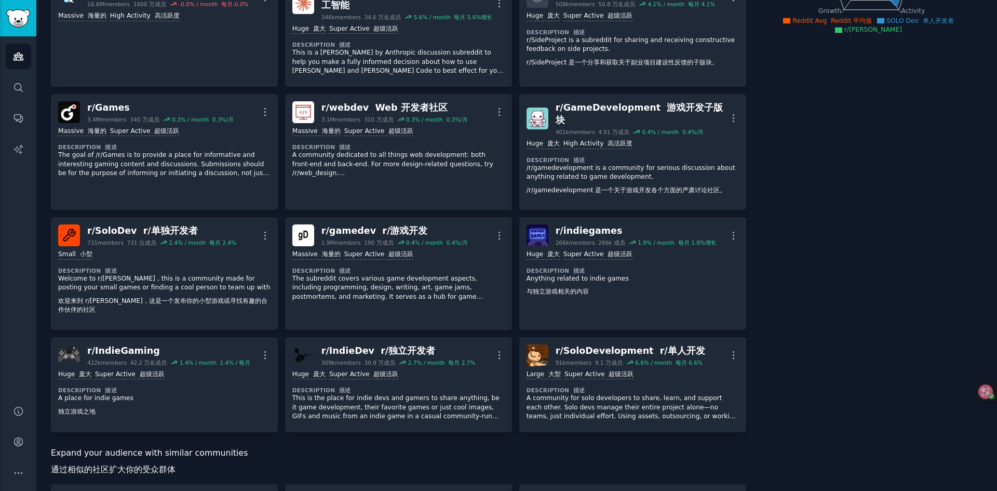
scroll to position [208, 0]
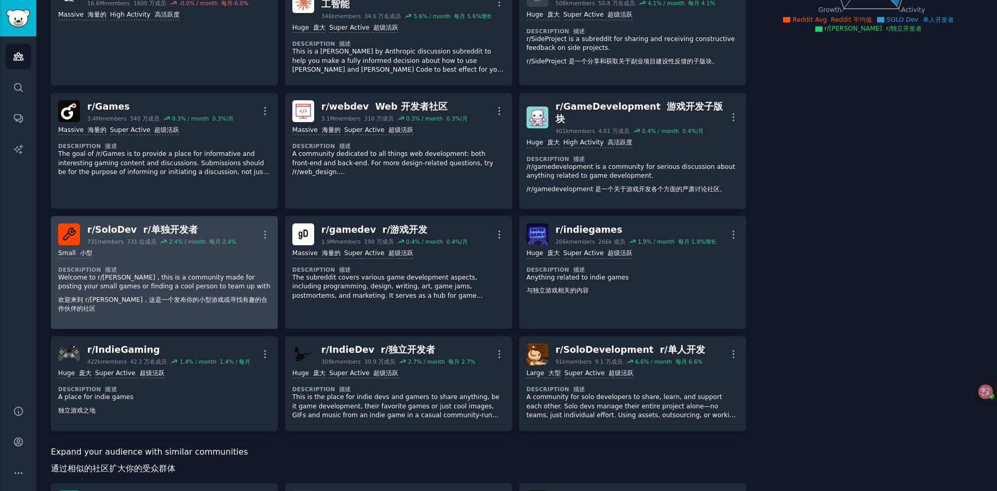
click at [240, 245] on div "Small 小型 Description 描述 Welcome to r/[PERSON_NAME] , this is a community made f…" at bounding box center [164, 283] width 212 height 76
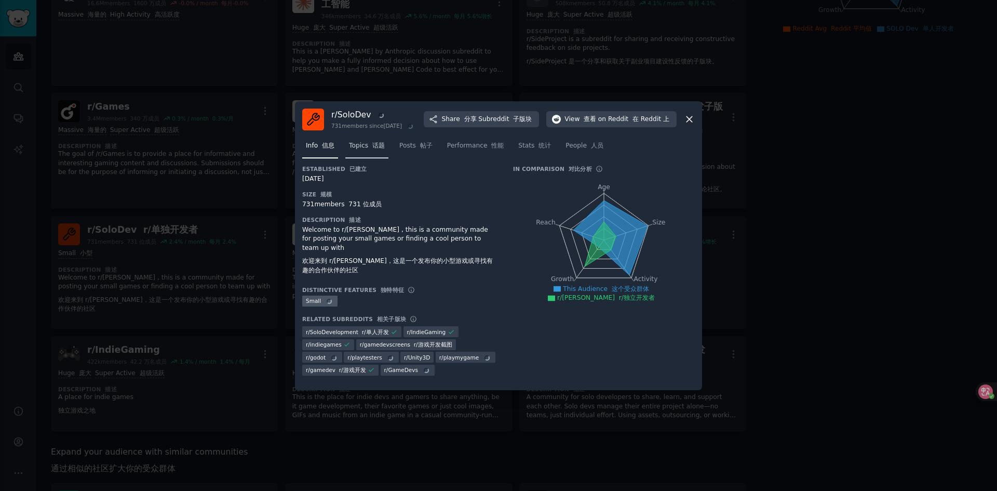
click at [374, 149] on font "话题" at bounding box center [378, 145] width 12 height 7
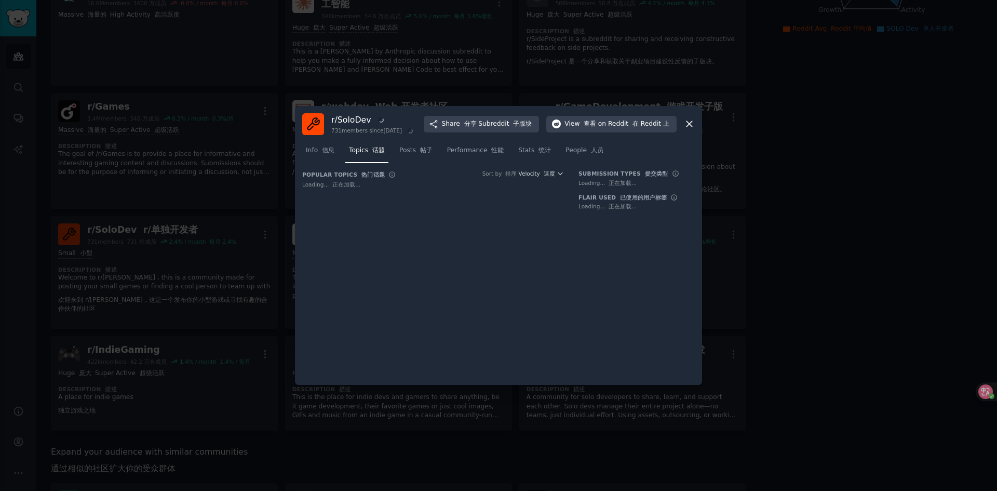
click at [415, 86] on div at bounding box center [498, 245] width 997 height 491
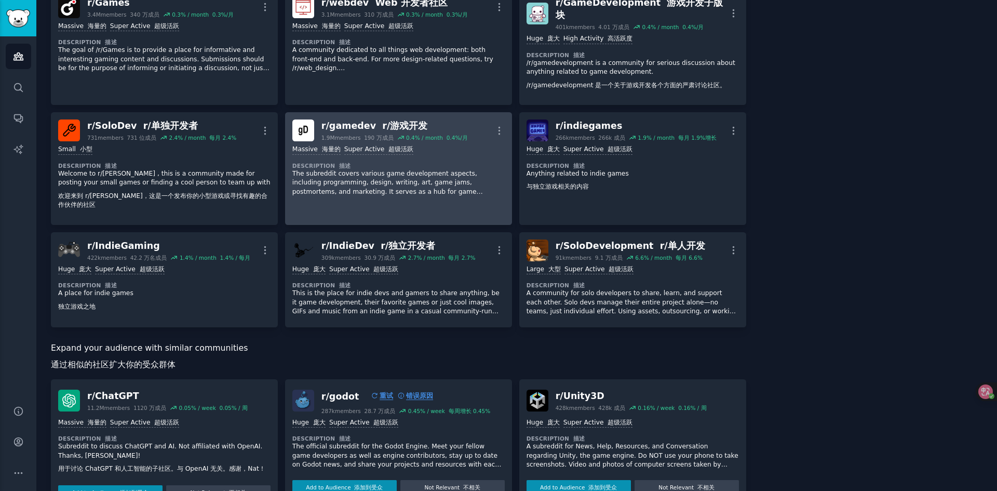
scroll to position [364, 0]
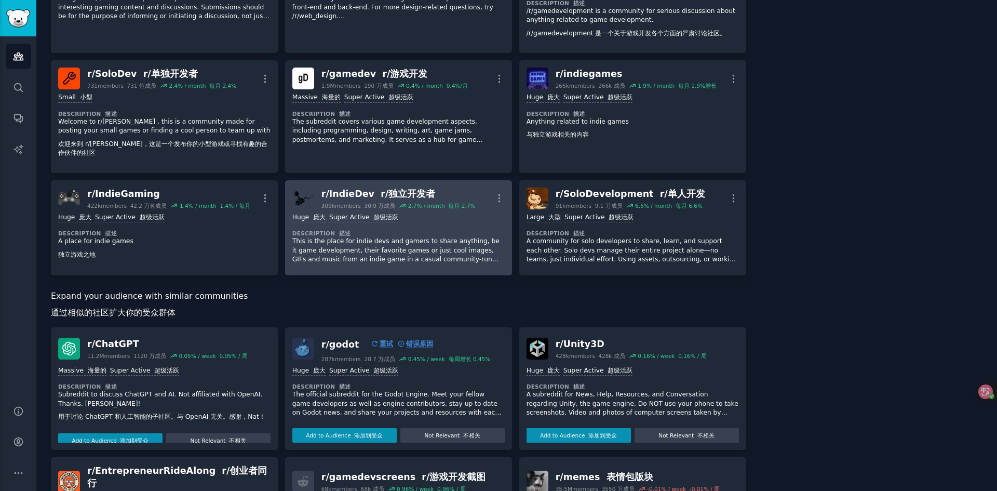
click at [427, 210] on div ">= 95th percentile for submissions / day 每日提交数量位于第 95 百分位以上 Huge 庞大 Super Activ…" at bounding box center [398, 238] width 212 height 59
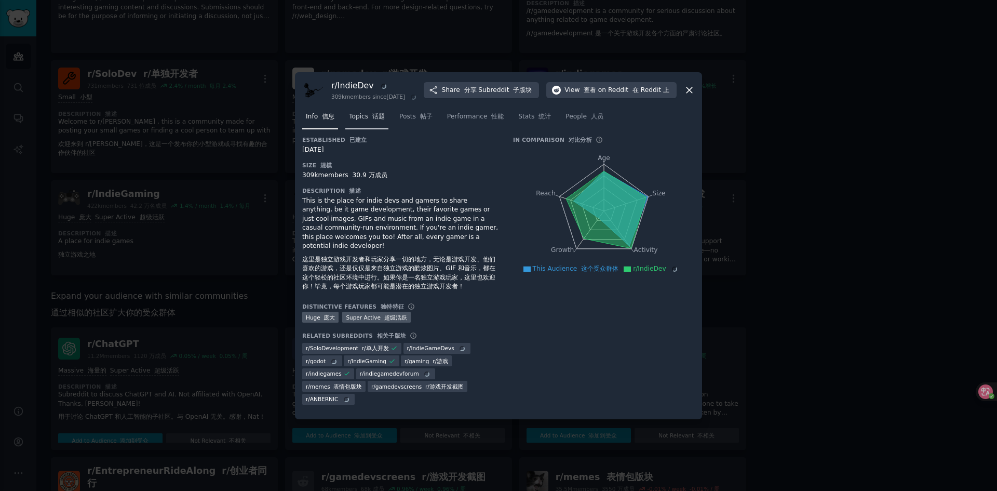
click at [375, 120] on font "话题" at bounding box center [378, 116] width 12 height 7
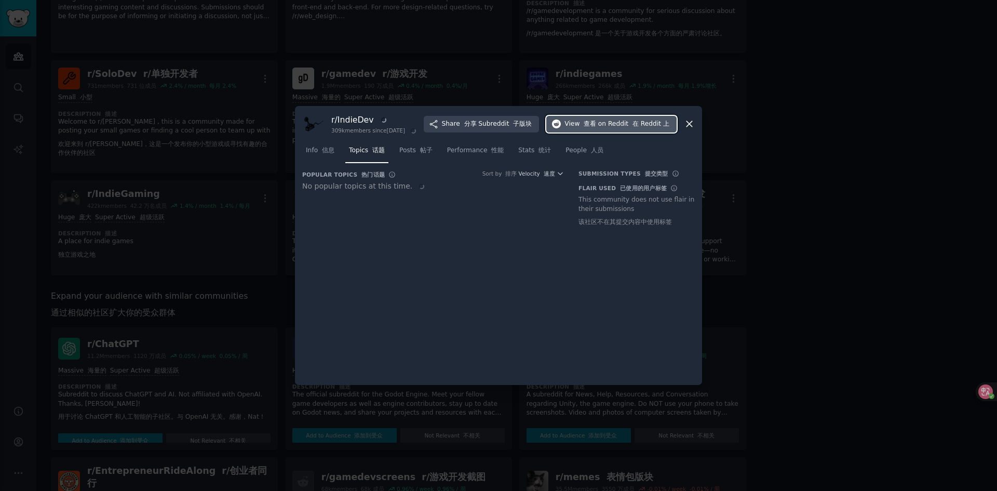
click at [596, 120] on font "查看" at bounding box center [590, 123] width 12 height 7
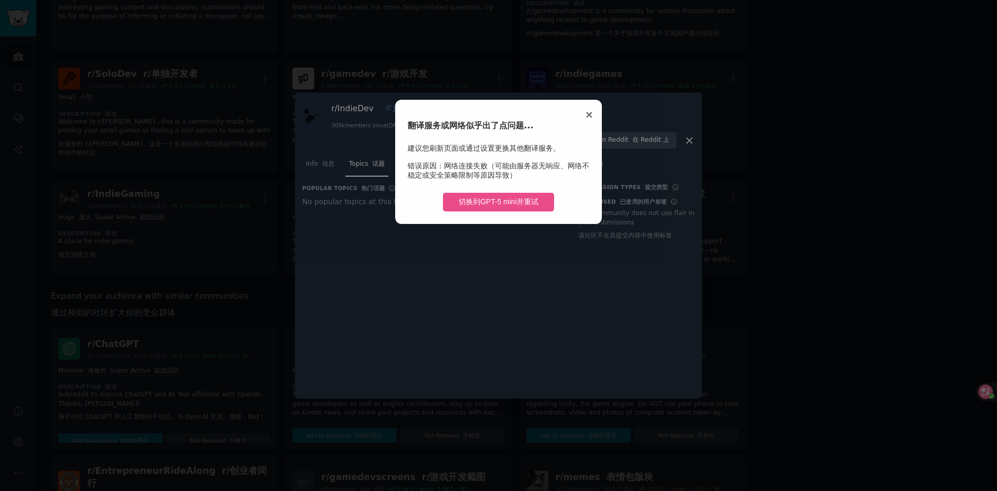
click at [589, 114] on span "×" at bounding box center [589, 114] width 9 height 12
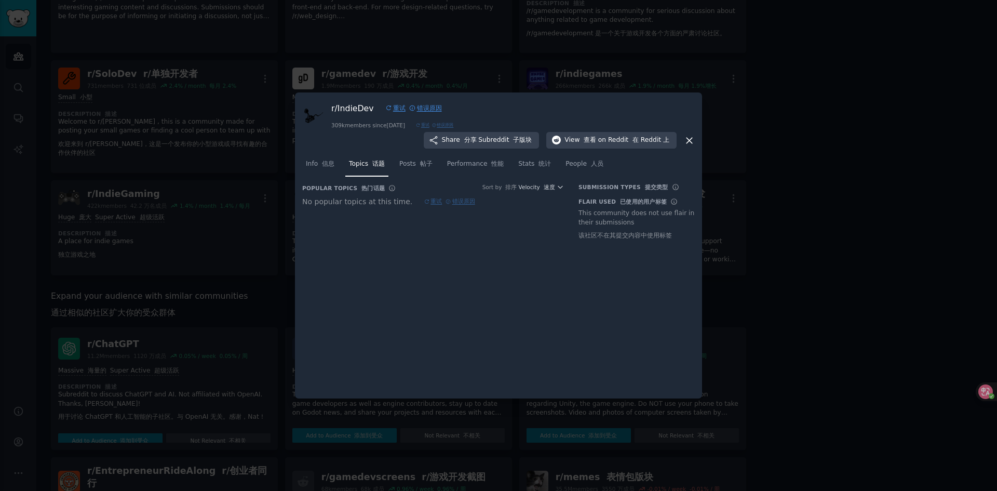
click at [625, 110] on div "r/ IndieDev 重试 错误原因 309k members since [DATE] 重试 错误原因 Share 分享 Subreddit 子版块 Vi…" at bounding box center [498, 124] width 393 height 49
click at [322, 164] on font "信息" at bounding box center [328, 163] width 12 height 7
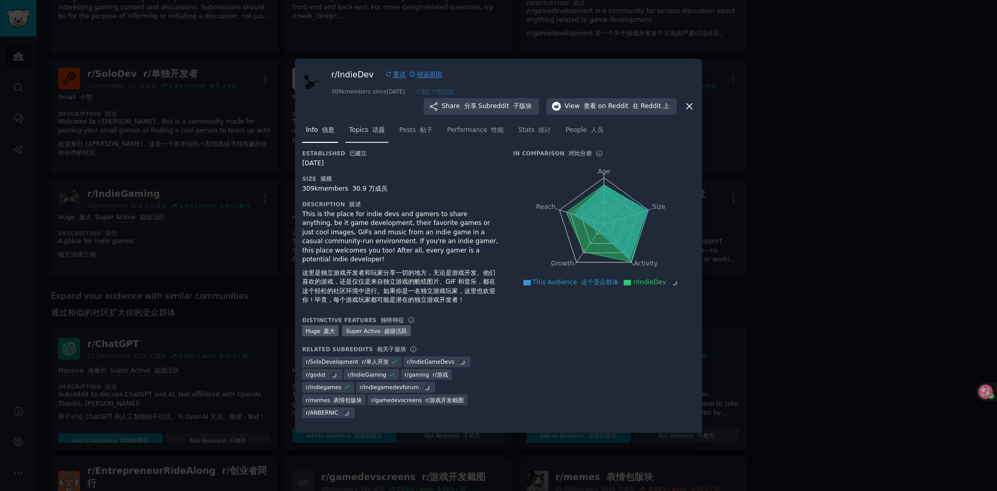
click at [362, 135] on span "Topics 话题" at bounding box center [367, 130] width 36 height 9
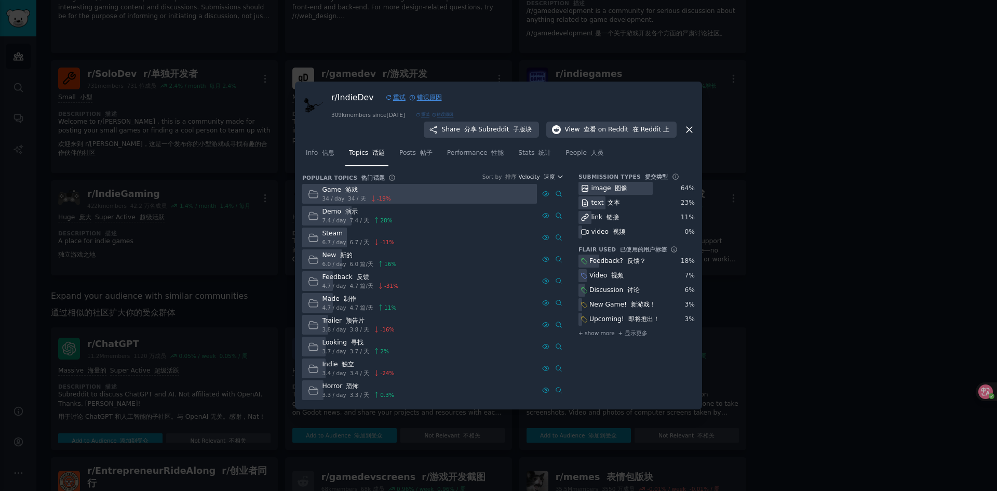
click at [557, 89] on div "r/ IndieDev 重试 错误原因 309k members since [DATE] 重试 错误原因 Share 分享 Subreddit 子版块 Vi…" at bounding box center [498, 113] width 393 height 49
click at [421, 153] on font "帖子" at bounding box center [426, 152] width 12 height 7
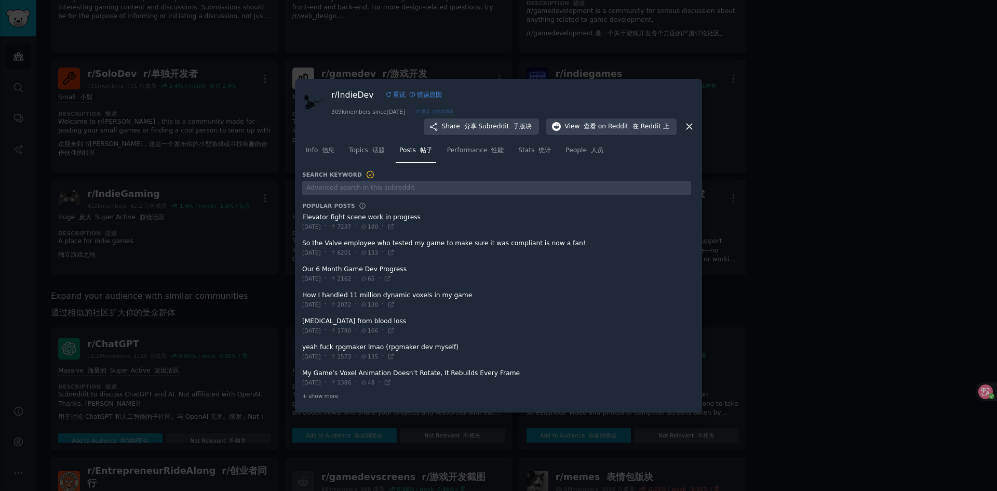
click at [530, 103] on div "r/ IndieDev 重试 错误原因 309k members since [DATE] 重试 错误原因 Share 分享 Subreddit 子版块 Vi…" at bounding box center [498, 110] width 393 height 49
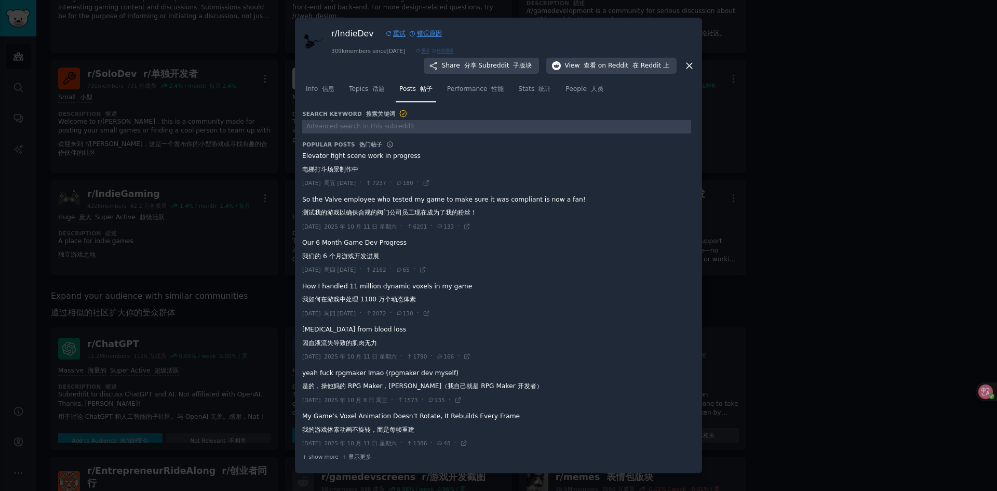
click at [741, 125] on div at bounding box center [498, 245] width 997 height 491
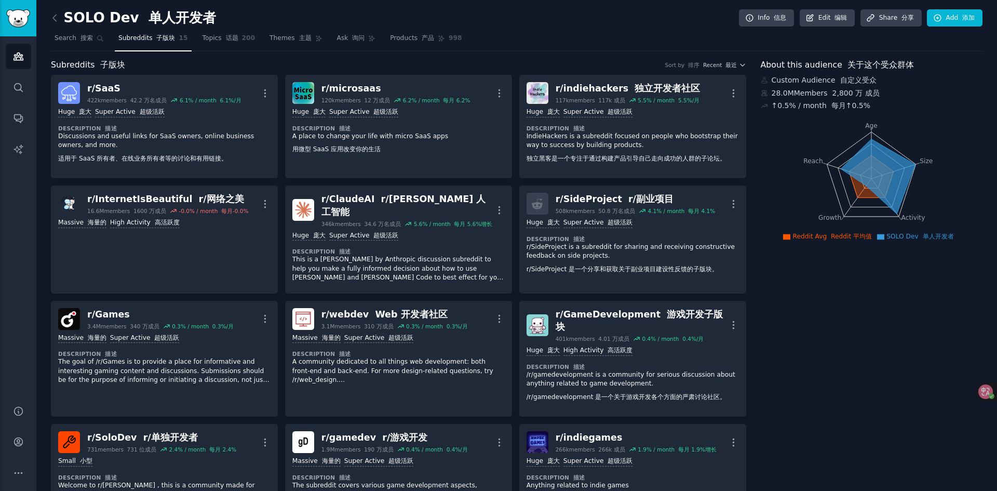
click at [503, 32] on nav "Search 搜索 Subreddits 子版块 15 Topics 话题 200 Themes 主题 Ask 询问 Products 产品 998" at bounding box center [517, 40] width 932 height 21
click at [517, 22] on div "SOLO Dev 单人开发者 Info 信息 Edit 编辑 Share 分享 Add 添加" at bounding box center [517, 19] width 932 height 21
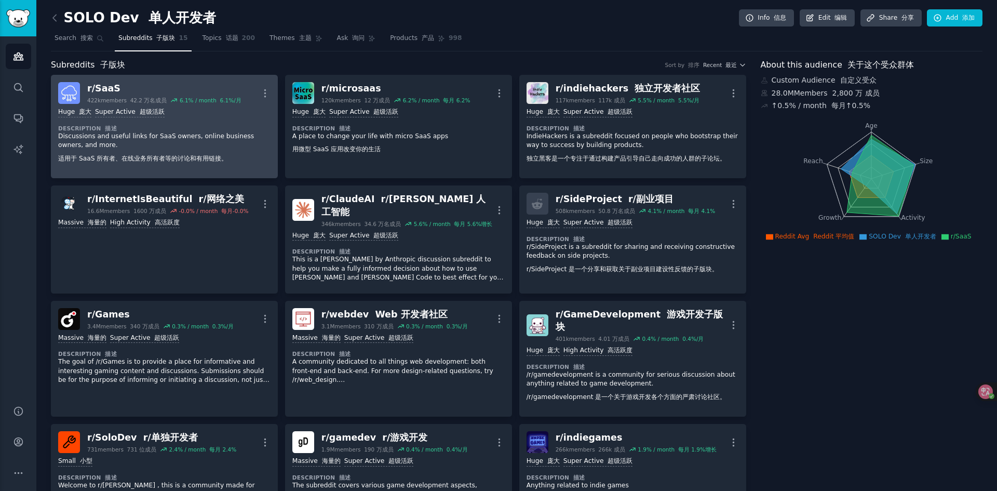
click at [239, 113] on div "Huge 庞大 Super Active 超级活跃" at bounding box center [164, 113] width 212 height 10
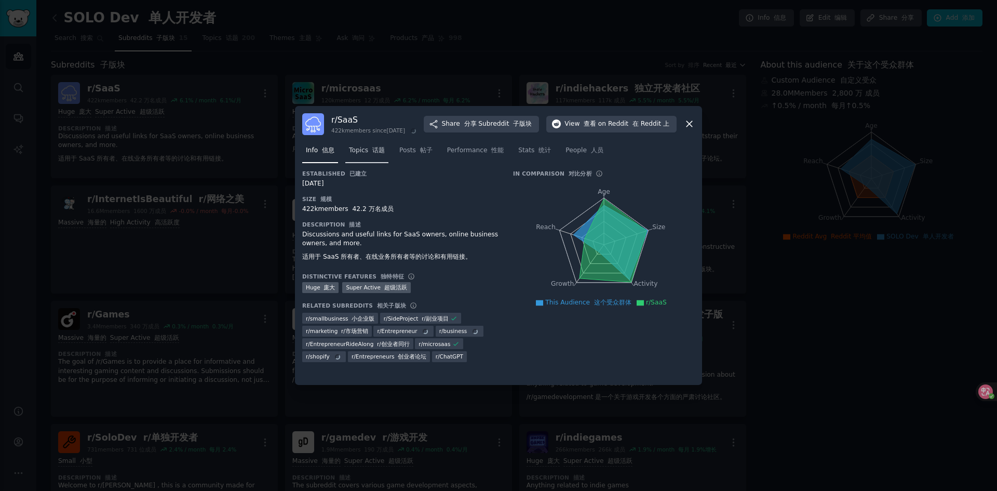
click at [367, 155] on span "Topics 话题" at bounding box center [367, 150] width 36 height 9
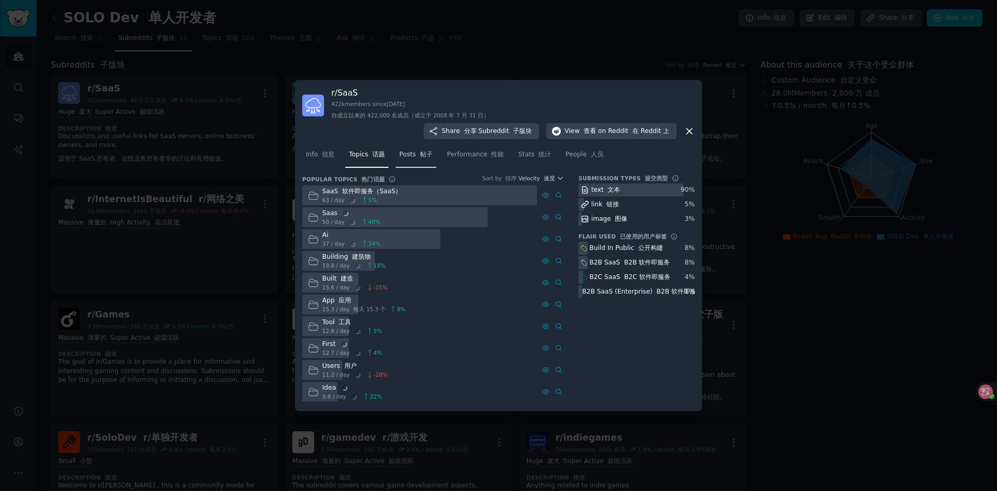
click at [416, 155] on font at bounding box center [418, 154] width 4 height 7
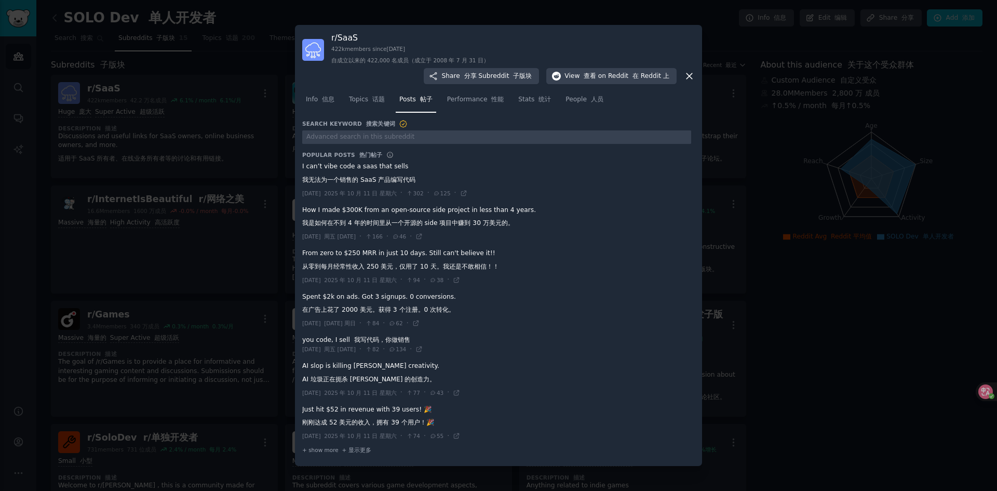
drag, startPoint x: 350, startPoint y: 179, endPoint x: 394, endPoint y: 177, distance: 43.7
click at [394, 177] on span at bounding box center [496, 179] width 389 height 43
click at [394, 180] on span at bounding box center [496, 179] width 389 height 43
click at [394, 192] on font "2025 年 10 月 11 日 星期六" at bounding box center [360, 193] width 72 height 6
drag, startPoint x: 393, startPoint y: 178, endPoint x: 342, endPoint y: 179, distance: 51.4
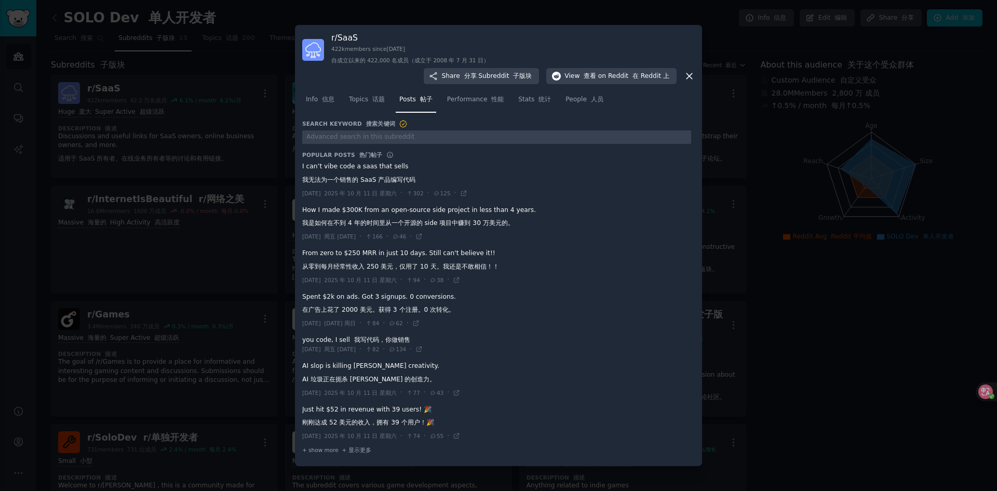
click at [392, 178] on span at bounding box center [496, 179] width 389 height 43
drag, startPoint x: 328, startPoint y: 177, endPoint x: 385, endPoint y: 183, distance: 58.0
click at [385, 183] on span at bounding box center [496, 179] width 389 height 43
click at [370, 179] on span at bounding box center [496, 179] width 389 height 43
drag, startPoint x: 303, startPoint y: 166, endPoint x: 392, endPoint y: 158, distance: 88.7
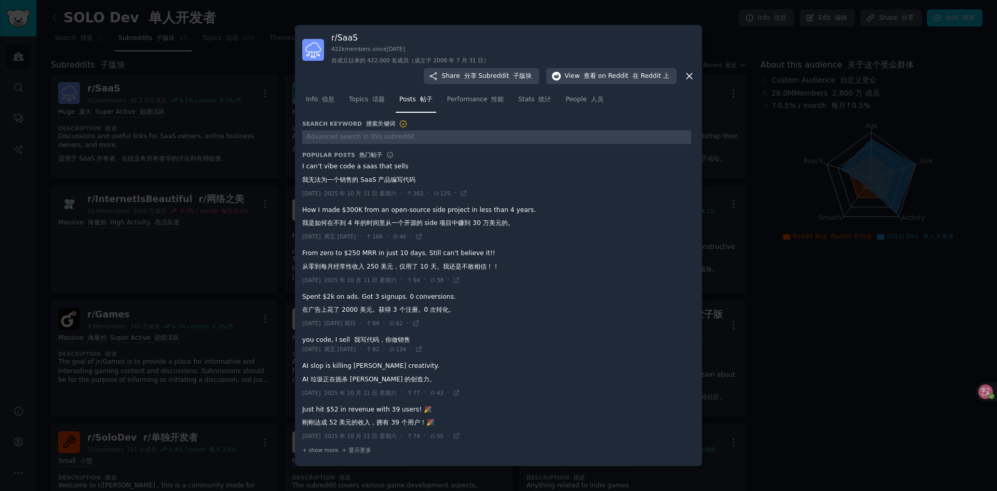
click at [392, 158] on span at bounding box center [496, 179] width 389 height 43
click at [460, 224] on span at bounding box center [496, 223] width 389 height 43
click at [425, 225] on span at bounding box center [496, 223] width 389 height 43
click at [407, 223] on span at bounding box center [496, 223] width 389 height 43
click at [378, 221] on span at bounding box center [496, 223] width 389 height 43
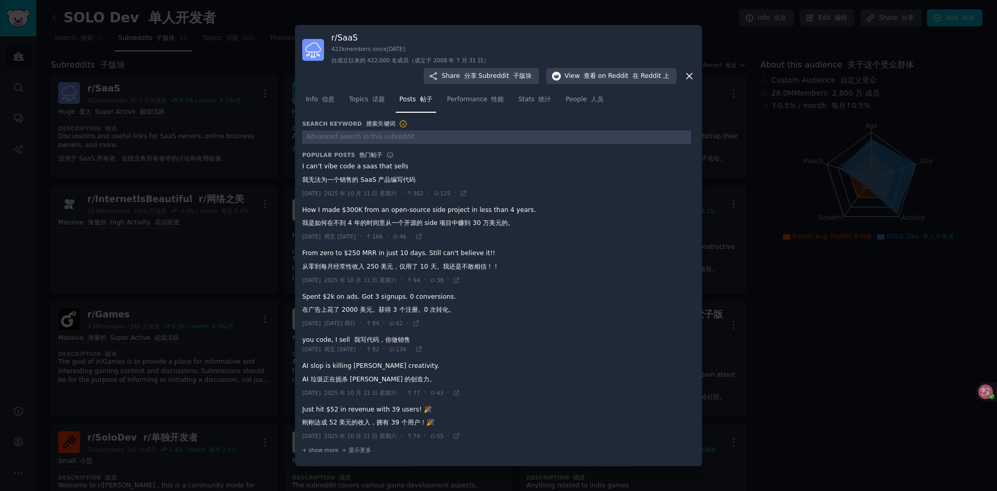
click at [401, 221] on span at bounding box center [496, 223] width 389 height 43
click at [419, 222] on span at bounding box center [496, 223] width 389 height 43
click at [387, 267] on span at bounding box center [496, 266] width 389 height 43
click at [580, 76] on span "View 查看 on Reddit 在 Reddit 上" at bounding box center [617, 76] width 105 height 9
drag, startPoint x: 385, startPoint y: 221, endPoint x: 370, endPoint y: 221, distance: 15.1
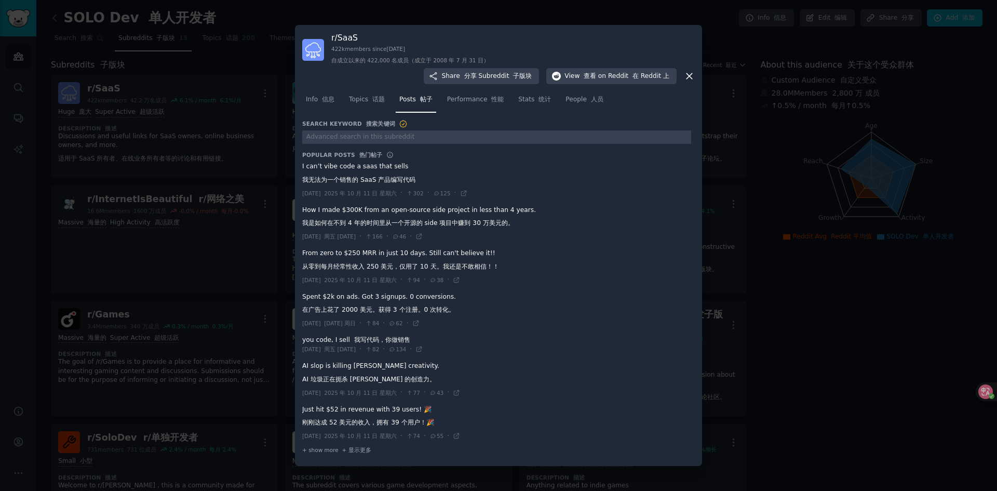
click at [384, 221] on span at bounding box center [496, 223] width 389 height 43
drag, startPoint x: 365, startPoint y: 220, endPoint x: 407, endPoint y: 220, distance: 42.6
click at [407, 220] on span at bounding box center [496, 223] width 389 height 43
click at [408, 220] on span at bounding box center [496, 223] width 389 height 43
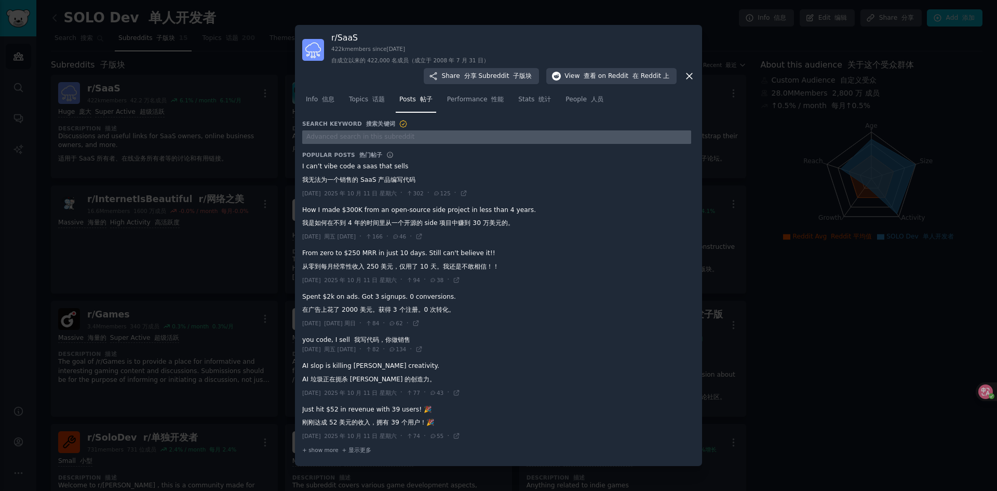
click at [352, 137] on input "text" at bounding box center [496, 137] width 389 height 14
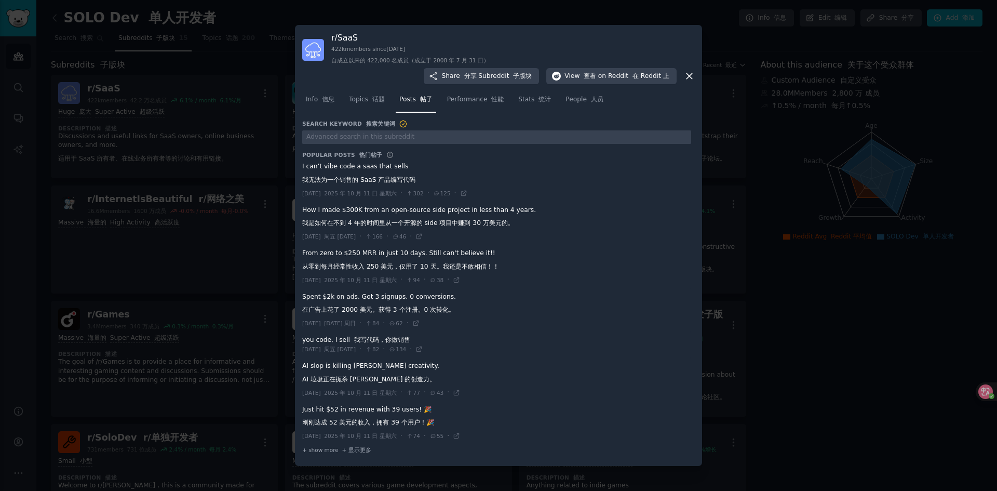
click at [369, 342] on span at bounding box center [496, 344] width 389 height 25
click at [551, 34] on div "r/ SaaS 422k members since [DATE] 自成立以来的 422,000 名成员（成立于 2008 年 7 月 31 日） Share…" at bounding box center [498, 58] width 393 height 52
click at [687, 75] on icon at bounding box center [689, 76] width 11 height 11
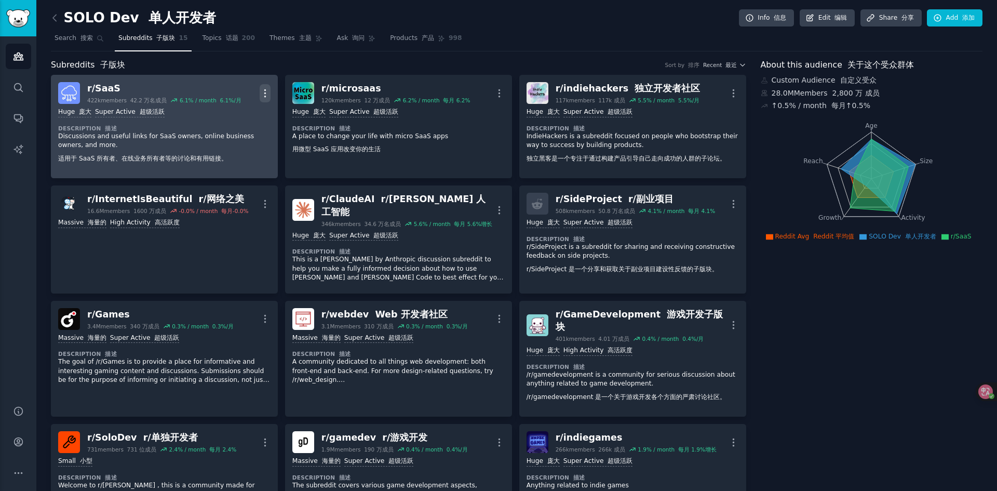
click at [267, 91] on icon "button" at bounding box center [265, 93] width 11 height 11
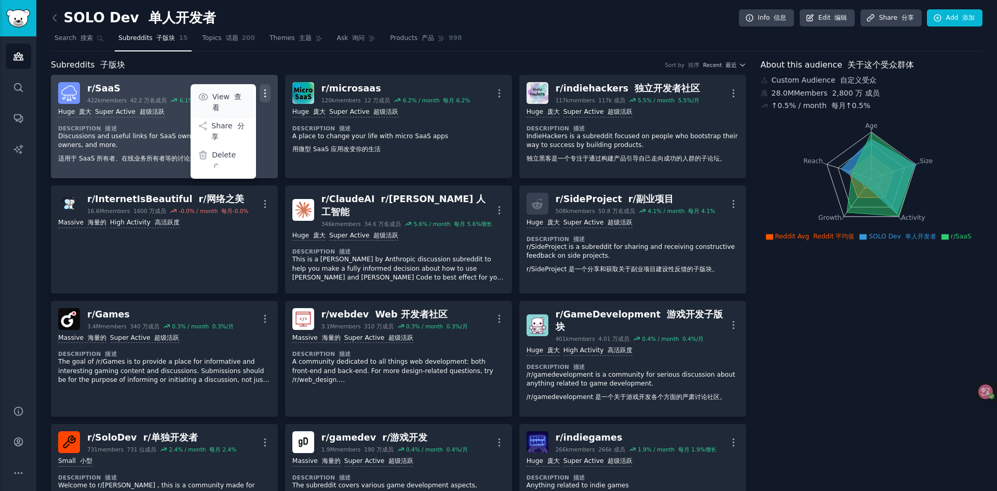
click at [241, 98] on font "查看" at bounding box center [226, 101] width 29 height 19
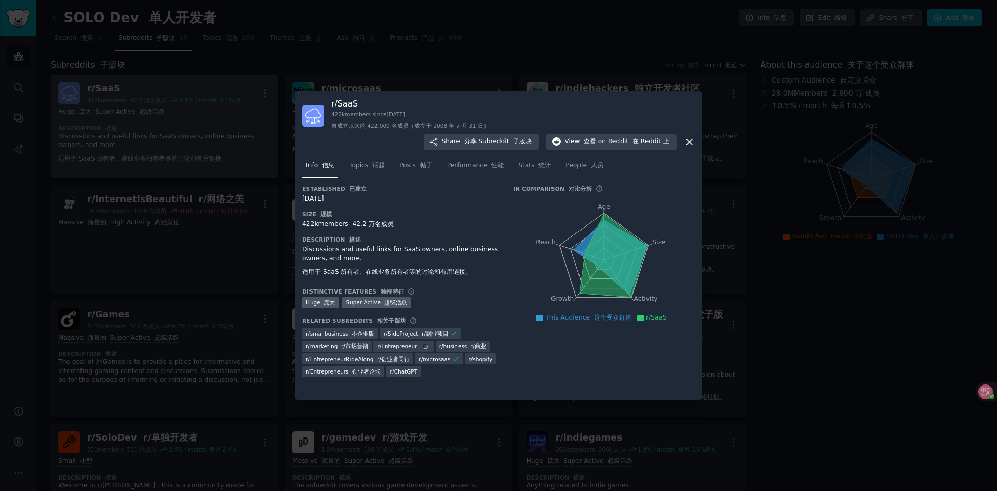
click at [558, 110] on div "r/ SaaS 422k members since [DATE] 自成立以来的 422,000 名成员（成立于 2008 年 7 月 31 日） Share…" at bounding box center [498, 124] width 393 height 52
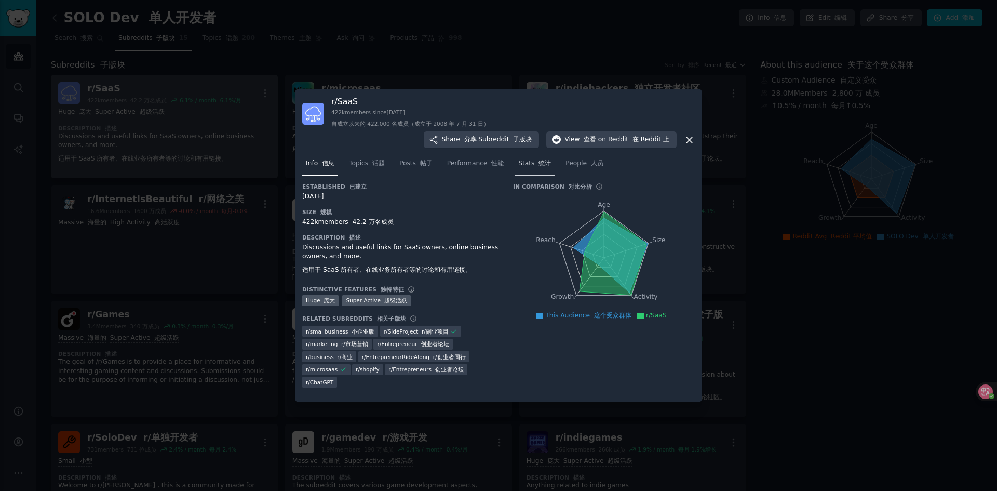
click at [522, 168] on link "Stats 统计" at bounding box center [535, 165] width 40 height 21
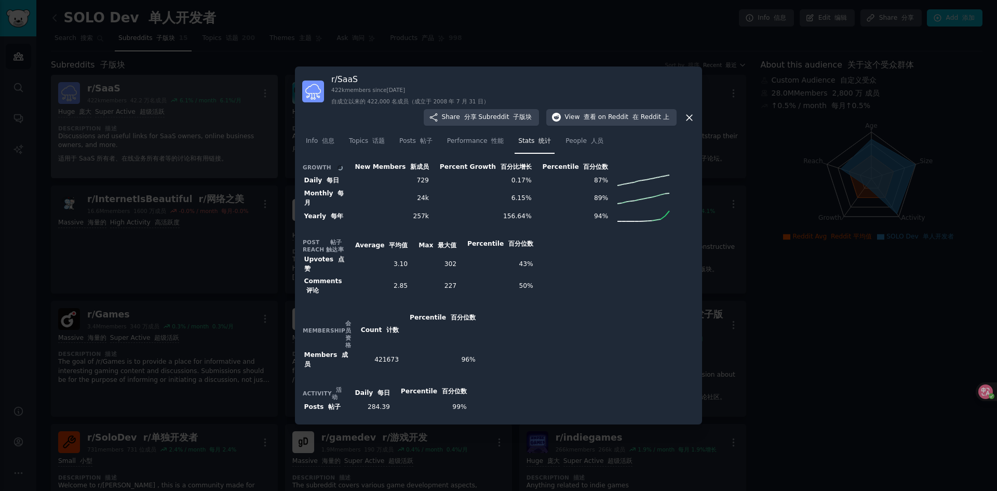
click at [504, 84] on div "r/ SaaS 422k members since [DATE] 自成立以来的 422,000 名成员（成立于 2008 年 7 月 31 日） Share…" at bounding box center [498, 100] width 393 height 52
drag, startPoint x: 358, startPoint y: 102, endPoint x: 435, endPoint y: 100, distance: 76.9
click at [435, 100] on font "自成立以来的 422,000 名成员（成立于 2008 年 7 月 31 日）" at bounding box center [410, 101] width 158 height 6
click at [503, 78] on div "r/ SaaS 422k members since [DATE] 自成立以来的 422,000 名成员（成立于 2008 年 7 月 31 日） Share…" at bounding box center [498, 100] width 393 height 52
click at [579, 91] on div "r/ SaaS 422k members since [DATE] 自成立以来的 422,000 名成员（成立于 2008 年 7 月 31 日） Share…" at bounding box center [498, 98] width 393 height 52
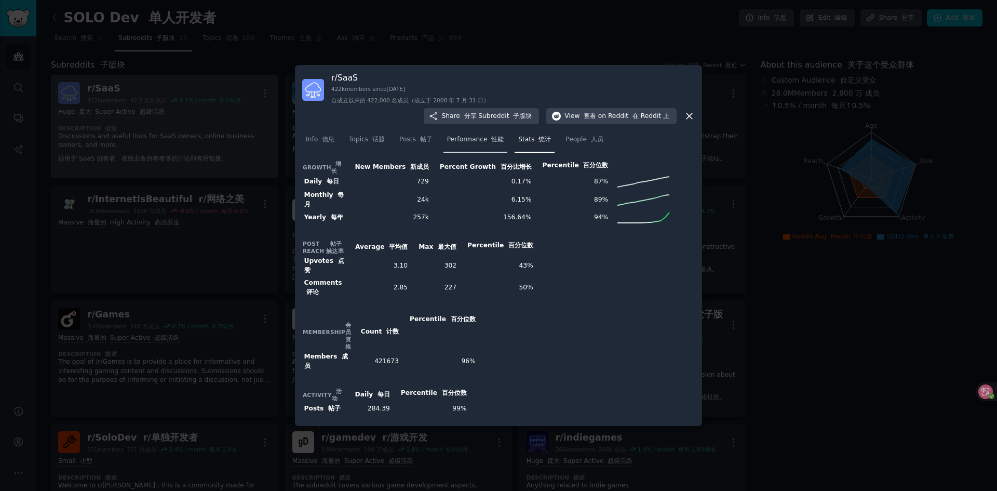
click at [478, 141] on span "Performance 性能" at bounding box center [475, 139] width 57 height 9
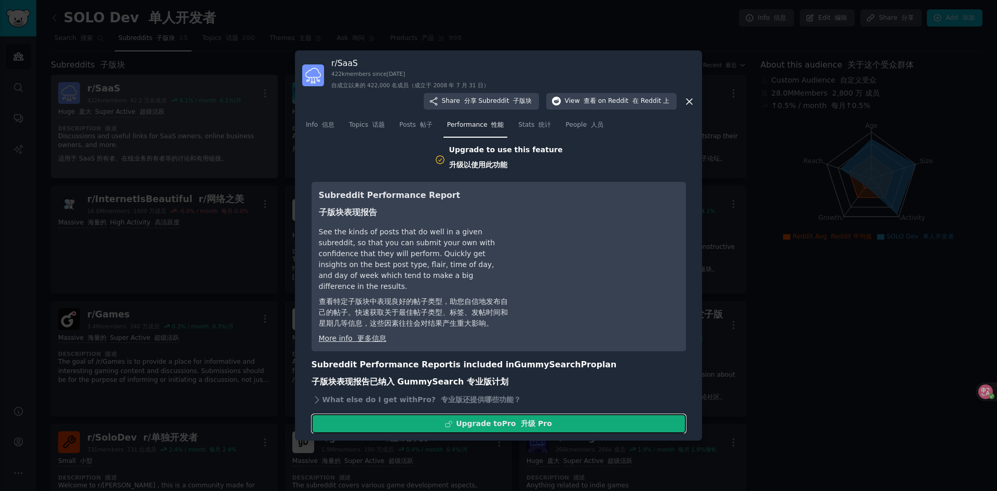
click at [516, 425] on font at bounding box center [518, 423] width 5 height 8
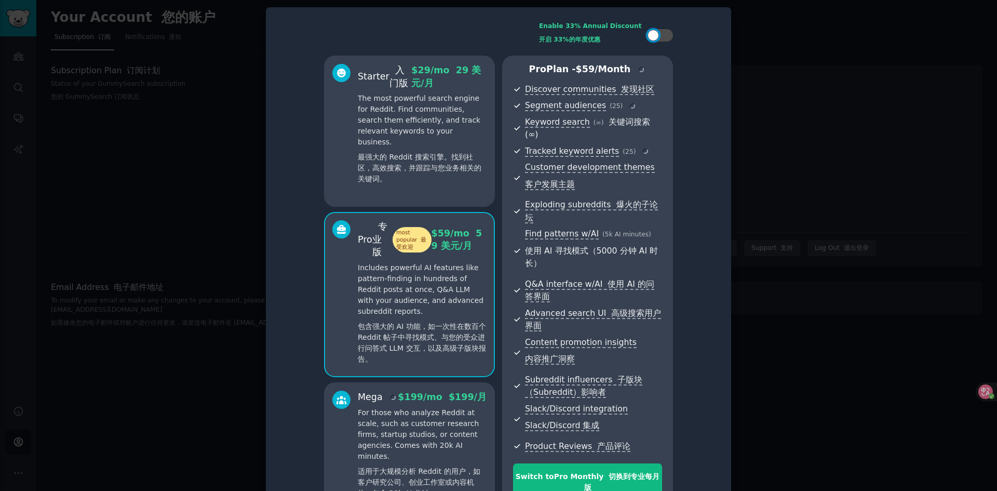
click at [753, 39] on div at bounding box center [498, 245] width 997 height 491
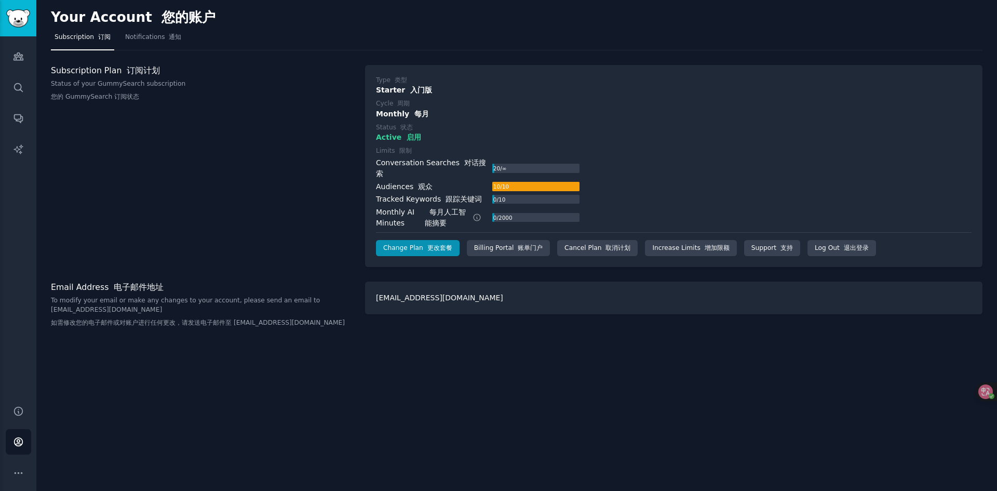
click at [292, 35] on nav "Subscription 订阅 Notifications 通知" at bounding box center [517, 39] width 932 height 21
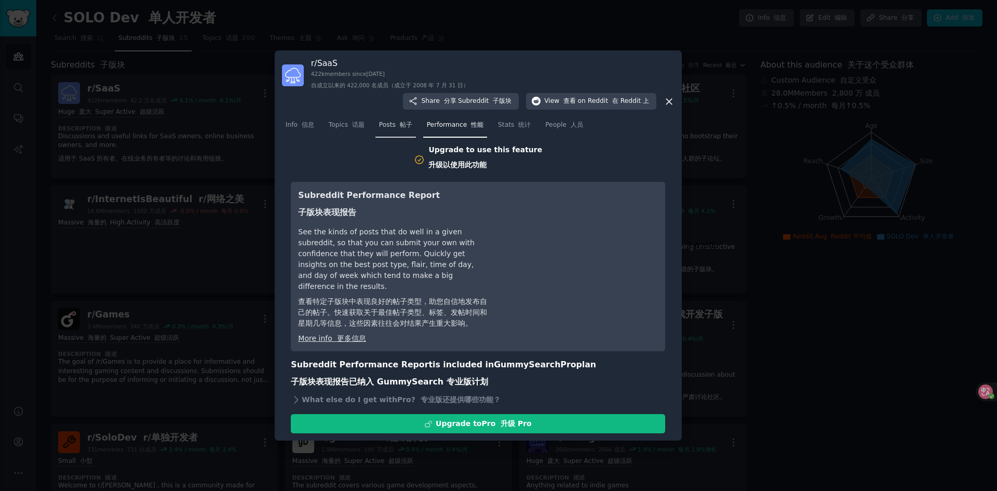
click at [403, 127] on font "帖子" at bounding box center [406, 124] width 12 height 7
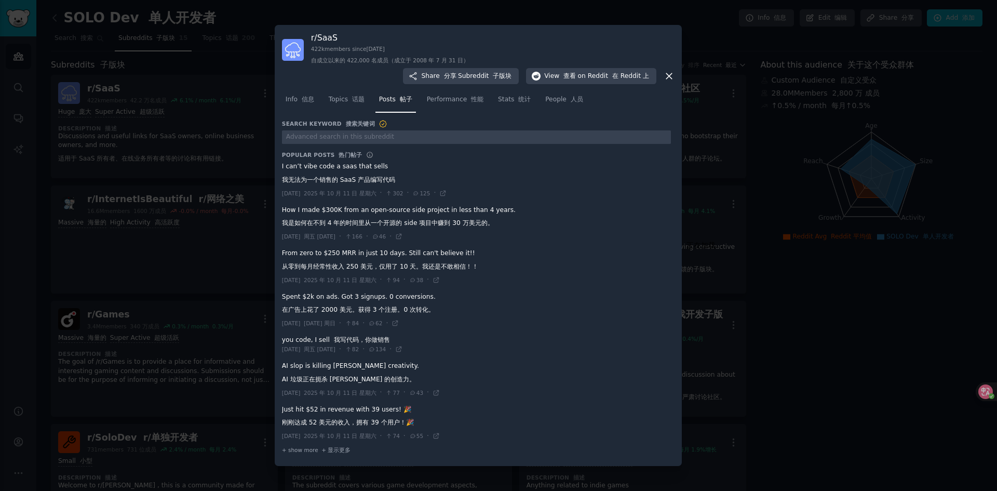
click at [471, 17] on div at bounding box center [498, 245] width 997 height 491
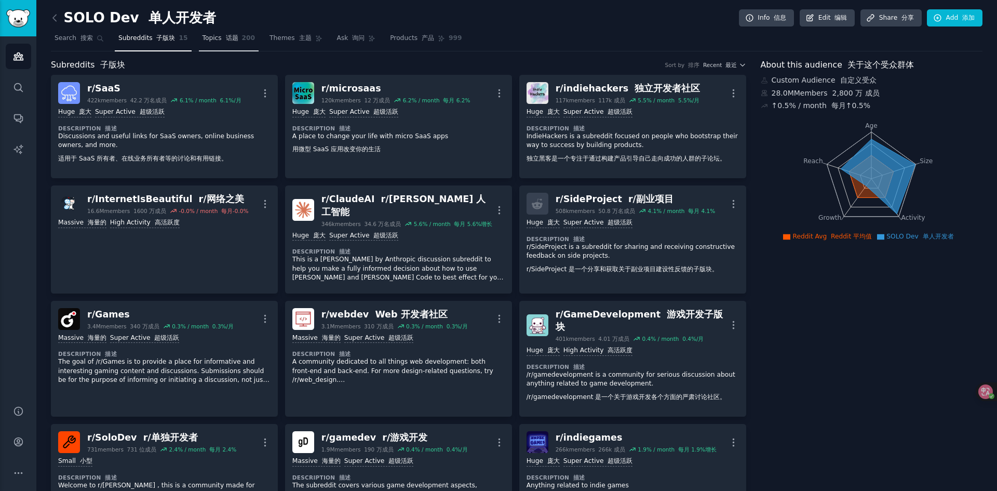
click at [236, 41] on link "Topics 话题 200" at bounding box center [229, 40] width 60 height 21
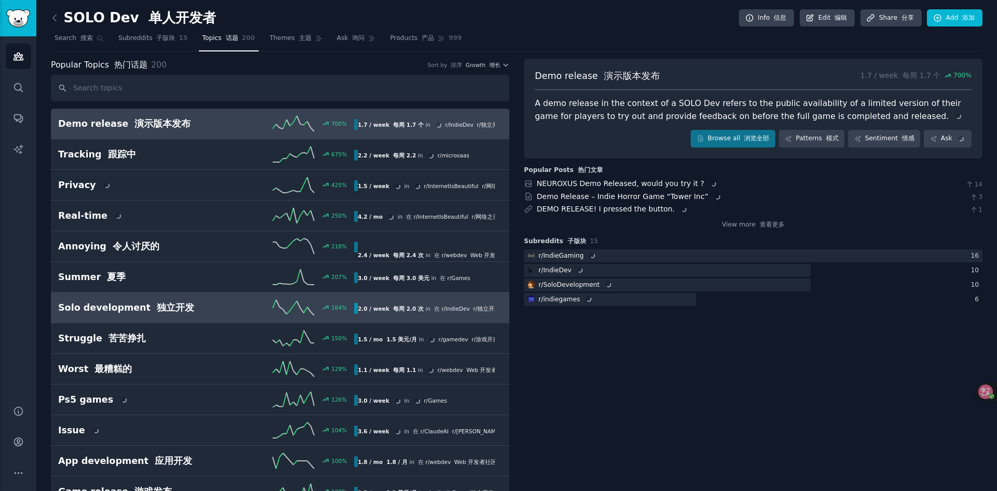
click at [206, 308] on div "164 %" at bounding box center [280, 308] width 148 height 16
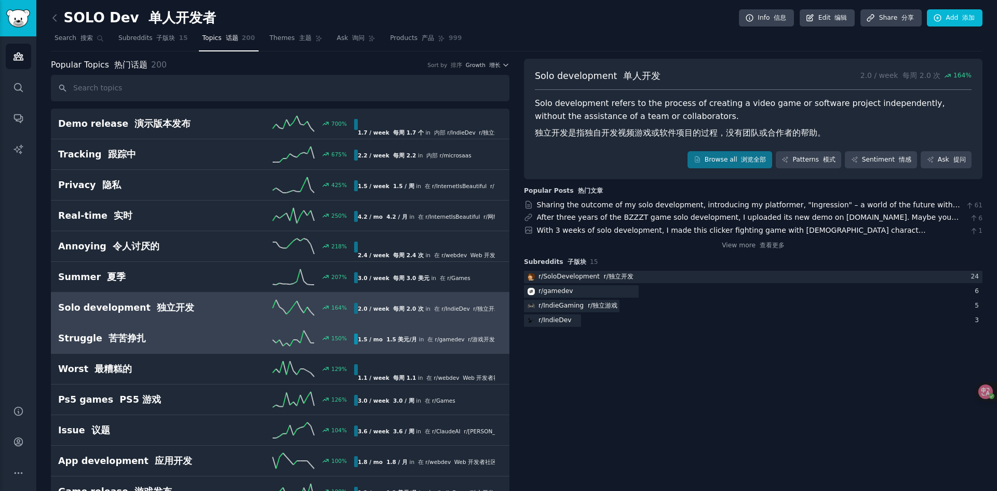
click at [204, 344] on h2 "Struggle 苦苦挣扎" at bounding box center [132, 338] width 148 height 13
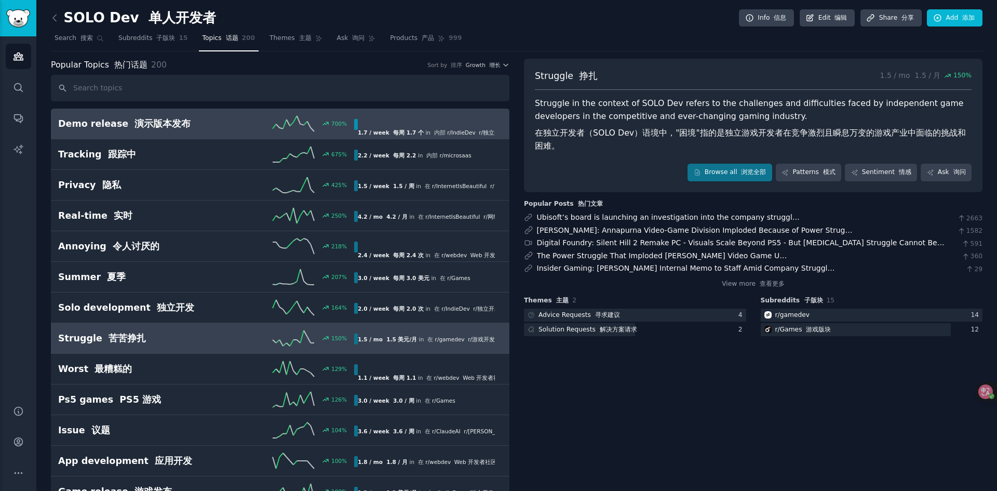
click at [231, 129] on div "700 %" at bounding box center [280, 124] width 148 height 16
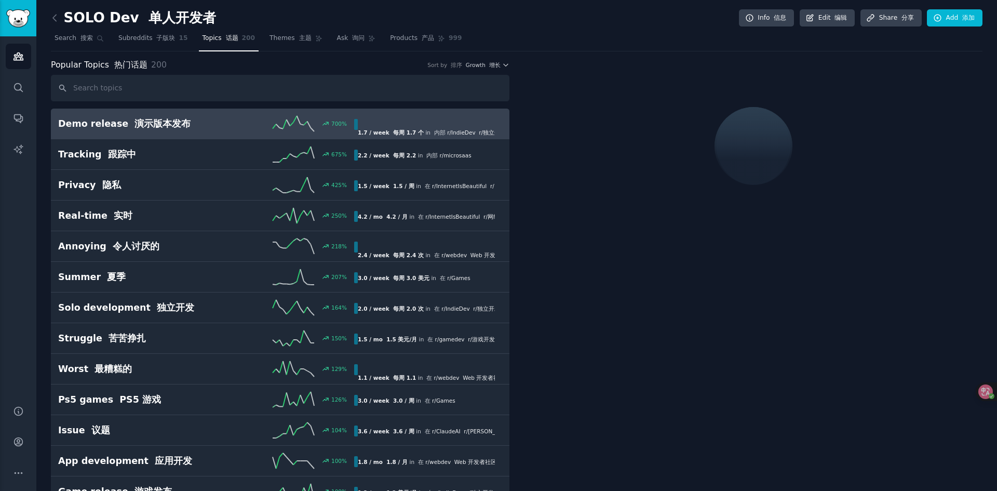
drag, startPoint x: 304, startPoint y: 37, endPoint x: 350, endPoint y: 22, distance: 48.0
click at [304, 37] on font "主题" at bounding box center [305, 37] width 12 height 7
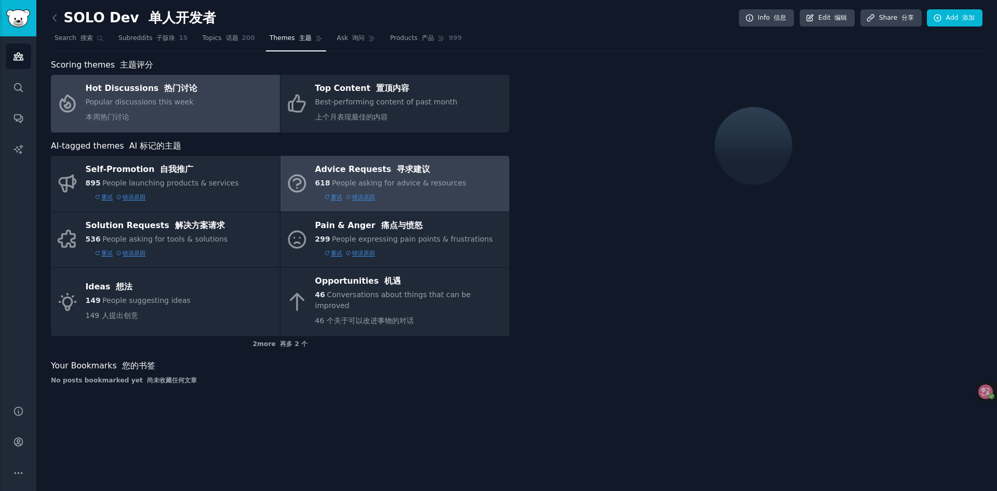
click at [362, 200] on font "错误原因" at bounding box center [361, 197] width 30 height 11
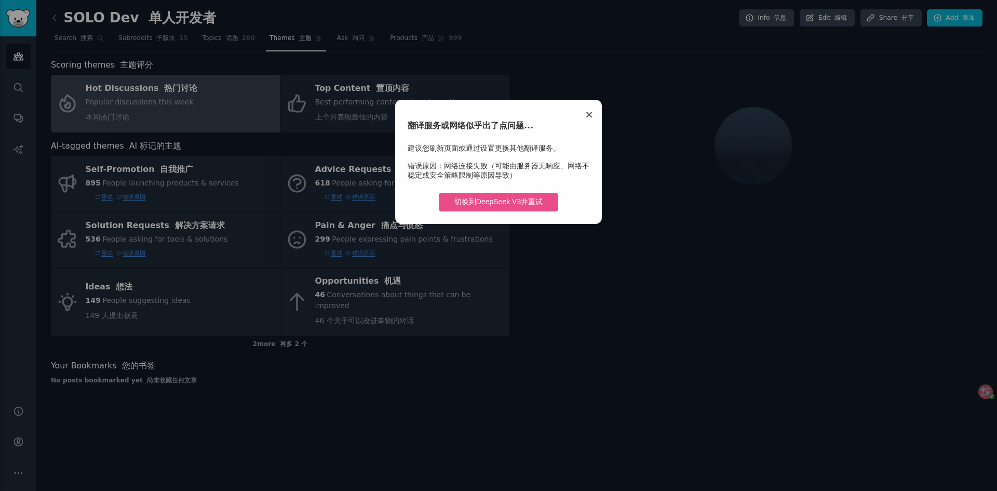
click at [588, 115] on span "×" at bounding box center [589, 114] width 9 height 12
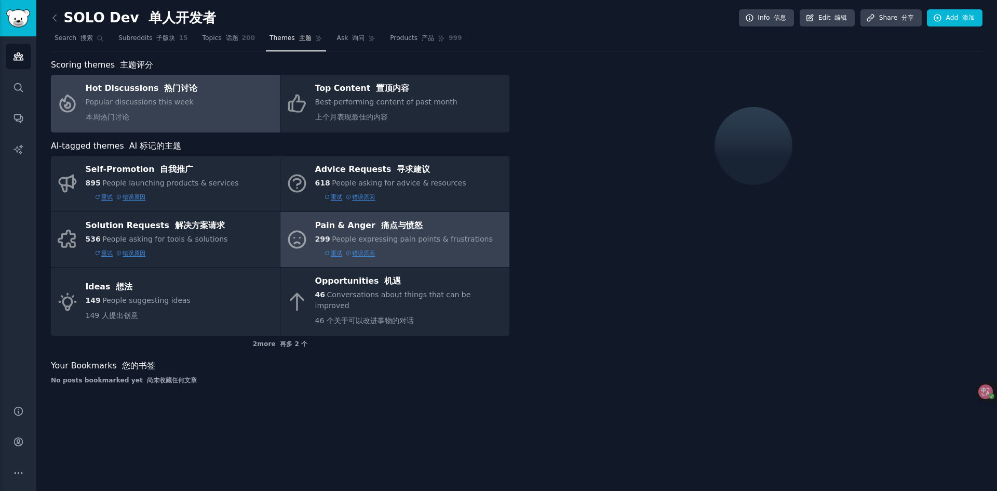
click at [334, 198] on font "重试" at bounding box center [334, 197] width 18 height 11
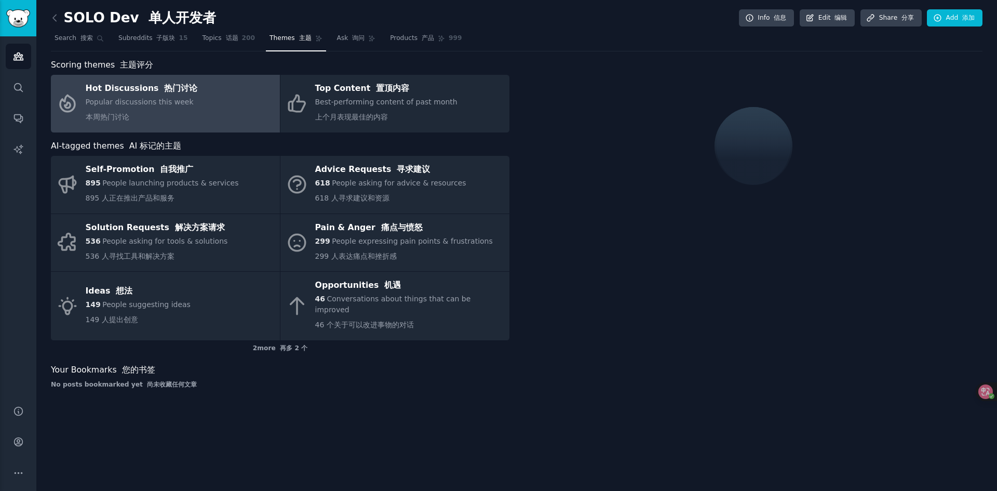
click at [540, 197] on div at bounding box center [753, 146] width 459 height 175
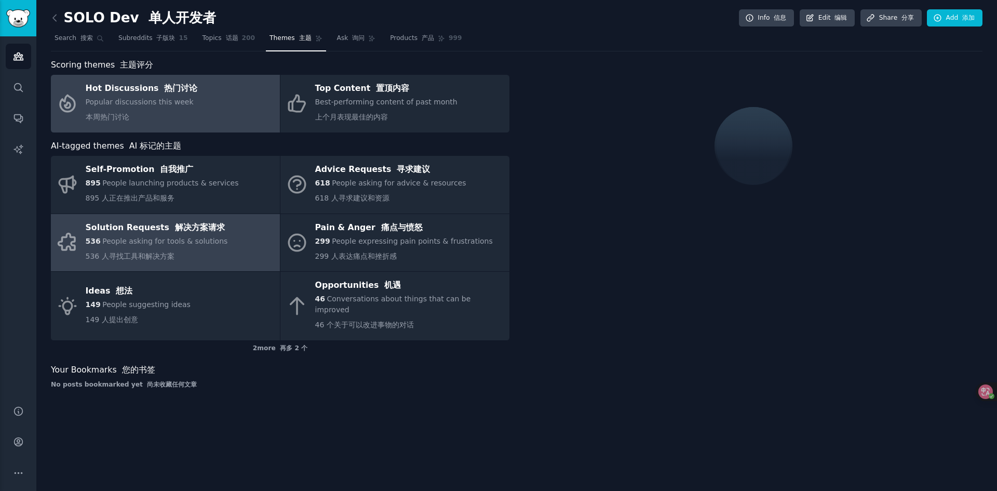
click at [175, 251] on div "536 People asking for tools & solutions 536 人寻找工具和解决方案" at bounding box center [157, 251] width 142 height 30
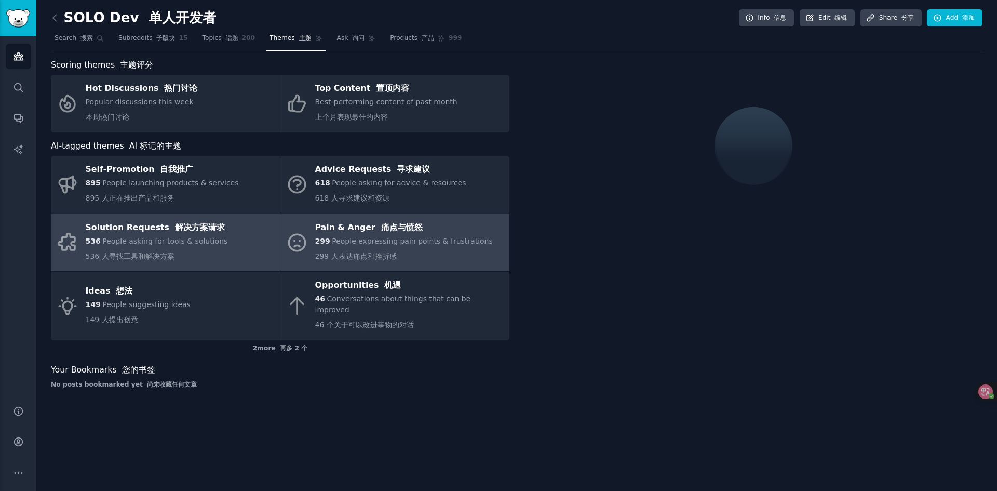
click at [338, 242] on span "People expressing pain points & frustrations" at bounding box center [412, 241] width 161 height 8
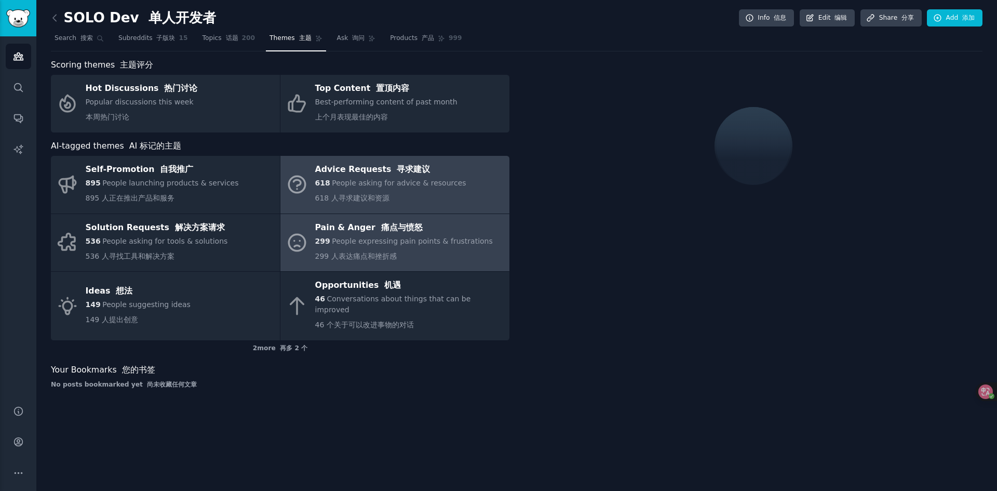
click at [357, 189] on div "618 People asking for advice & resources 618 人寻求建议和资源" at bounding box center [390, 193] width 151 height 30
click at [364, 232] on div "Pain & [PERSON_NAME] 痛点与愤怒" at bounding box center [404, 227] width 178 height 17
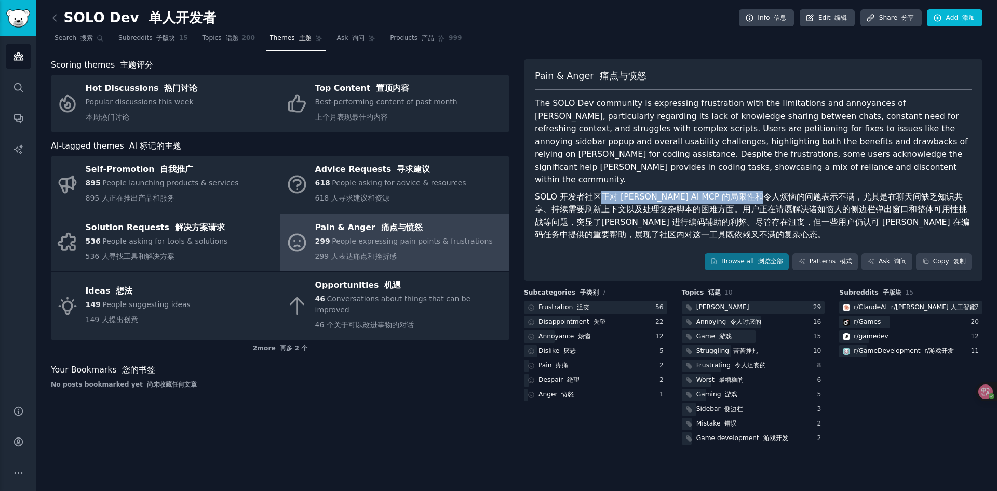
drag, startPoint x: 604, startPoint y: 186, endPoint x: 776, endPoint y: 185, distance: 172.0
click at [776, 192] on font "SOLO 开发者社区正对 [PERSON_NAME] AI MCP 的局限性和令人烦恼的问题表示不满，尤其是在聊天间缺乏知识共享、持续需要刷新上下文以及处理复…" at bounding box center [752, 216] width 435 height 48
click at [781, 192] on font "SOLO 开发者社区正对 [PERSON_NAME] AI MCP 的局限性和令人烦恼的问题表示不满，尤其是在聊天间缺乏知识共享、持续需要刷新上下文以及处理复…" at bounding box center [752, 216] width 435 height 48
drag, startPoint x: 805, startPoint y: 185, endPoint x: 765, endPoint y: 185, distance: 40.0
click at [765, 192] on font "SOLO 开发者社区正对 [PERSON_NAME] AI MCP 的局限性和令人烦恼的问题表示不满，尤其是在聊天间缺乏知识共享、持续需要刷新上下文以及处理复…" at bounding box center [752, 216] width 435 height 48
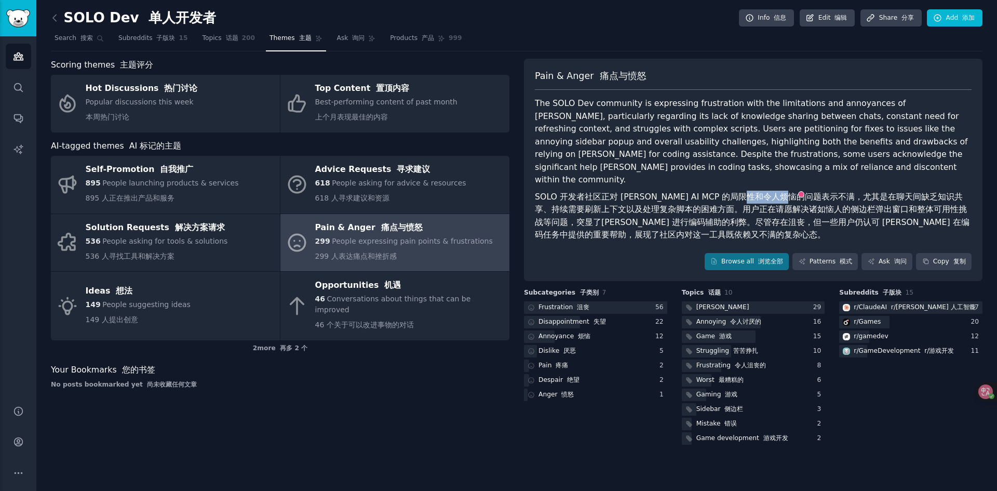
click at [764, 192] on font "SOLO 开发者社区正对 [PERSON_NAME] AI MCP 的局限性和令人烦恼的问题表示不满，尤其是在聊天间缺乏知识共享、持续需要刷新上下文以及处理复…" at bounding box center [752, 216] width 435 height 48
drag, startPoint x: 661, startPoint y: 202, endPoint x: 687, endPoint y: 201, distance: 26.0
click at [687, 201] on font "SOLO 开发者社区正对 [PERSON_NAME] AI MCP 的局限性和令人烦恼的问题表示不满，尤其是在聊天间缺乏知识共享、持续需要刷新上下文以及处理复…" at bounding box center [752, 216] width 435 height 48
drag, startPoint x: 745, startPoint y: 197, endPoint x: 717, endPoint y: 198, distance: 28.6
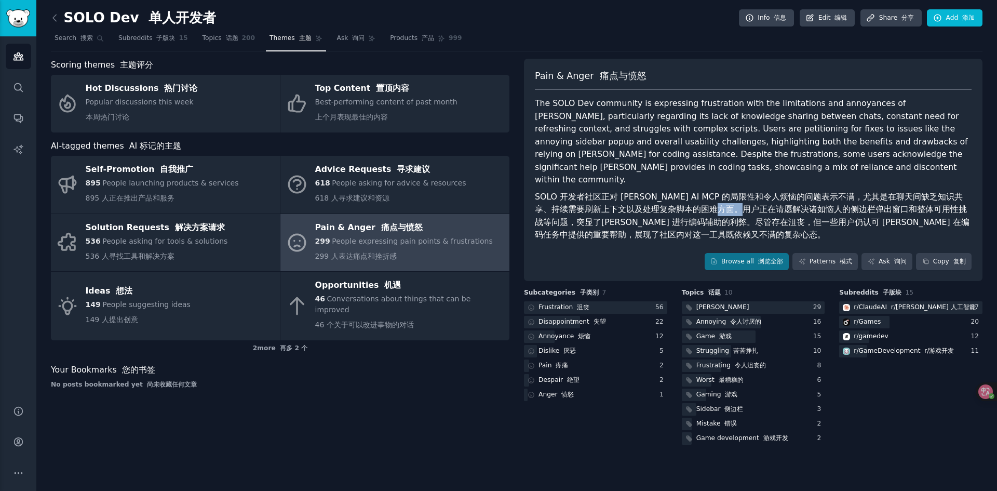
click at [718, 198] on font "SOLO 开发者社区正对 [PERSON_NAME] AI MCP 的局限性和令人烦恼的问题表示不满，尤其是在聊天间缺乏知识共享、持续需要刷新上下文以及处理复…" at bounding box center [752, 216] width 435 height 48
click at [717, 198] on font "SOLO 开发者社区正对 [PERSON_NAME] AI MCP 的局限性和令人烦恼的问题表示不满，尤其是在聊天间缺乏知识共享、持续需要刷新上下文以及处理复…" at bounding box center [752, 216] width 435 height 48
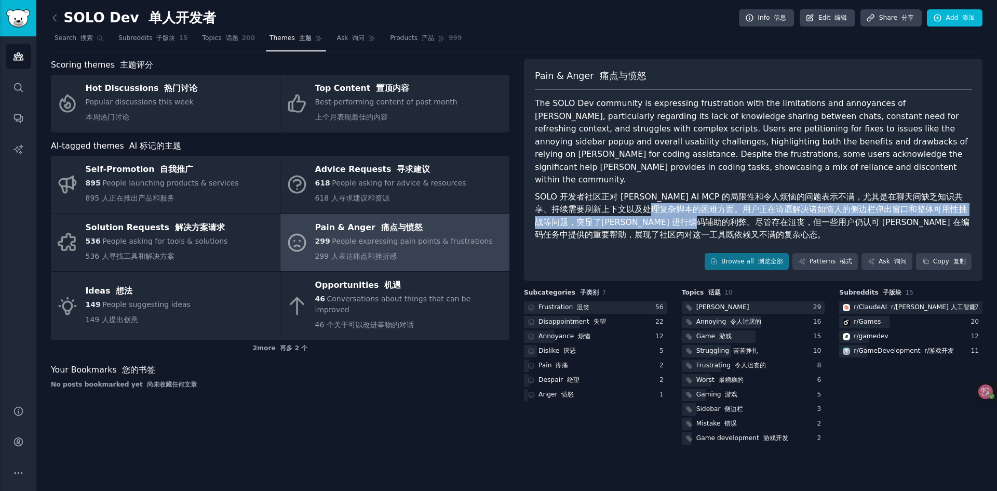
drag, startPoint x: 659, startPoint y: 198, endPoint x: 708, endPoint y: 209, distance: 50.4
click at [708, 209] on font "SOLO 开发者社区正对 [PERSON_NAME] AI MCP 的局限性和令人烦恼的问题表示不满，尤其是在聊天间缺乏知识共享、持续需要刷新上下文以及处理复…" at bounding box center [752, 216] width 435 height 48
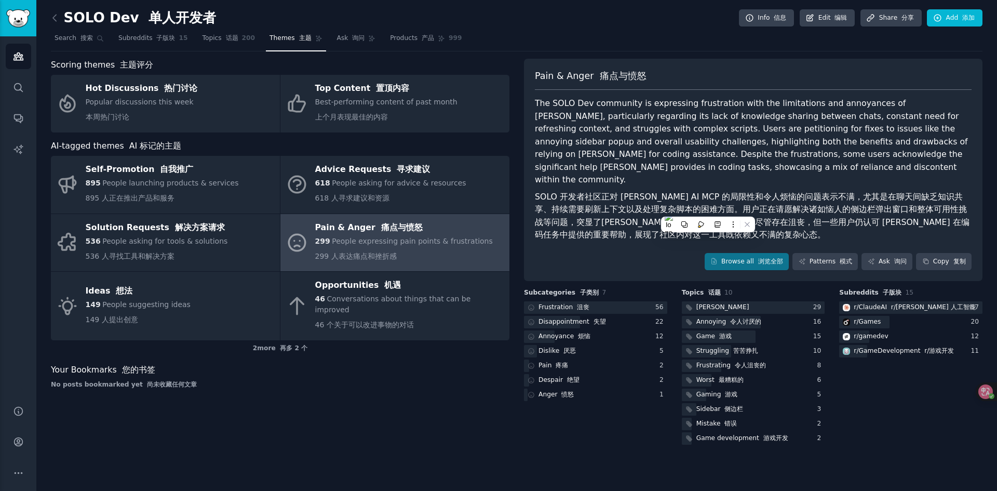
click at [722, 209] on font "SOLO 开发者社区正对 [PERSON_NAME] AI MCP 的局限性和令人烦恼的问题表示不满，尤其是在聊天间缺乏知识共享、持续需要刷新上下文以及处理复…" at bounding box center [752, 216] width 435 height 48
drag, startPoint x: 757, startPoint y: 209, endPoint x: 702, endPoint y: 210, distance: 55.1
click at [704, 210] on font "SOLO 开发者社区正对 [PERSON_NAME] AI MCP 的局限性和令人烦恼的问题表示不满，尤其是在聊天间缺乏知识共享、持续需要刷新上下文以及处理复…" at bounding box center [752, 216] width 435 height 48
click at [702, 210] on font "SOLO 开发者社区正对 [PERSON_NAME] AI MCP 的局限性和令人烦恼的问题表示不满，尤其是在聊天间缺乏知识共享、持续需要刷新上下文以及处理复…" at bounding box center [752, 216] width 435 height 48
drag, startPoint x: 584, startPoint y: 220, endPoint x: 658, endPoint y: 223, distance: 74.4
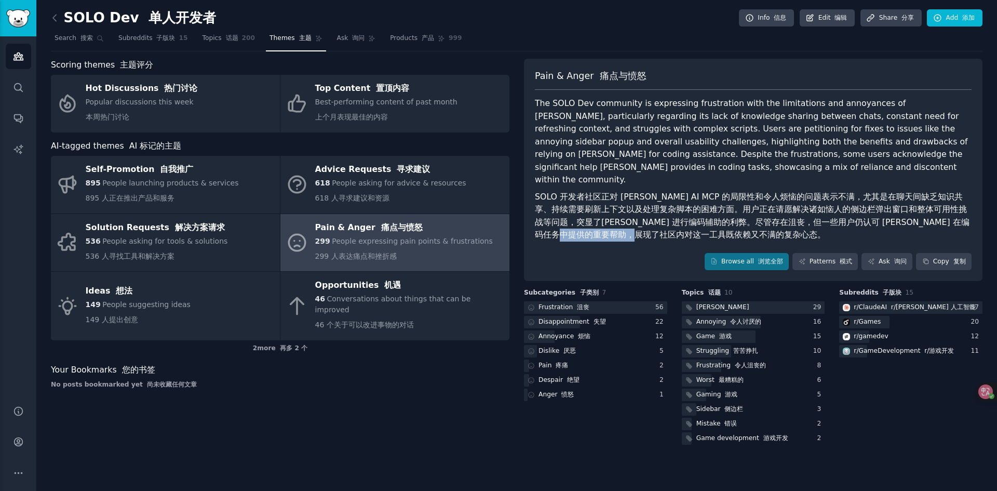
click at [658, 223] on font "SOLO 开发者社区正对 [PERSON_NAME] AI MCP 的局限性和令人烦恼的问题表示不满，尤其是在聊天间缺乏知识共享、持续需要刷新上下文以及处理复…" at bounding box center [752, 216] width 435 height 48
click at [747, 253] on link "Browse all 浏览全部" at bounding box center [747, 262] width 85 height 18
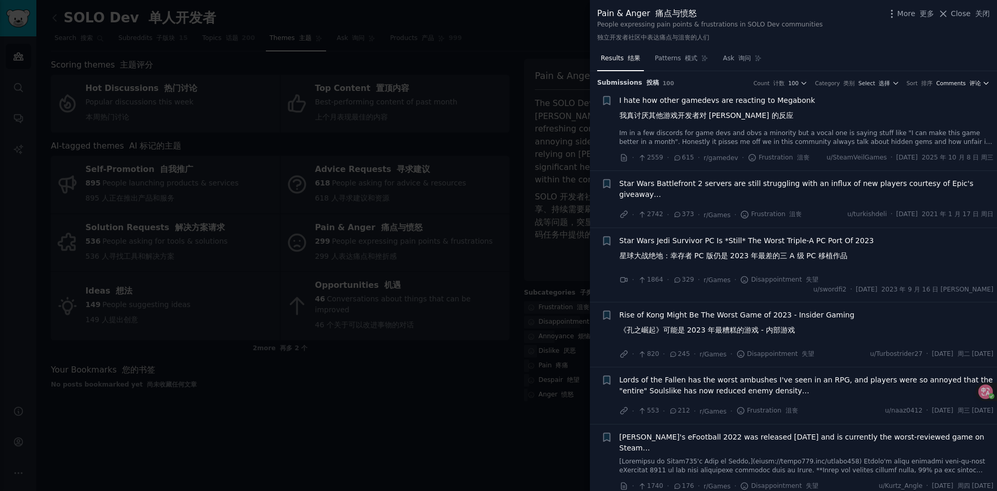
click at [971, 83] on font "评论" at bounding box center [975, 83] width 11 height 6
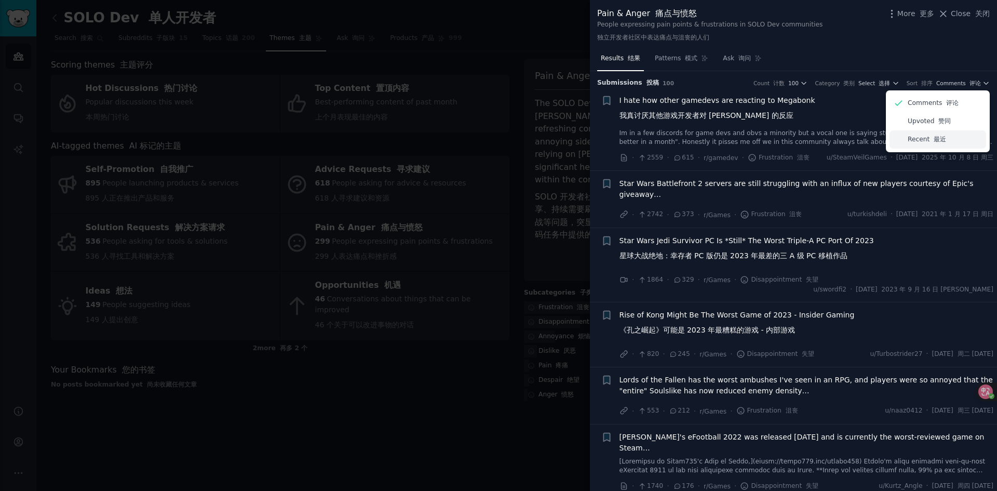
click at [920, 140] on p "Recent 最近" at bounding box center [927, 139] width 38 height 9
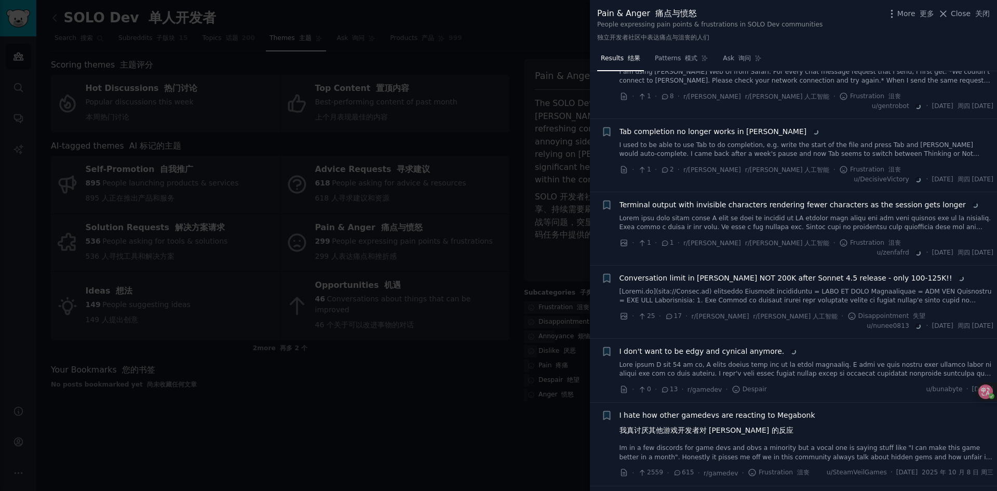
scroll to position [747, 0]
